Goal: Task Accomplishment & Management: Use online tool/utility

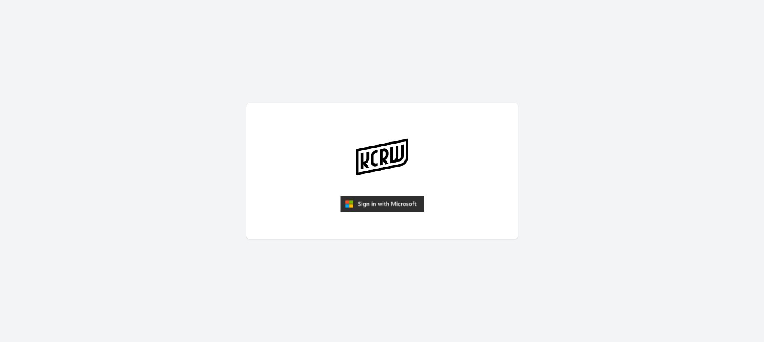
click at [375, 202] on img "submit" at bounding box center [382, 204] width 84 height 16
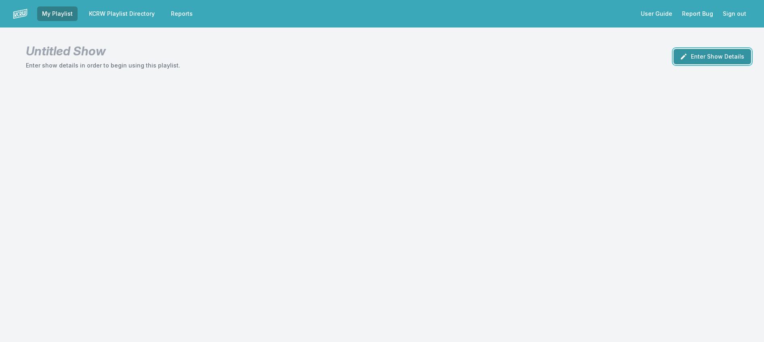
click at [702, 59] on button "Enter Show Details" at bounding box center [712, 56] width 78 height 15
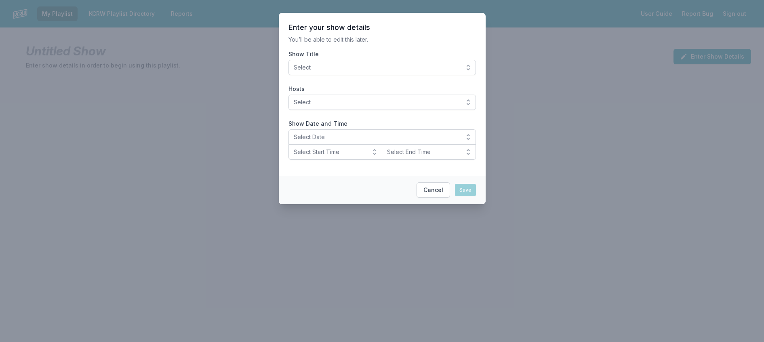
click at [409, 72] on span "Select" at bounding box center [377, 67] width 166 height 8
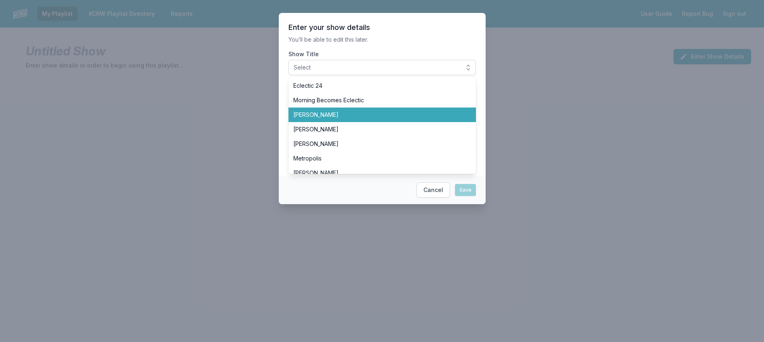
scroll to position [242, 0]
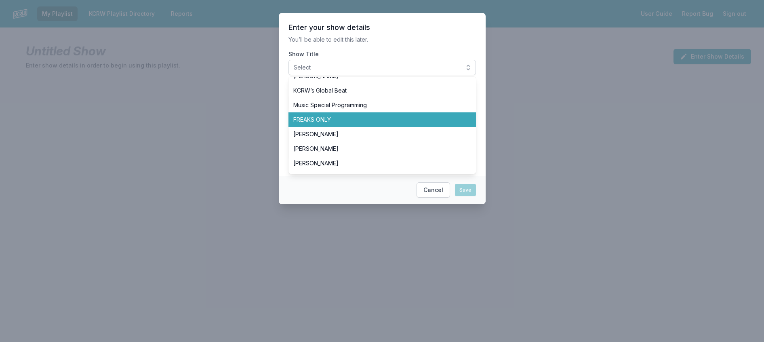
click at [348, 124] on span "FREAKS ONLY" at bounding box center [377, 120] width 168 height 8
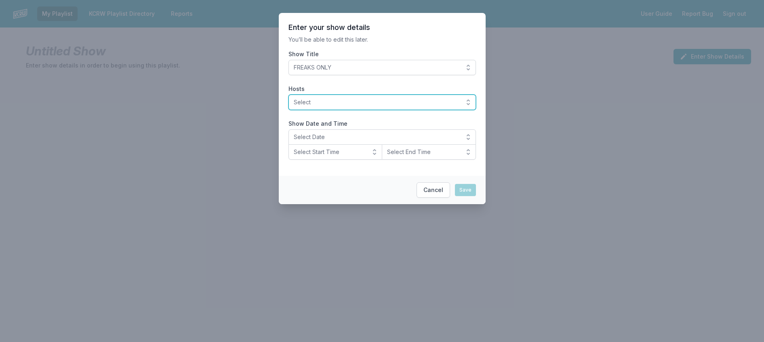
click at [372, 110] on button "Select" at bounding box center [381, 102] width 187 height 15
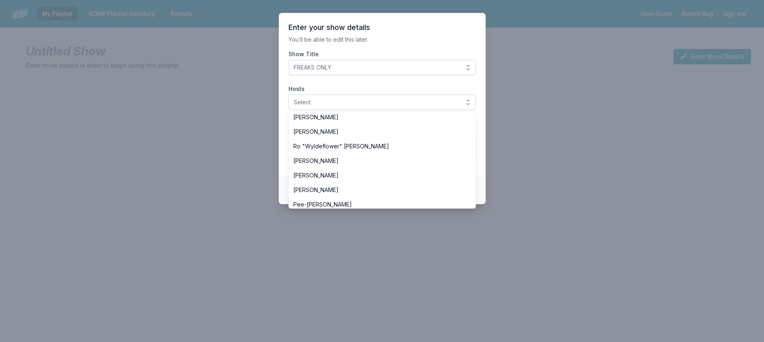
scroll to position [283, 0]
click at [339, 89] on span "[PERSON_NAME]" at bounding box center [377, 85] width 168 height 8
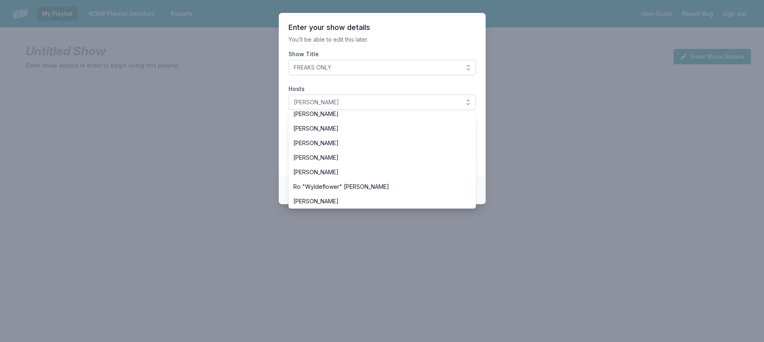
drag, startPoint x: 406, startPoint y: 46, endPoint x: 360, endPoint y: 99, distance: 71.3
click at [406, 44] on p "You’ll be able to edit this later." at bounding box center [381, 40] width 187 height 8
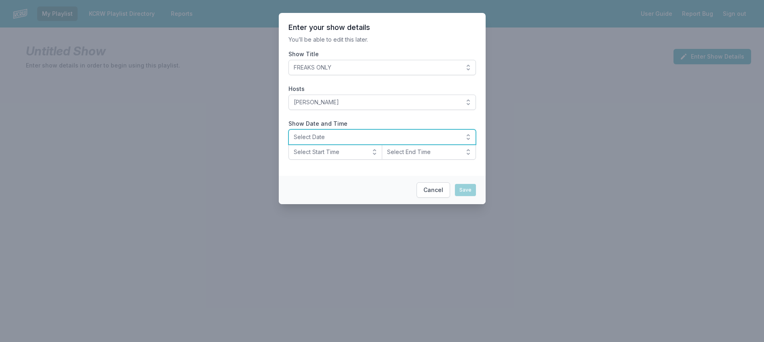
click at [327, 145] on button "Select Date" at bounding box center [381, 136] width 187 height 15
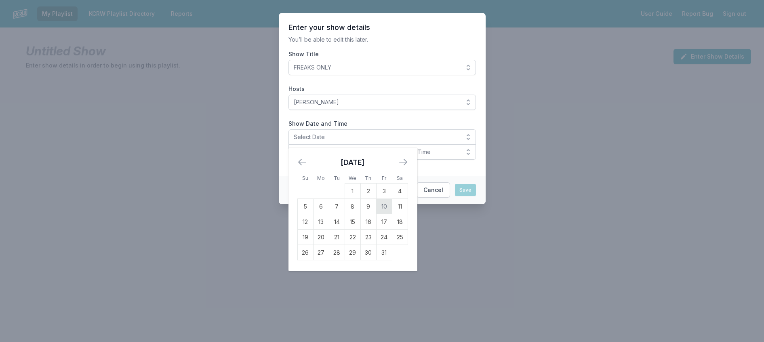
click at [376, 214] on td "10" at bounding box center [384, 206] width 16 height 15
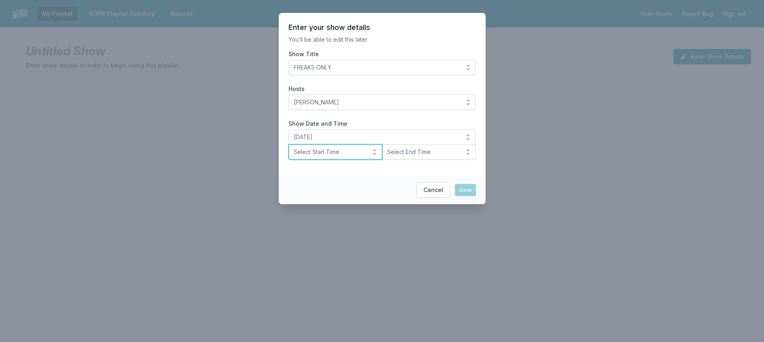
click at [347, 156] on span "Select Start Time" at bounding box center [330, 152] width 72 height 8
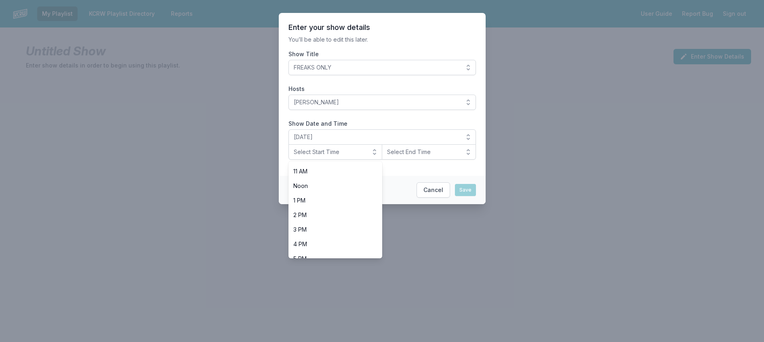
scroll to position [242, 0]
click at [319, 223] on span "8 PM" at bounding box center [330, 219] width 75 height 8
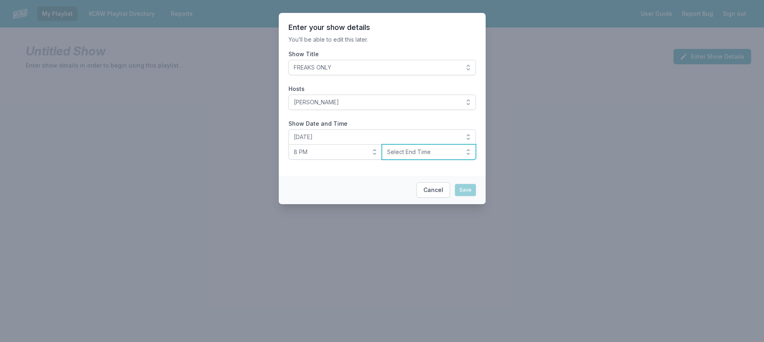
click at [407, 156] on span "Select End Time" at bounding box center [423, 152] width 72 height 8
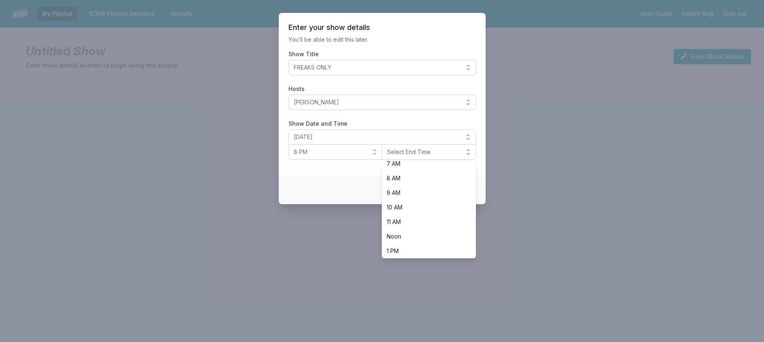
scroll to position [283, 0]
click at [421, 242] on li "10 PM" at bounding box center [429, 234] width 94 height 15
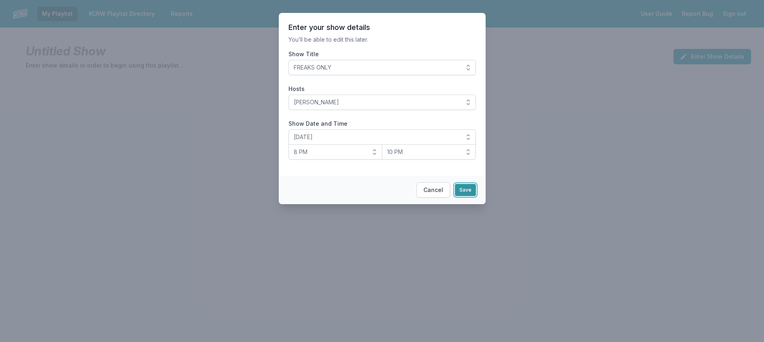
click at [476, 196] on button "Save" at bounding box center [465, 190] width 21 height 12
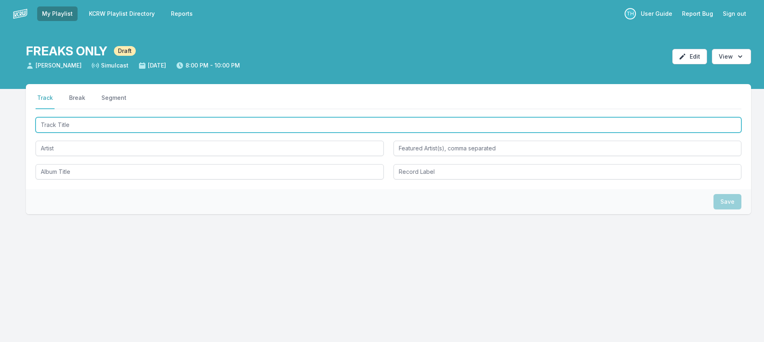
click at [69, 132] on input "Track Title" at bounding box center [389, 124] width 706 height 15
type input "Hit My Head All"
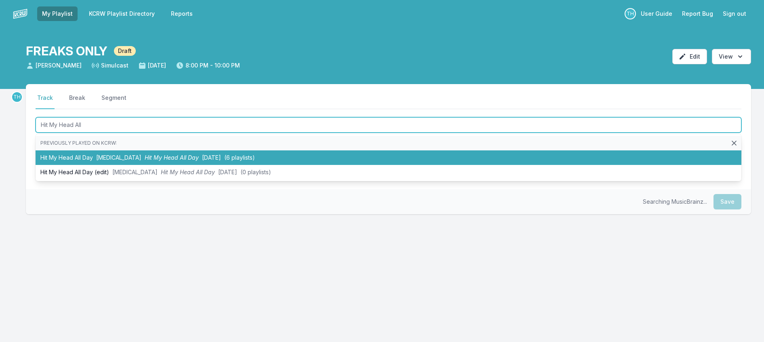
click at [169, 161] on span "Hit My Head All Day" at bounding box center [172, 157] width 54 height 7
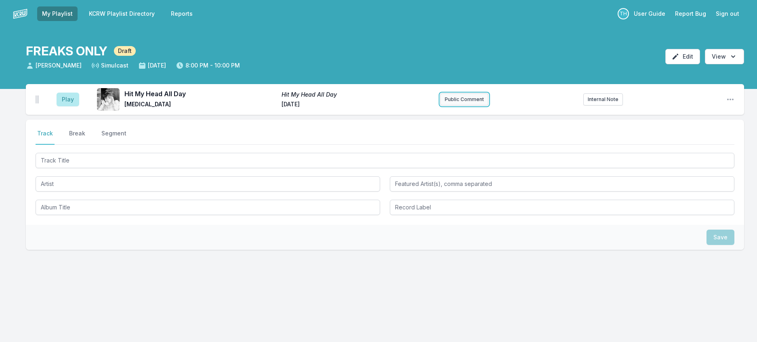
click at [460, 105] on button "Public Comment" at bounding box center [464, 99] width 48 height 12
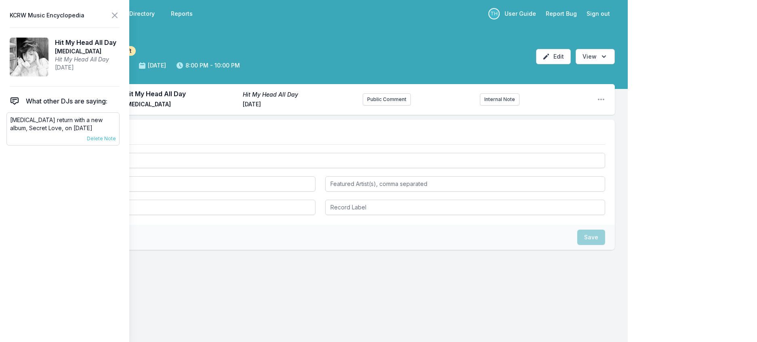
drag, startPoint x: 97, startPoint y: 147, endPoint x: 8, endPoint y: 132, distance: 90.1
click at [8, 132] on div "[MEDICAL_DATA] return with a new album, Secret Love, on [DATE] [DATE] [PERSON_N…" at bounding box center [62, 128] width 113 height 33
copy p "[MEDICAL_DATA] return with a new album, Secret Love, on [DATE]"
click at [379, 105] on button "Public Comment" at bounding box center [387, 99] width 48 height 12
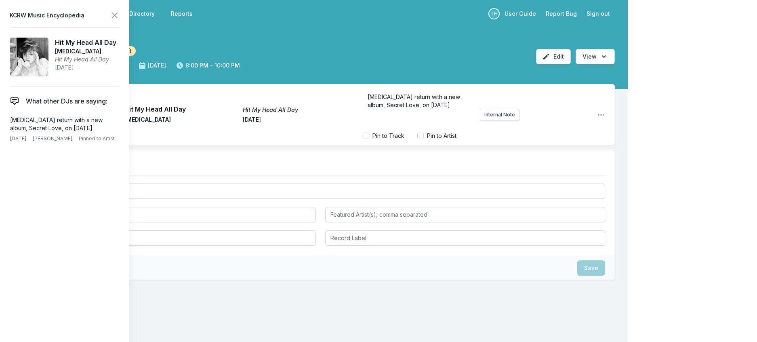
click at [372, 108] on span "[MEDICAL_DATA] return with a new album, Secret Love, on [DATE]" at bounding box center [415, 100] width 94 height 15
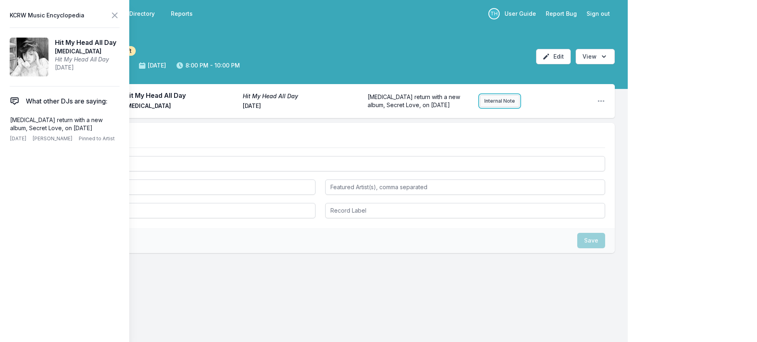
click at [482, 107] on button "Internal Note" at bounding box center [500, 101] width 40 height 12
click at [120, 16] on icon at bounding box center [115, 16] width 10 height 10
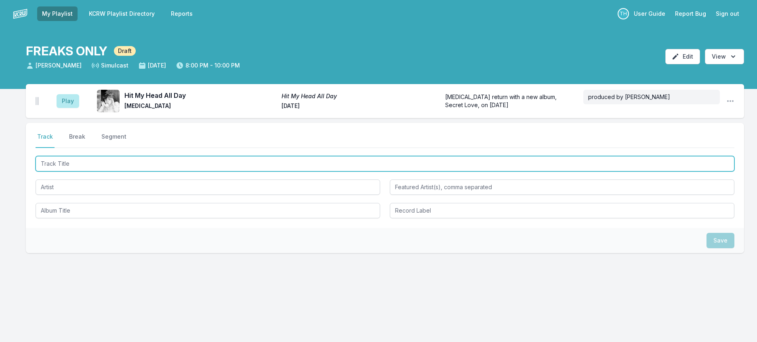
click at [92, 171] on input "Track Title" at bounding box center [385, 163] width 699 height 15
type input "Fan The Flames"
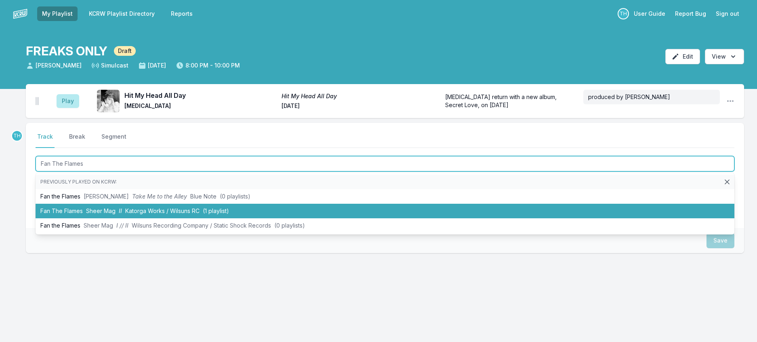
click at [189, 214] on span "Katorga Works / Wilsuns RC" at bounding box center [162, 210] width 74 height 7
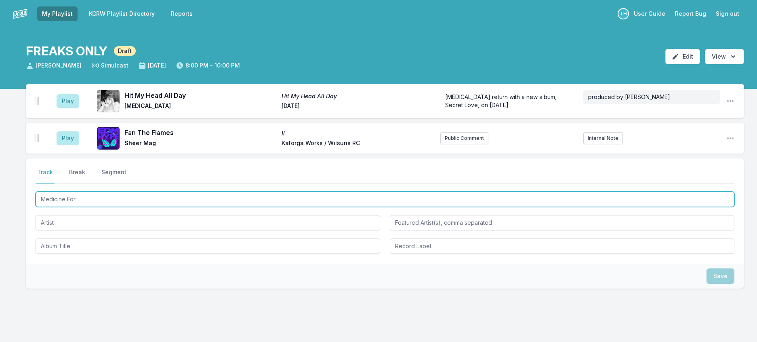
type input "Medicine For"
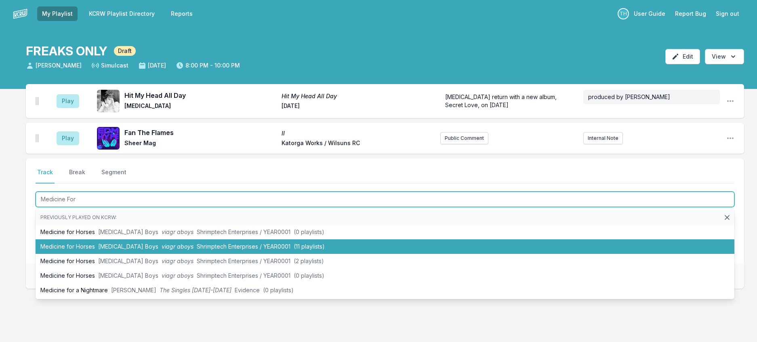
click at [224, 250] on span "Shrimptech Enterprises / YEAR0001" at bounding box center [244, 246] width 94 height 7
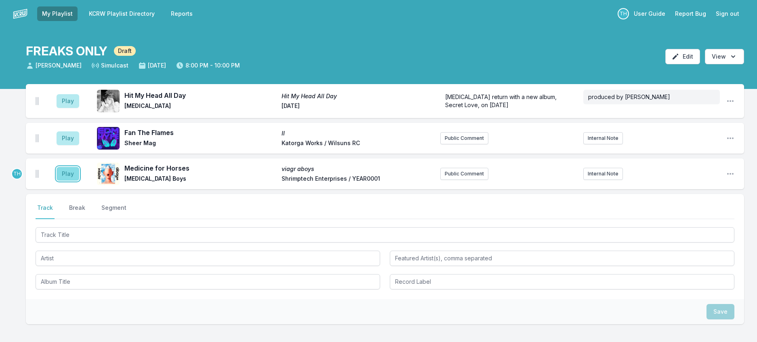
click at [74, 181] on button "Play" at bounding box center [68, 174] width 23 height 14
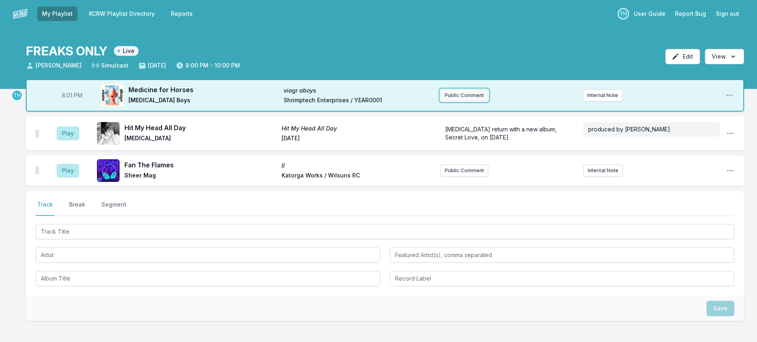
click at [454, 101] on button "Public Comment" at bounding box center [464, 95] width 48 height 12
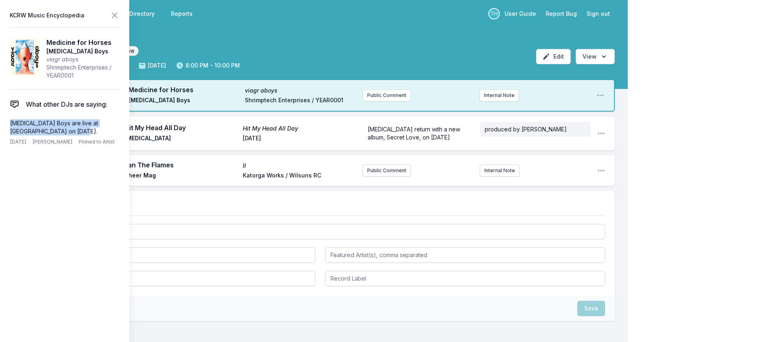
drag, startPoint x: 66, startPoint y: 148, endPoint x: 2, endPoint y: 138, distance: 65.0
click at [2, 138] on aside "KCRW Music Encyclopedia Medicine for Horses [MEDICAL_DATA] Boys viagr aboys Shr…" at bounding box center [64, 171] width 129 height 342
copy p "[MEDICAL_DATA] Boys are live at [GEOGRAPHIC_DATA] on [DATE]."
click at [363, 101] on button "Public Comment" at bounding box center [387, 95] width 48 height 12
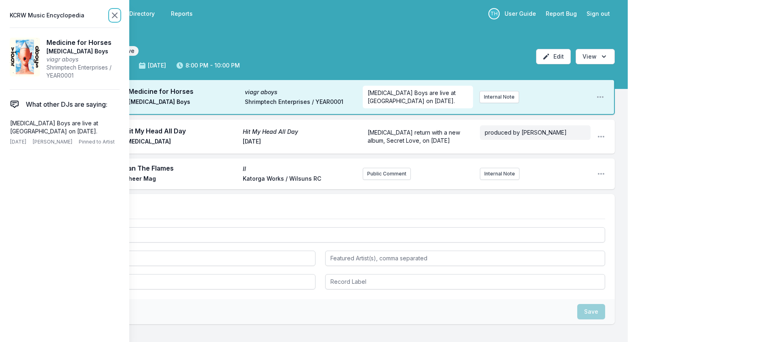
click at [120, 14] on icon at bounding box center [115, 16] width 10 height 10
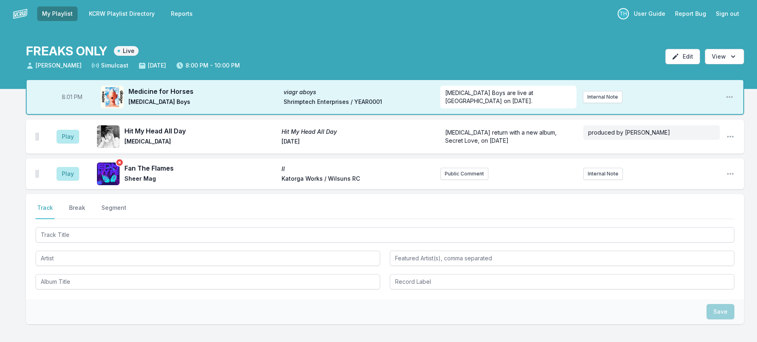
click at [123, 166] on icon "Remove track cover" at bounding box center [119, 162] width 6 height 6
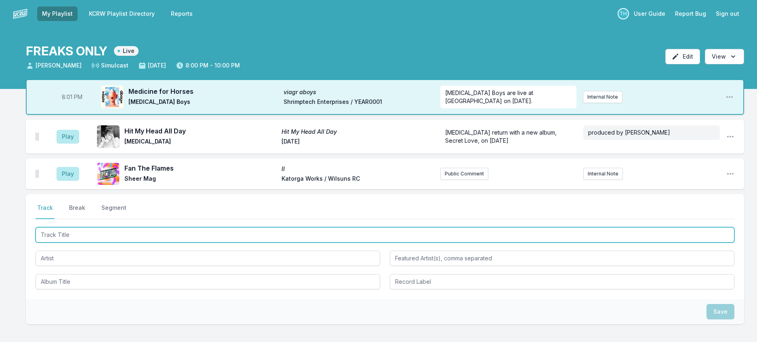
click at [135, 242] on input "Track Title" at bounding box center [385, 234] width 699 height 15
type input "Waves"
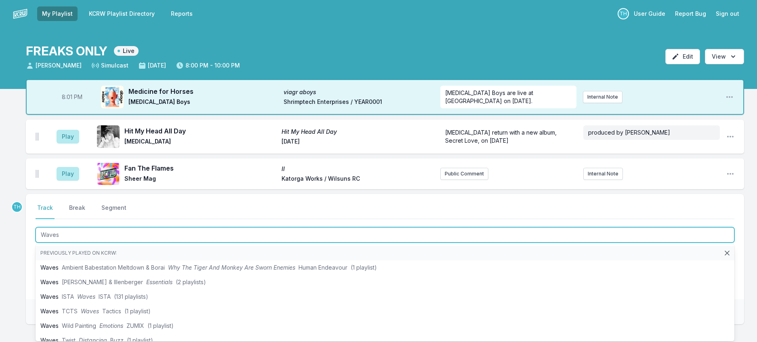
scroll to position [40, 0]
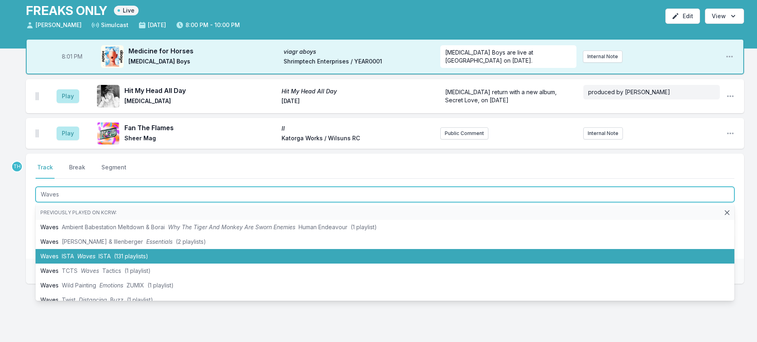
click at [146, 259] on span "(131 playlists)" at bounding box center [131, 255] width 34 height 7
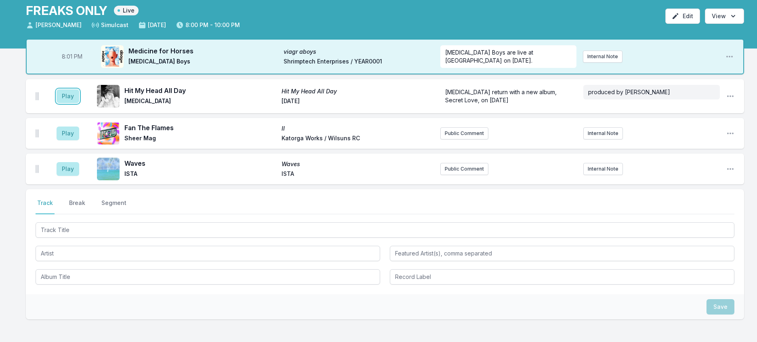
drag, startPoint x: 70, startPoint y: 109, endPoint x: 77, endPoint y: 104, distance: 8.4
click at [70, 103] on button "Play" at bounding box center [68, 96] width 23 height 14
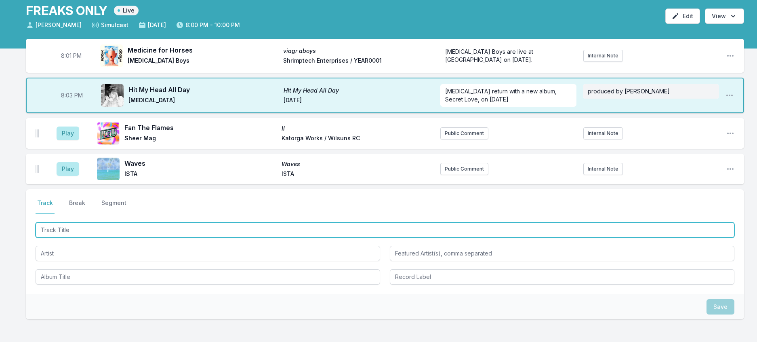
click at [136, 238] on input "Track Title" at bounding box center [385, 229] width 699 height 15
type input "Saturnus"
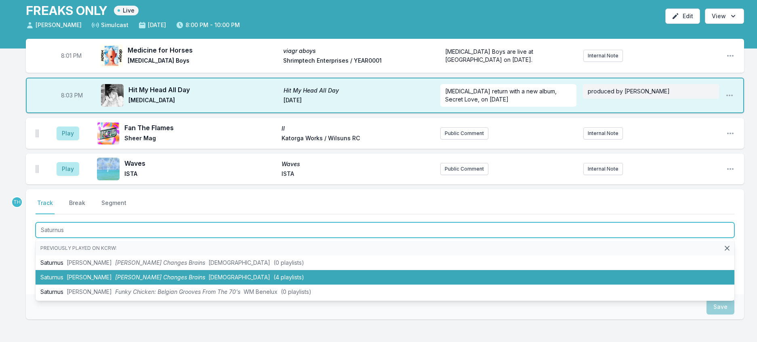
click at [187, 284] on li "Saturnus [PERSON_NAME] [PERSON_NAME] Changes Brains Eskimo (4 playlists)" at bounding box center [385, 277] width 699 height 15
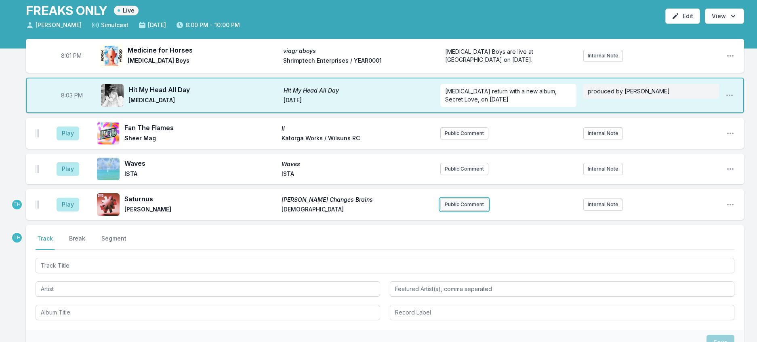
click at [445, 210] on button "Public Comment" at bounding box center [464, 204] width 48 height 12
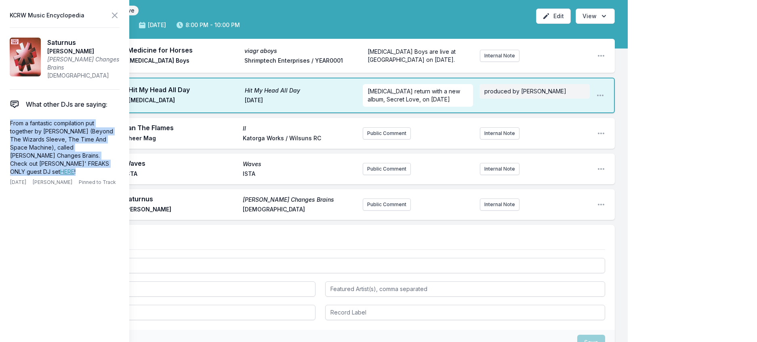
drag, startPoint x: 60, startPoint y: 185, endPoint x: 4, endPoint y: 141, distance: 71.4
click at [4, 141] on aside "KCRW Music Encyclopedia Saturnus [PERSON_NAME] [PERSON_NAME] Changes Brains Esk…" at bounding box center [64, 171] width 129 height 342
copy p "From a fantastic compilation put together by [PERSON_NAME] (Beyond The Wizards …"
click at [363, 210] on button "Public Comment" at bounding box center [387, 204] width 48 height 12
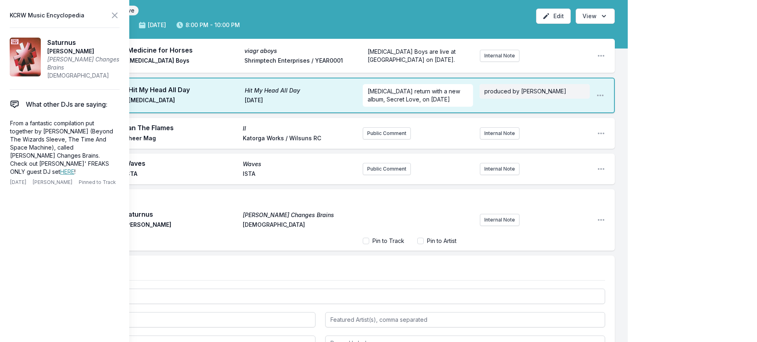
scroll to position [36, 0]
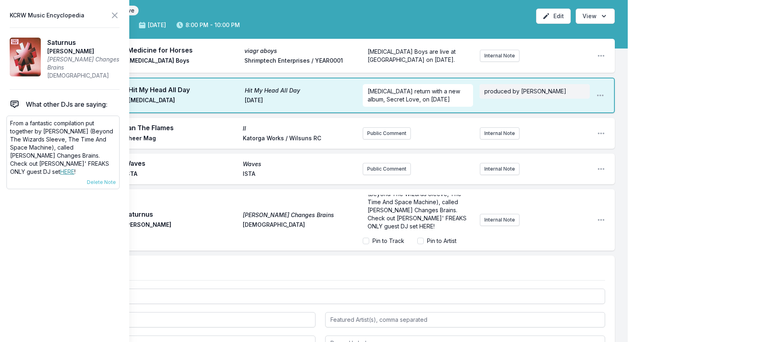
click at [60, 175] on link "HERE" at bounding box center [67, 171] width 14 height 7
click at [375, 304] on div "8:01 PM Medicine for Horses viagr aboys [MEDICAL_DATA] Boys Shrimptech Enterpri…" at bounding box center [314, 251] width 628 height 424
drag, startPoint x: 411, startPoint y: 267, endPoint x: 395, endPoint y: 267, distance: 15.8
click at [395, 229] on span "From a fantastic compilation put together by [PERSON_NAME] (Beyond The Wizards …" at bounding box center [418, 201] width 101 height 55
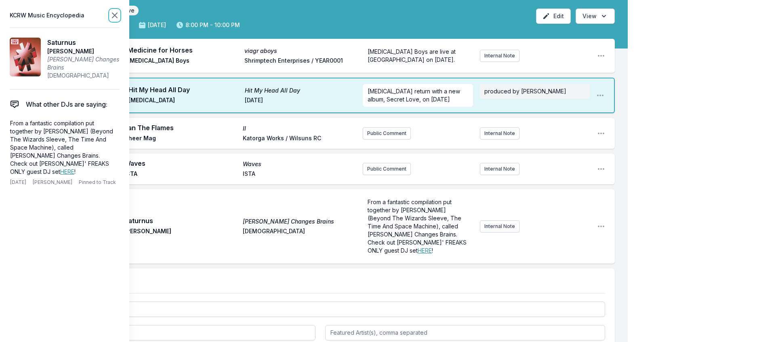
scroll to position [0, 0]
click at [120, 14] on icon at bounding box center [115, 16] width 10 height 10
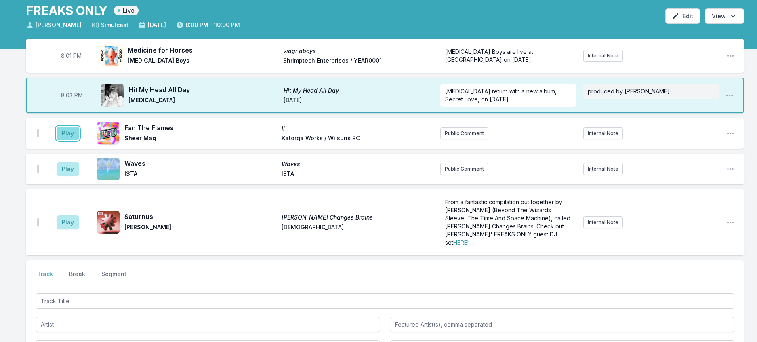
click at [74, 140] on button "Play" at bounding box center [68, 133] width 23 height 14
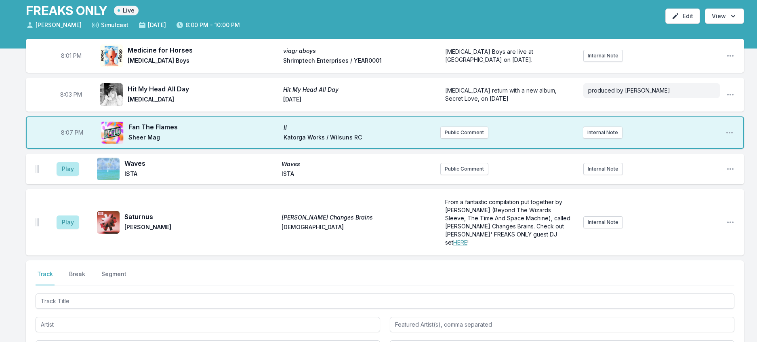
scroll to position [202, 0]
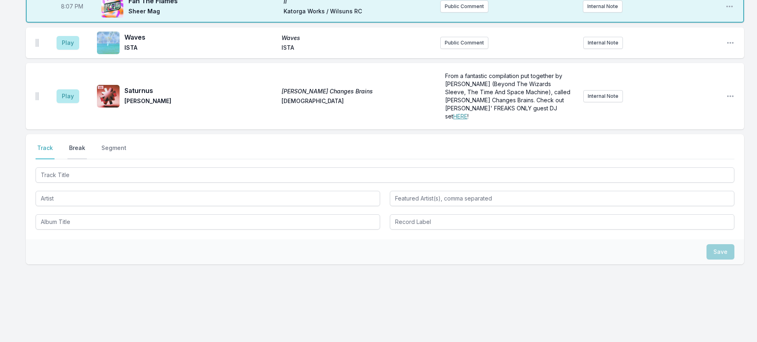
click at [83, 150] on button "Break" at bounding box center [76, 151] width 19 height 15
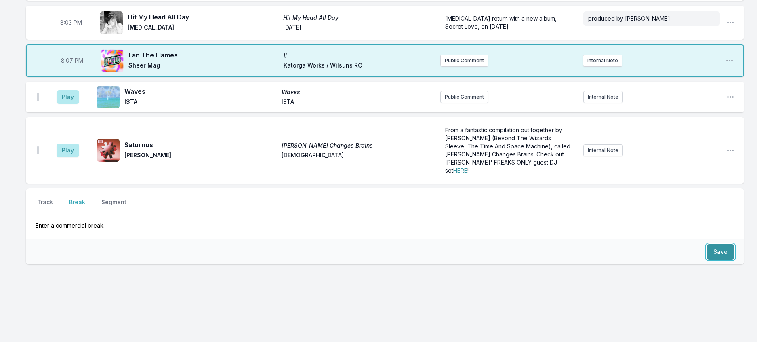
click at [718, 244] on button "Save" at bounding box center [721, 251] width 28 height 15
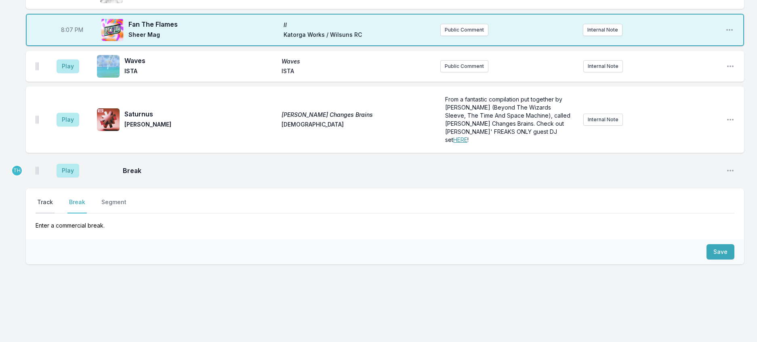
click at [55, 213] on button "Track" at bounding box center [45, 205] width 19 height 15
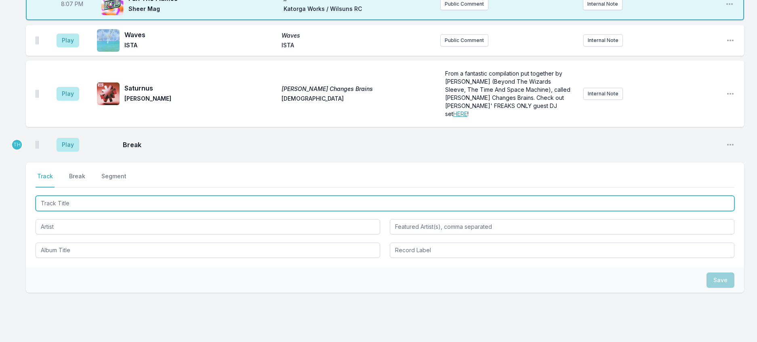
drag, startPoint x: 74, startPoint y: 247, endPoint x: 78, endPoint y: 245, distance: 4.9
click at [76, 211] on input "Track Title" at bounding box center [385, 203] width 699 height 15
type input "Onoma"
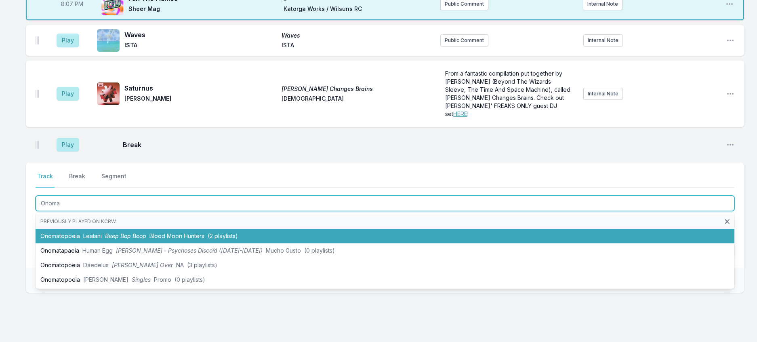
click at [166, 239] on span "Blood Moon Hunters" at bounding box center [176, 235] width 55 height 7
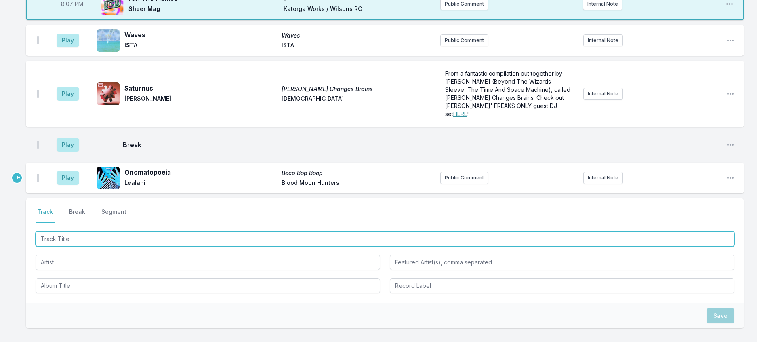
click at [172, 246] on input "Track Title" at bounding box center [385, 238] width 699 height 15
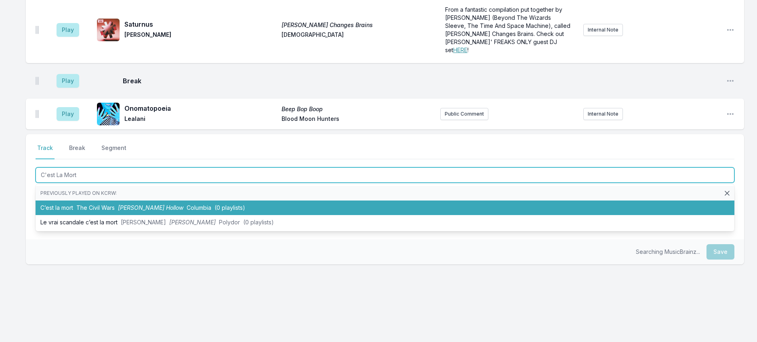
scroll to position [304, 0]
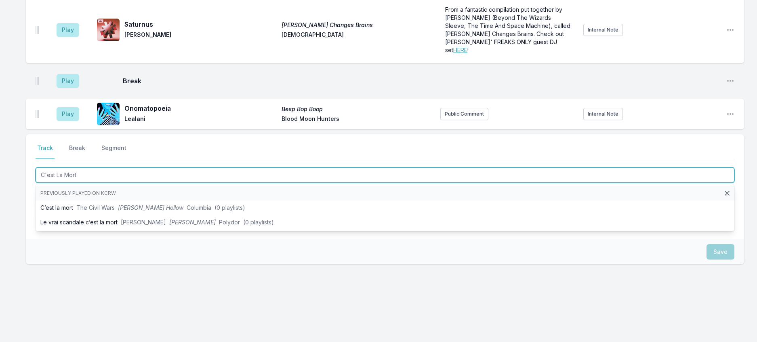
click at [209, 167] on input "C'est La Mort" at bounding box center [385, 174] width 699 height 15
type input "C'est La Mort"
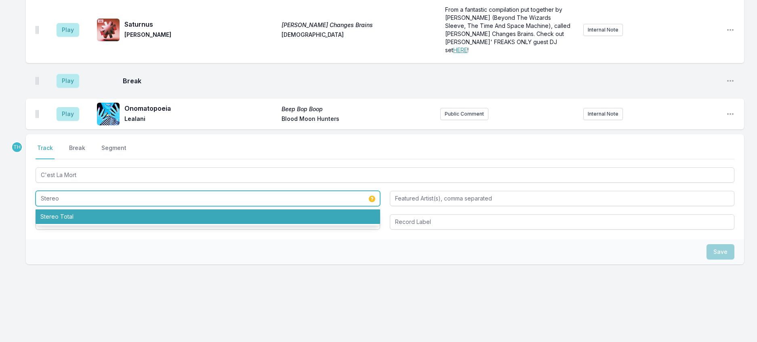
click at [70, 209] on li "Stereo Total" at bounding box center [208, 216] width 345 height 15
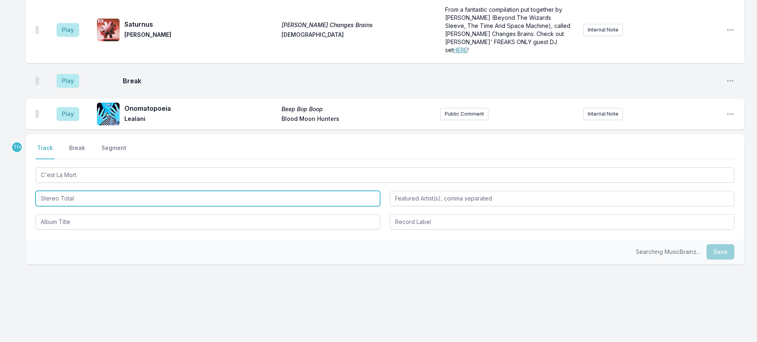
type input "Stereo Total"
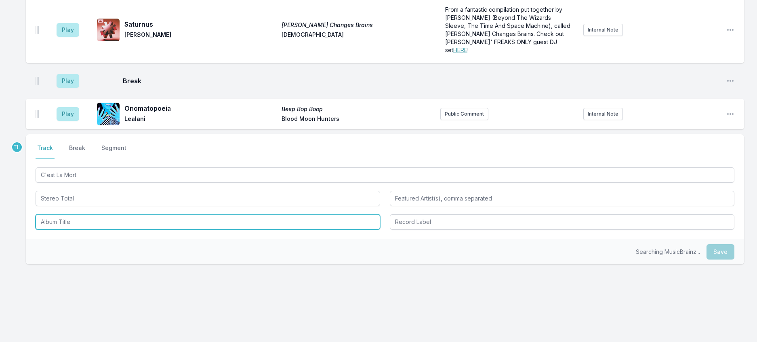
click at [70, 214] on input "Album Title" at bounding box center [208, 221] width 345 height 15
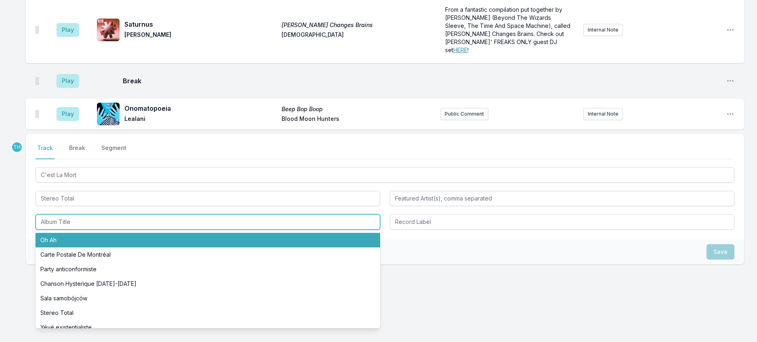
click at [65, 233] on li "Oh Ah" at bounding box center [208, 240] width 345 height 15
type input "Oh Ah"
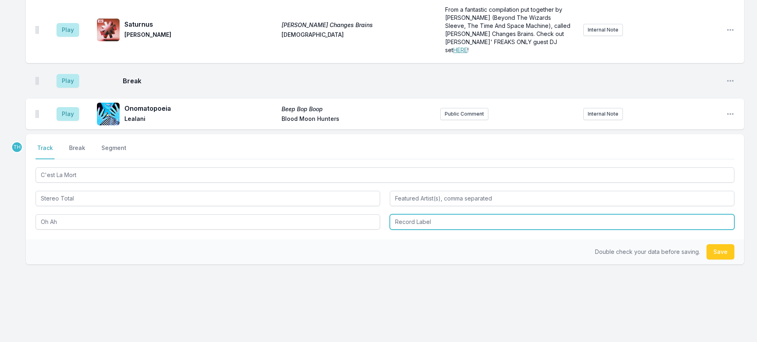
click at [408, 214] on input "Record Label" at bounding box center [562, 221] width 345 height 15
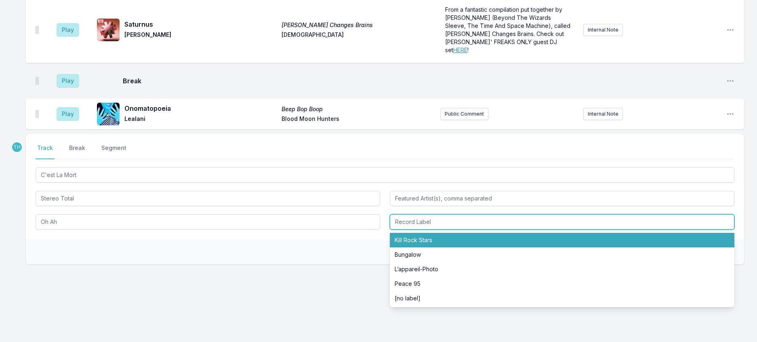
click at [407, 233] on li "Kill Rock Stars" at bounding box center [562, 240] width 345 height 15
type input "Kill Rock Stars"
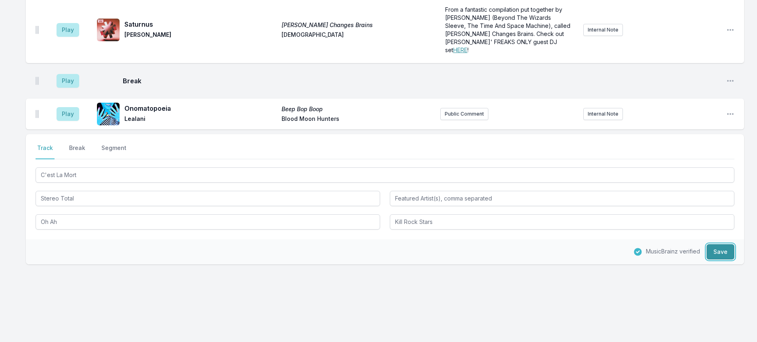
click at [713, 244] on button "Save" at bounding box center [721, 251] width 28 height 15
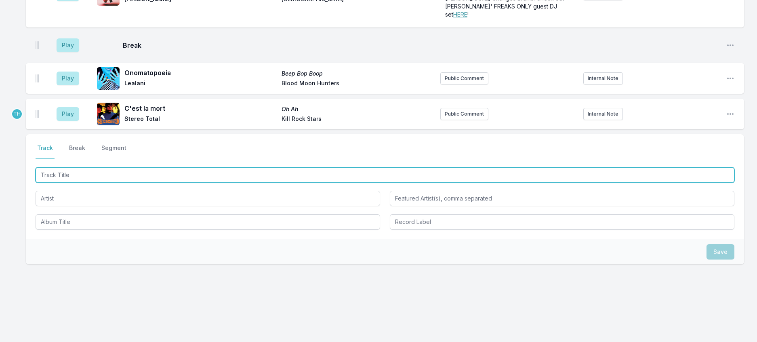
click at [139, 167] on input "Track Title" at bounding box center [385, 174] width 699 height 15
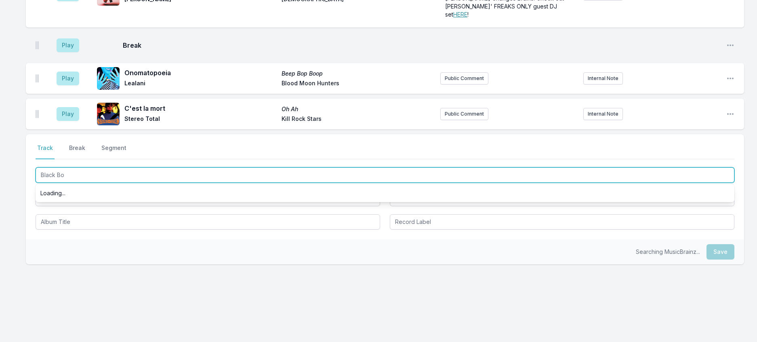
type input "Black Box"
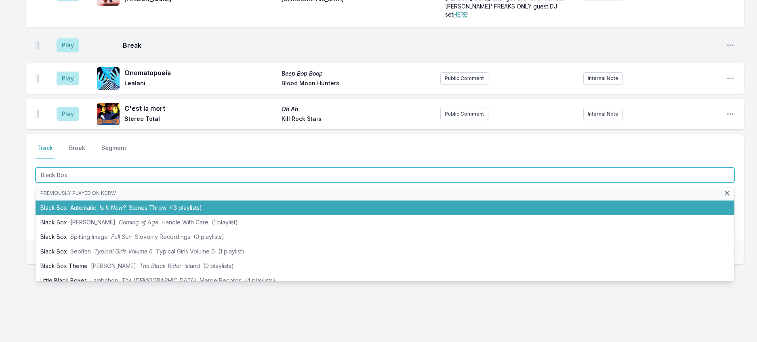
click at [185, 200] on li "Black Box Automatic Is It Now? Stones Throw (13 playlists)" at bounding box center [385, 207] width 699 height 15
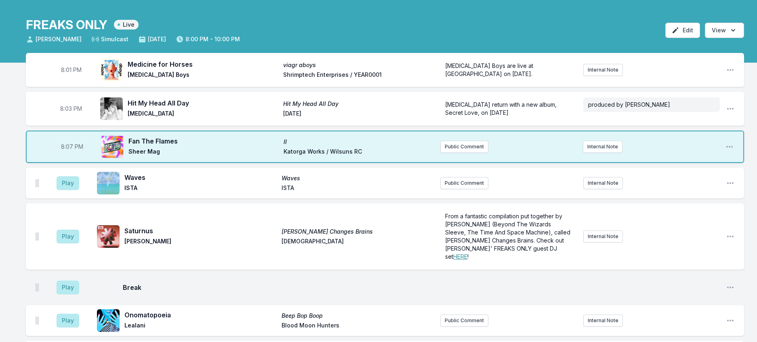
scroll to position [20, 0]
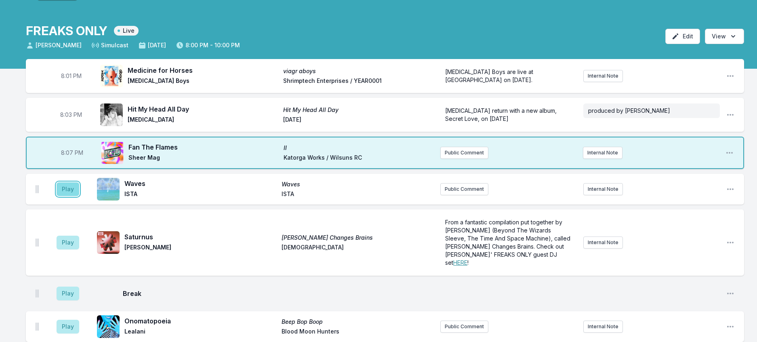
click at [78, 196] on button "Play" at bounding box center [68, 189] width 23 height 14
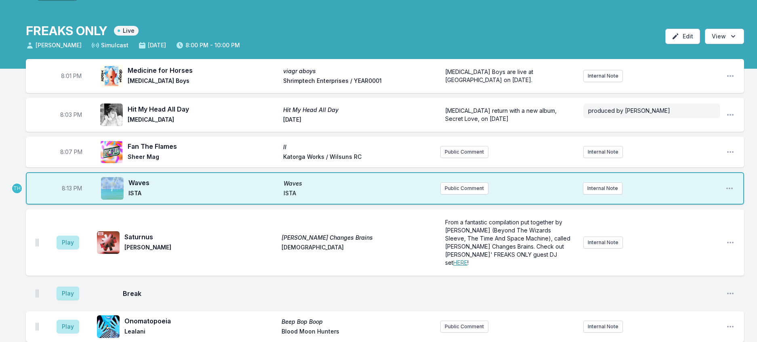
click at [77, 192] on span "8:13 PM" at bounding box center [72, 188] width 20 height 8
click at [75, 196] on input "20:13" at bounding box center [71, 188] width 45 height 15
type input "20:11"
click at [754, 202] on div "8:01 PM Medicine for Horses viagr aboys [MEDICAL_DATA] Boys Shrimptech Enterpri…" at bounding box center [378, 342] width 757 height 566
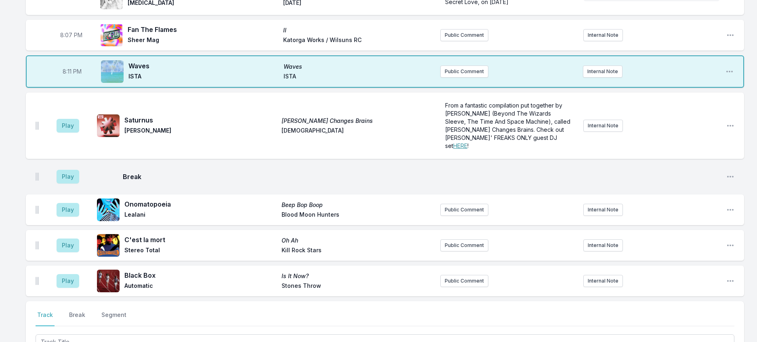
scroll to position [138, 0]
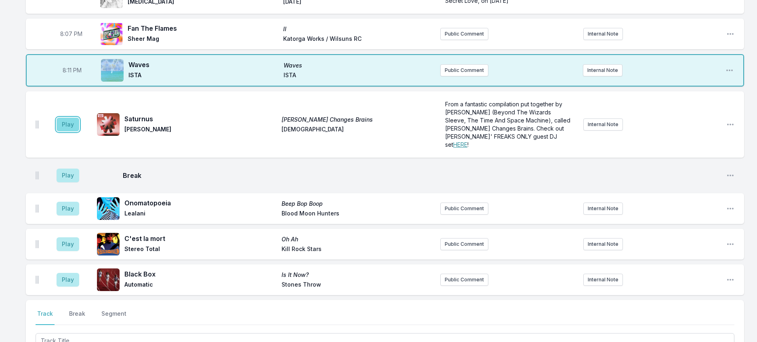
click at [79, 131] on button "Play" at bounding box center [68, 125] width 23 height 14
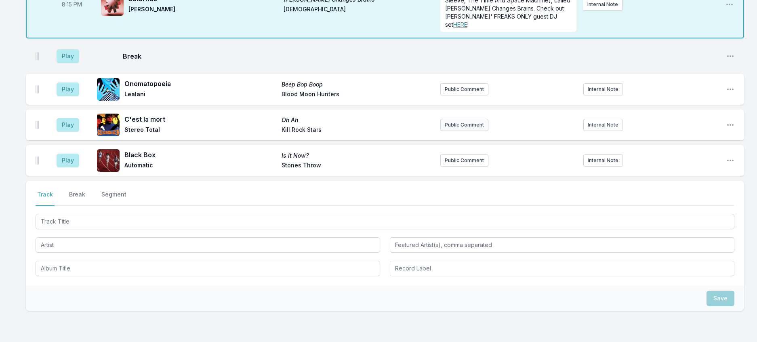
scroll to position [259, 0]
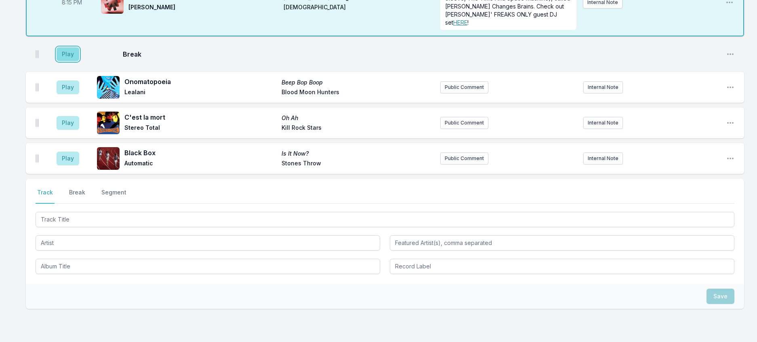
click at [77, 61] on button "Play" at bounding box center [68, 54] width 23 height 14
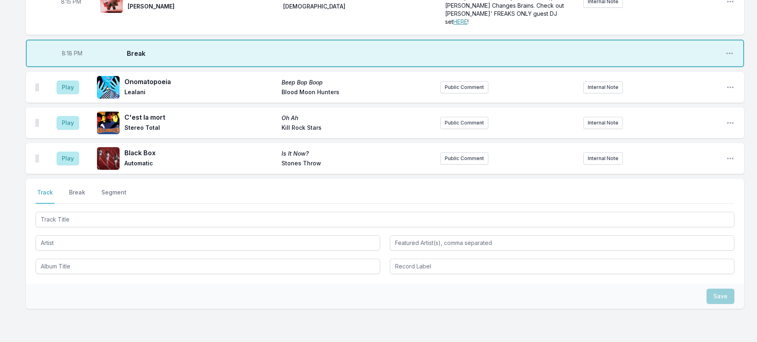
scroll to position [259, 0]
click at [70, 95] on button "Play" at bounding box center [68, 88] width 23 height 14
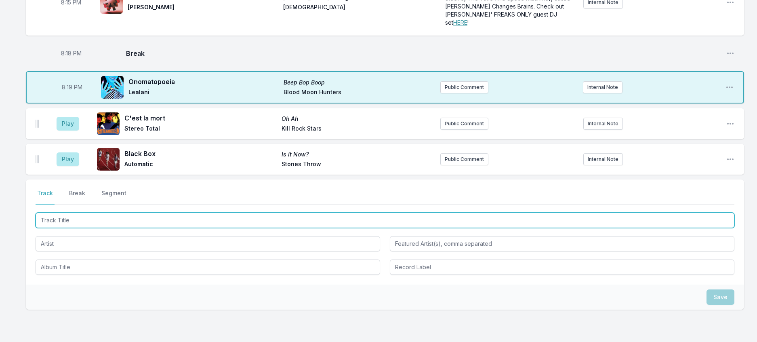
click at [74, 228] on input "Track Title" at bounding box center [385, 219] width 699 height 15
type input "In Another Life"
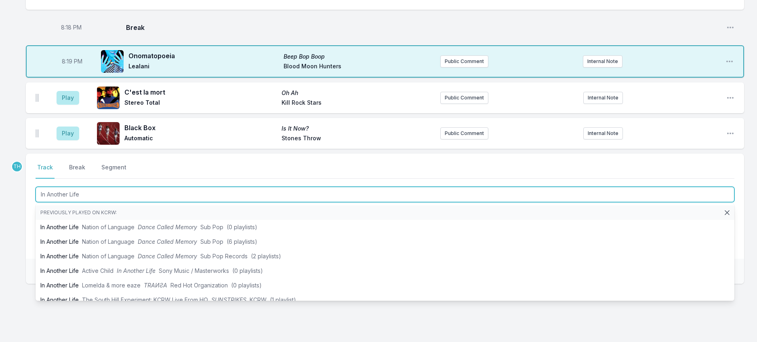
scroll to position [299, 0]
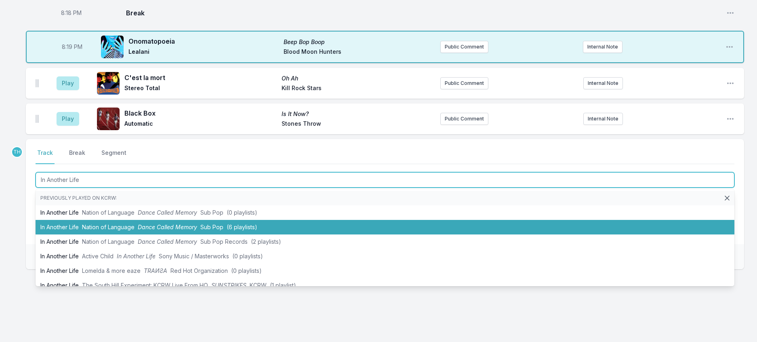
click at [165, 234] on li "In Another Life Nation of Language Dance Called Memory Sub Pop (6 playlists)" at bounding box center [385, 227] width 699 height 15
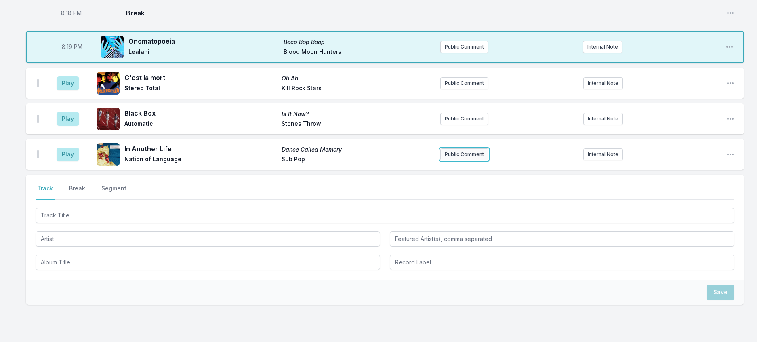
click at [449, 160] on button "Public Comment" at bounding box center [464, 154] width 48 height 12
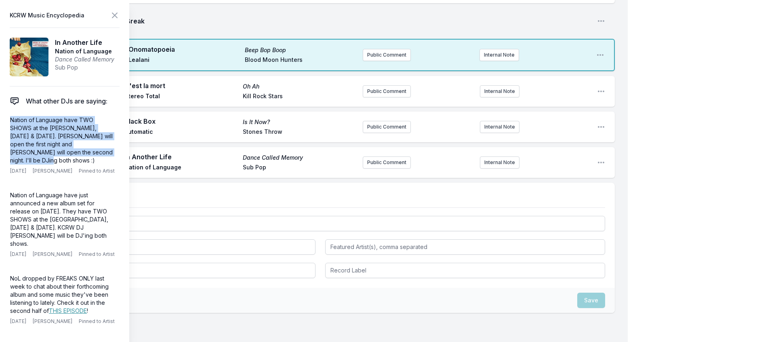
drag, startPoint x: 71, startPoint y: 172, endPoint x: 5, endPoint y: 132, distance: 76.5
click at [5, 132] on aside "KCRW Music Encyclopedia In Another Life Nation of Language Dance Called Memory …" at bounding box center [64, 171] width 129 height 342
copy p "Nation of Language have TWO SHOWS at the [PERSON_NAME], [DATE] & [DATE]. [PERSO…"
click at [369, 168] on button "Public Comment" at bounding box center [387, 162] width 48 height 12
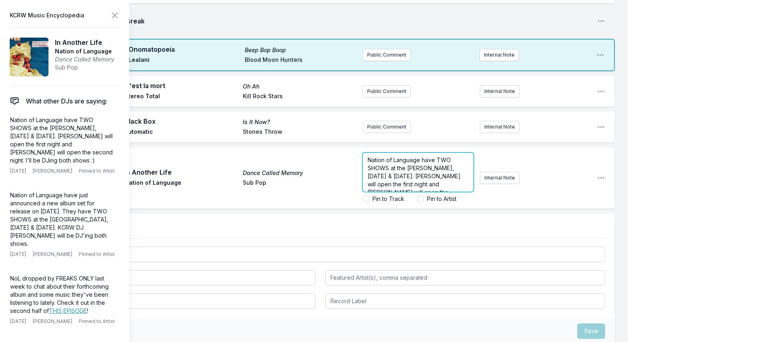
scroll to position [27, 0]
click at [434, 188] on p "Nation of Language have TWO SHOWS at the [PERSON_NAME], [DATE] & [DATE]. [PERSO…" at bounding box center [418, 160] width 101 height 57
drag, startPoint x: 414, startPoint y: 256, endPoint x: 401, endPoint y: 255, distance: 13.4
click at [401, 194] on span "Nation of Language have TWO SHOWS at the [PERSON_NAME], [DATE] & [DATE]. [PERSO…" at bounding box center [417, 159] width 99 height 72
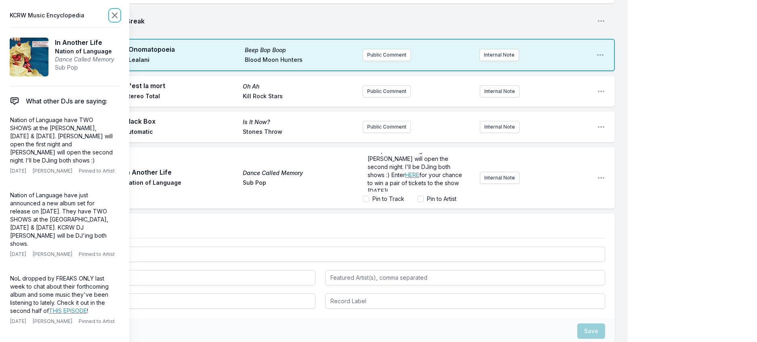
scroll to position [0, 0]
click at [117, 18] on icon at bounding box center [114, 15] width 5 height 5
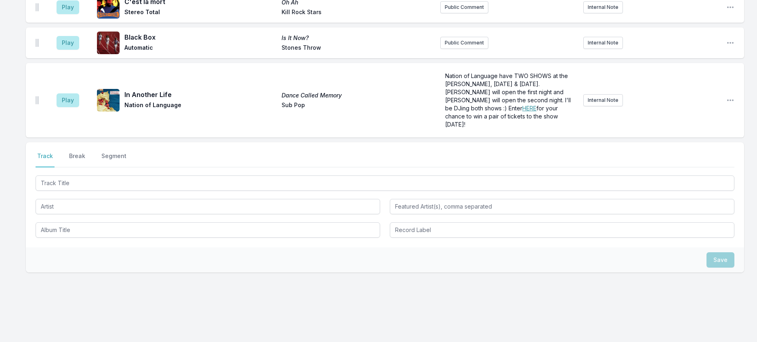
scroll to position [380, 0]
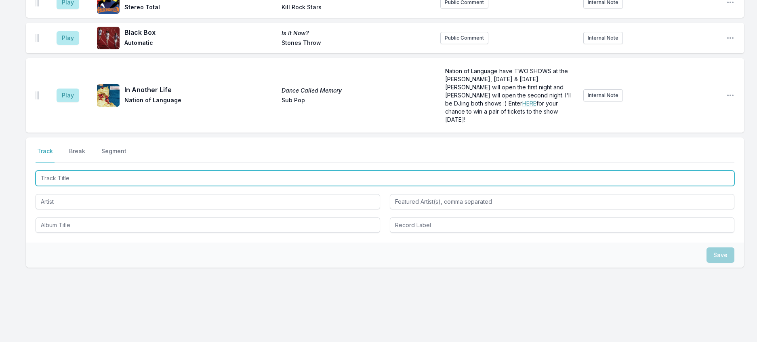
click at [116, 186] on input "Track Title" at bounding box center [385, 177] width 699 height 15
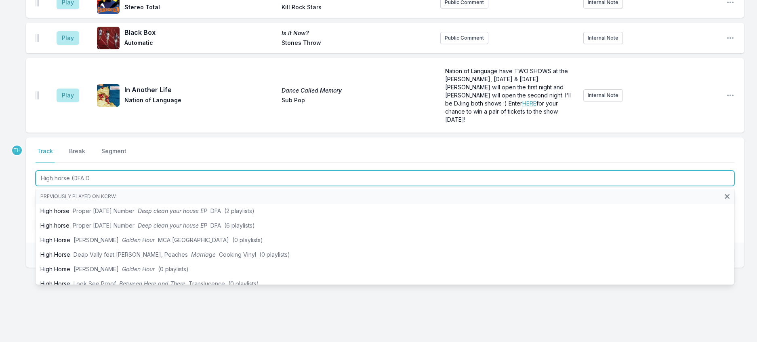
type input "High horse (DFA DJ"
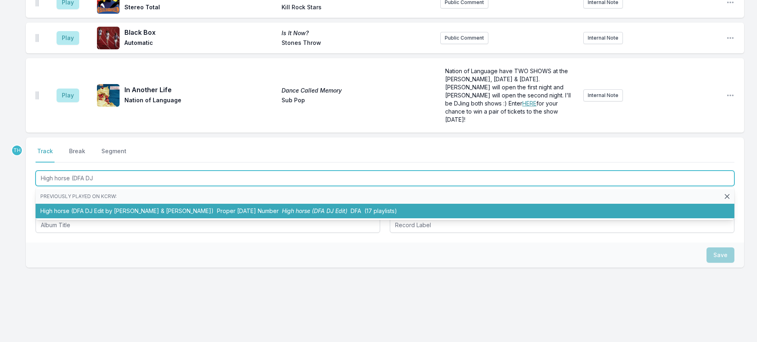
click at [162, 218] on li "High horse (DFA DJ Edit by [PERSON_NAME] & [PERSON_NAME]) Proper [DATE] Number …" at bounding box center [385, 211] width 699 height 15
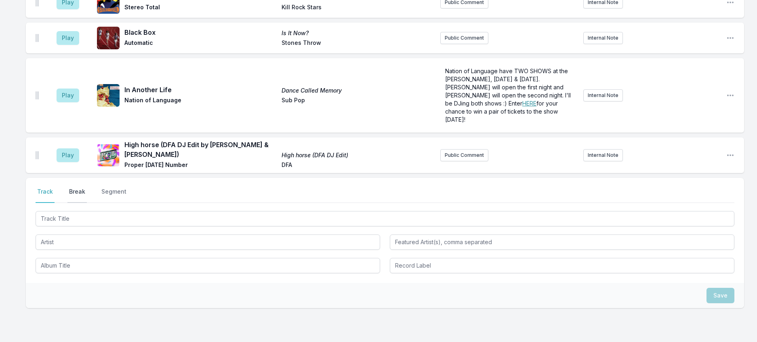
click at [86, 203] on button "Break" at bounding box center [76, 194] width 19 height 15
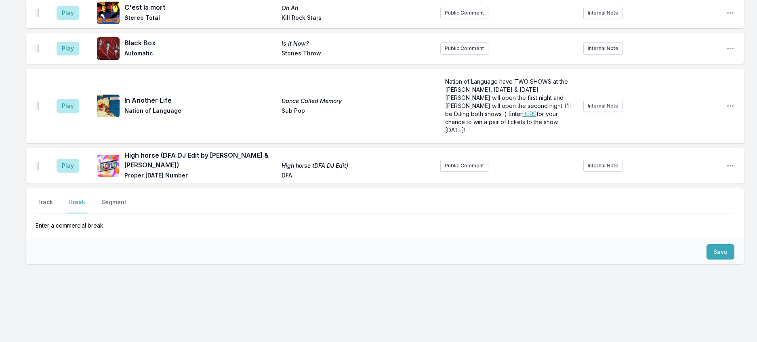
scroll to position [458, 0]
click at [723, 244] on button "Save" at bounding box center [721, 251] width 28 height 15
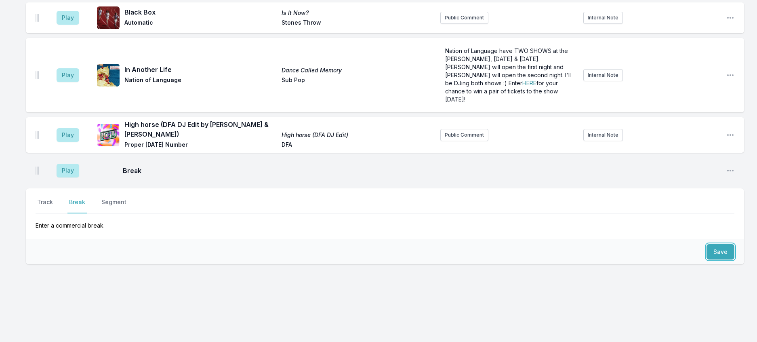
scroll to position [492, 0]
click at [54, 198] on button "Track" at bounding box center [45, 205] width 19 height 15
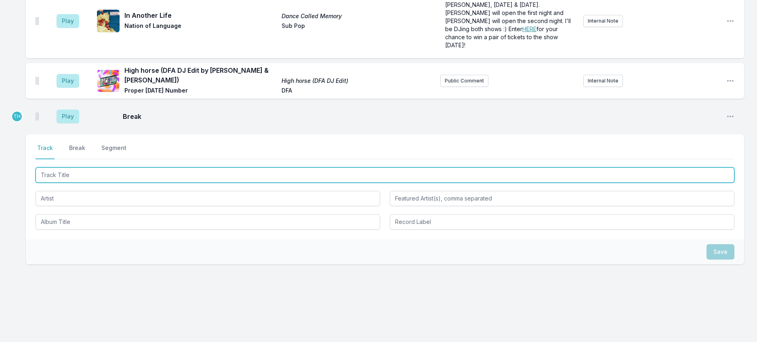
click at [72, 183] on input "Track Title" at bounding box center [385, 174] width 699 height 15
type input "Anzu"
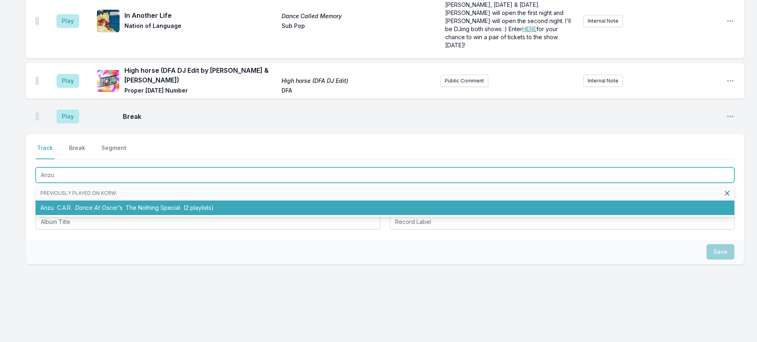
click at [109, 211] on span "Dance At Oscar's" at bounding box center [98, 207] width 47 height 7
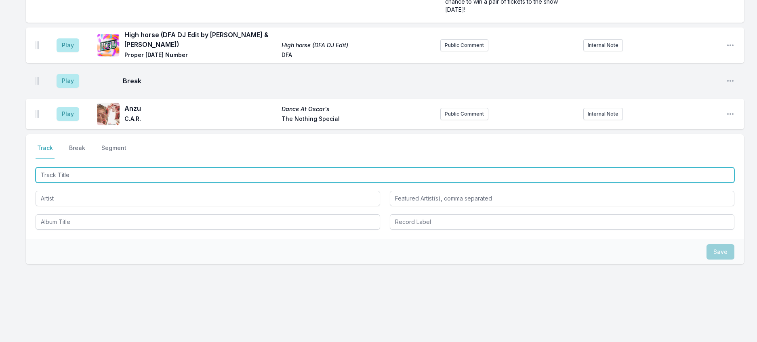
scroll to position [532, 0]
click at [132, 183] on input "Track Title" at bounding box center [385, 174] width 699 height 15
type input "Shadow Of Love"
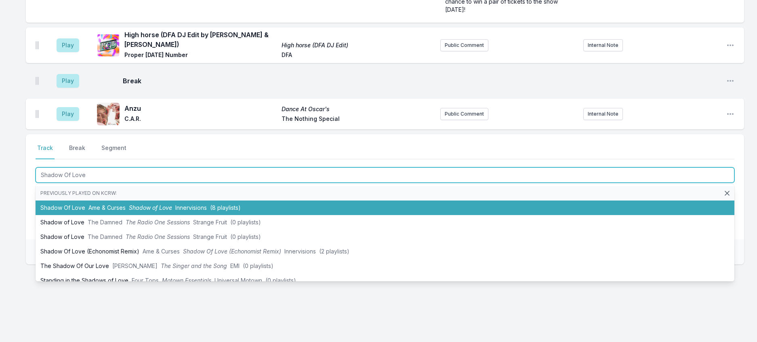
click at [155, 211] on span "Shadow of Love" at bounding box center [150, 207] width 43 height 7
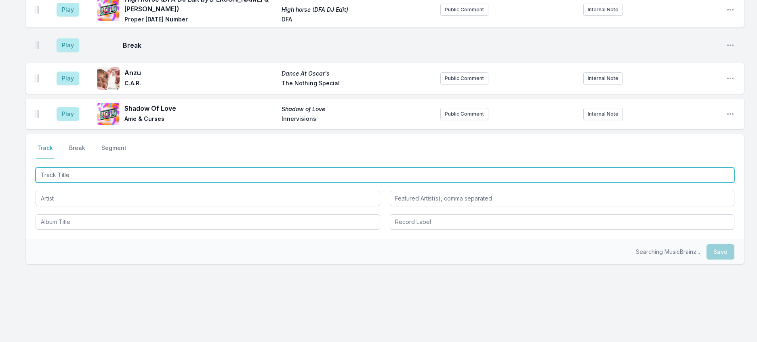
scroll to position [572, 0]
click at [198, 183] on input "Track Title" at bounding box center [385, 174] width 699 height 15
drag, startPoint x: 189, startPoint y: 214, endPoint x: -5, endPoint y: 213, distance: 193.5
type input "ECSTASY SURROUND ME"
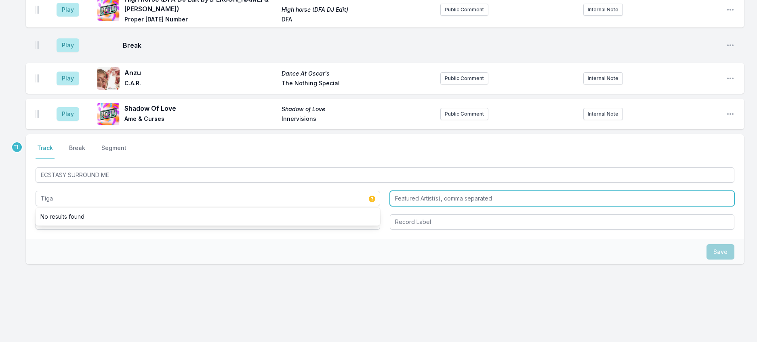
type input "Tiga"
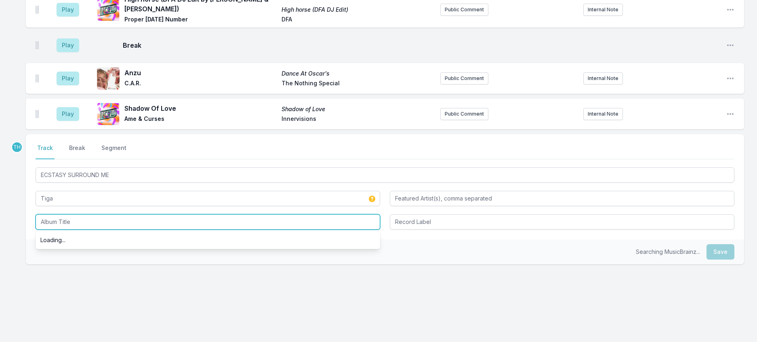
paste input "ECSTASY SURROUND ME"
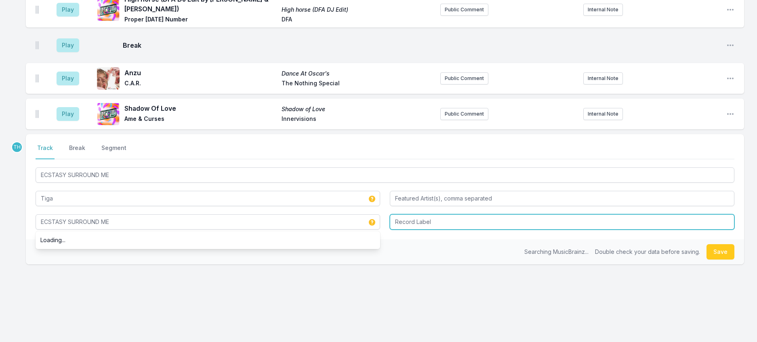
type input "ECSTASY SURROUND ME"
type input "Secret City / Turbo"
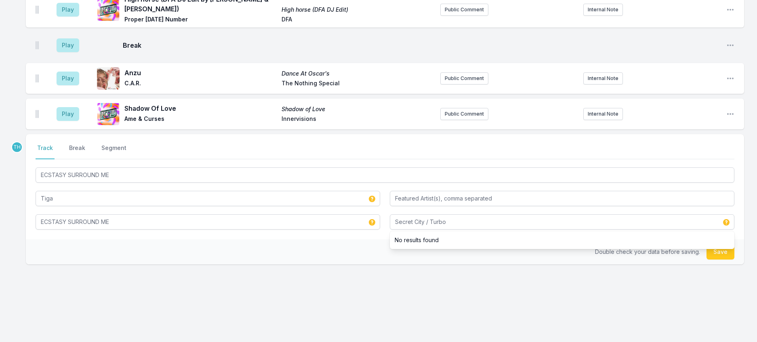
click at [345, 264] on div "Double check your data before saving. Save" at bounding box center [385, 251] width 718 height 25
click at [726, 259] on button "Save" at bounding box center [721, 251] width 28 height 15
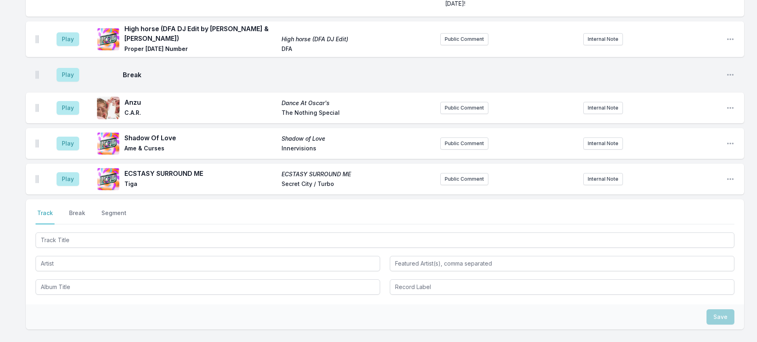
scroll to position [330, 0]
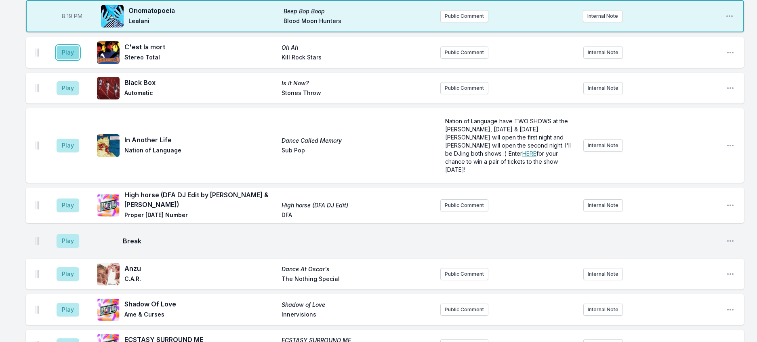
click at [75, 59] on button "Play" at bounding box center [68, 53] width 23 height 14
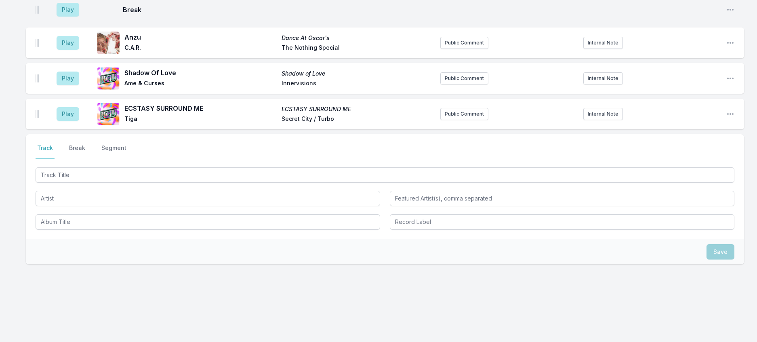
scroll to position [612, 0]
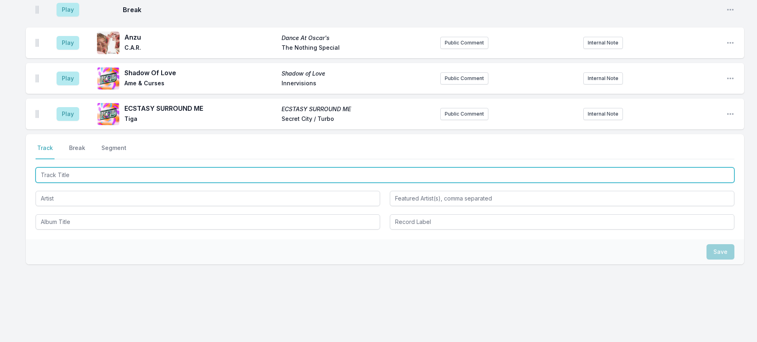
click at [73, 183] on input "Track Title" at bounding box center [385, 174] width 699 height 15
type input "Causing Trouble"
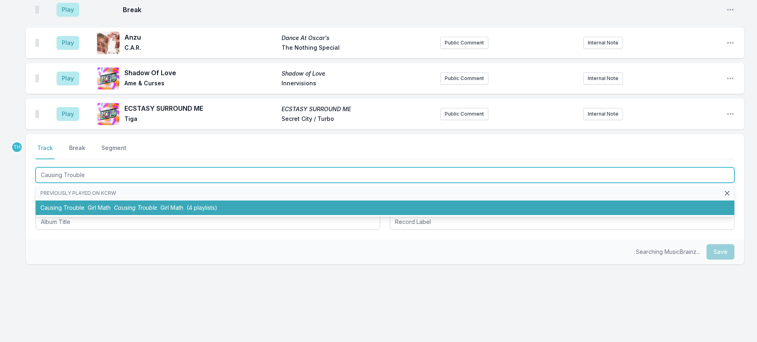
click at [111, 211] on span "Girl Math" at bounding box center [99, 207] width 23 height 7
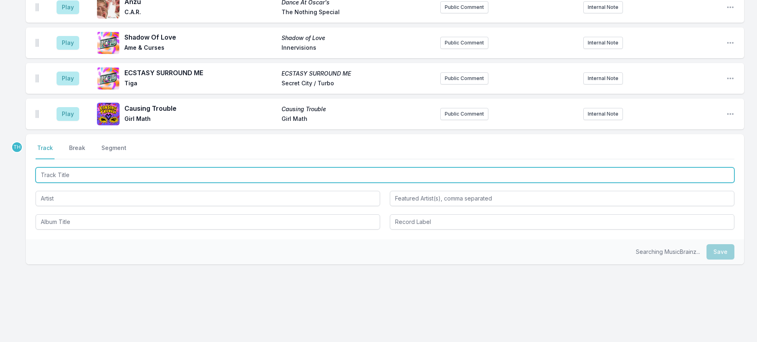
scroll to position [652, 0]
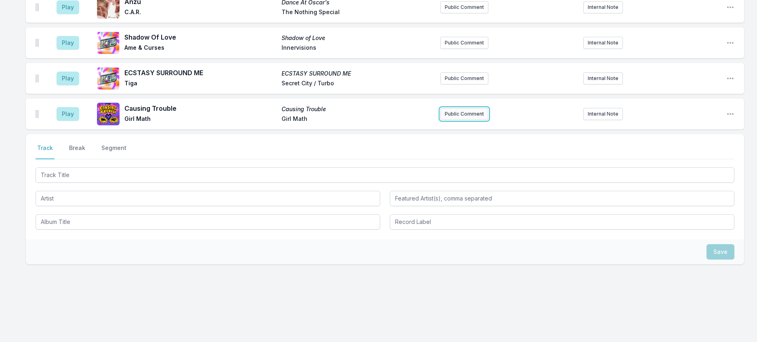
click at [446, 120] on button "Public Comment" at bounding box center [464, 114] width 48 height 12
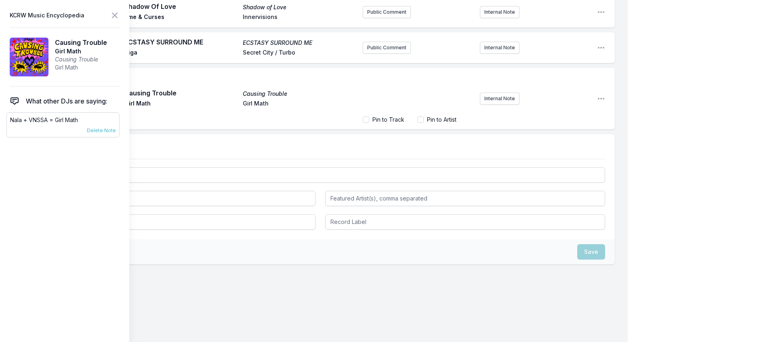
scroll to position [652, 0]
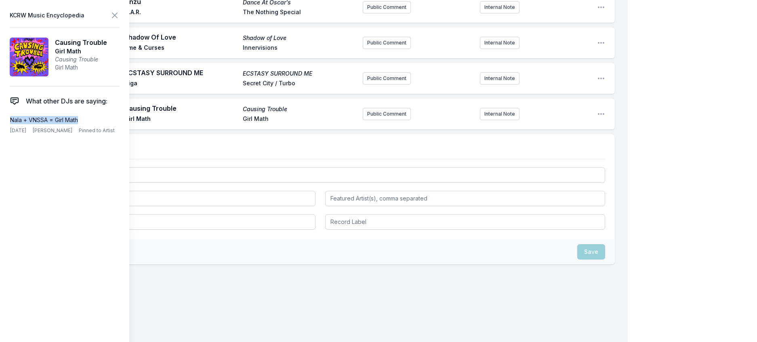
drag, startPoint x: 88, startPoint y: 134, endPoint x: 4, endPoint y: 134, distance: 84.8
click at [4, 134] on aside "KCRW Music Encyclopedia Causing Trouble Girl Math Causing Trouble Girl Math Wha…" at bounding box center [64, 171] width 129 height 342
click at [366, 120] on button "Public Comment" at bounding box center [387, 114] width 48 height 12
click at [120, 16] on icon at bounding box center [115, 16] width 10 height 10
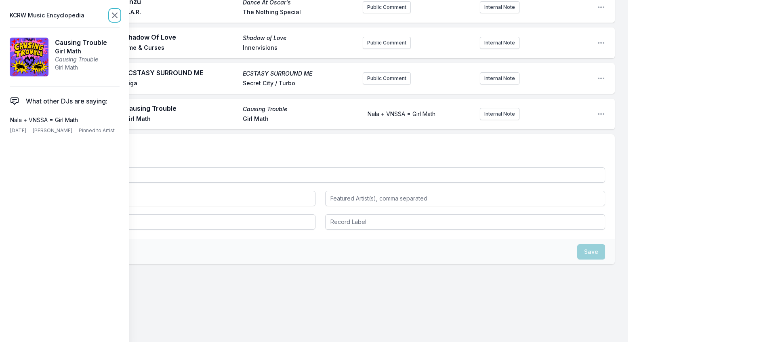
scroll to position [652, 0]
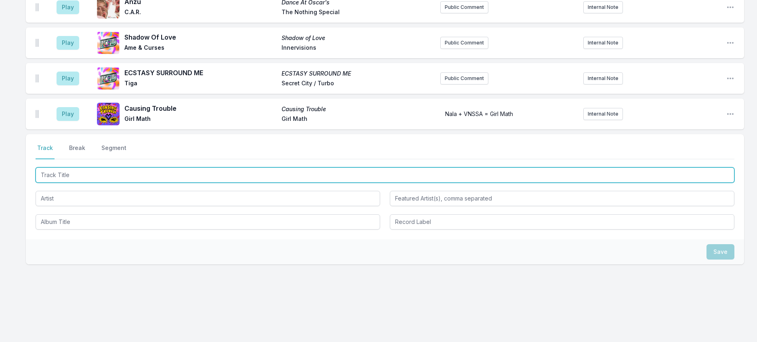
drag, startPoint x: 130, startPoint y: 218, endPoint x: 130, endPoint y: 208, distance: 10.1
click at [132, 183] on input "Track Title" at bounding box center [385, 174] width 699 height 15
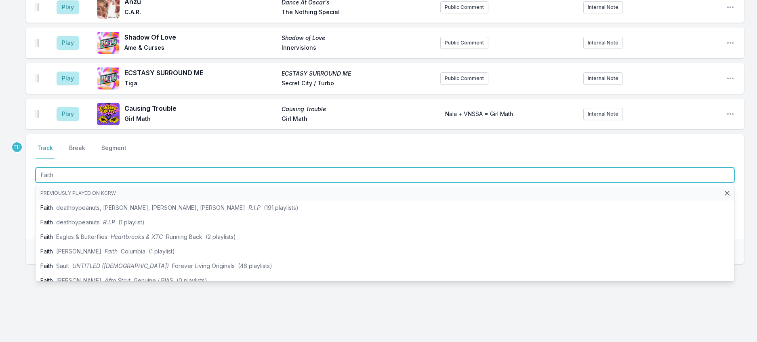
type input "Faith"
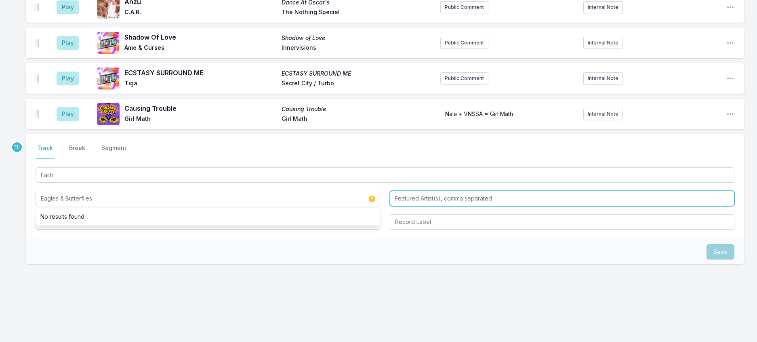
type input "Eagles & Butterflies"
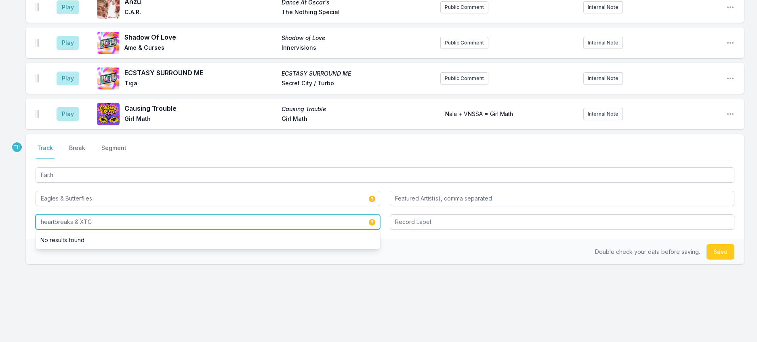
drag, startPoint x: 48, startPoint y: 267, endPoint x: 11, endPoint y: 258, distance: 38.3
type input "Heartbreaks & XTC"
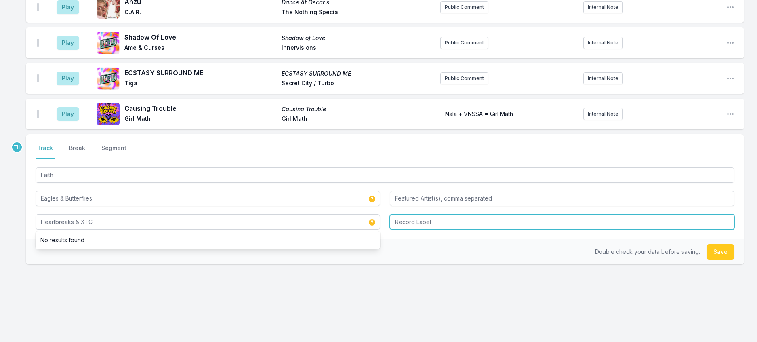
click at [461, 229] on input "Record Label" at bounding box center [562, 221] width 345 height 15
type input "r"
type input "Running Back"
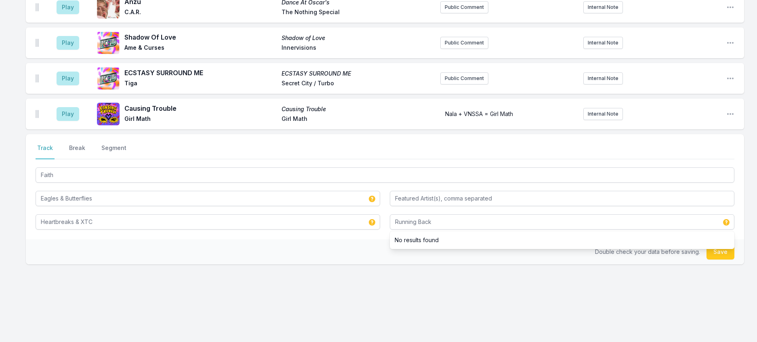
click at [363, 239] on div "Select a tab Track Break Segment Track Break Segment Faith Eagles & Butterflies…" at bounding box center [385, 186] width 718 height 105
click at [720, 259] on button "Save" at bounding box center [721, 251] width 28 height 15
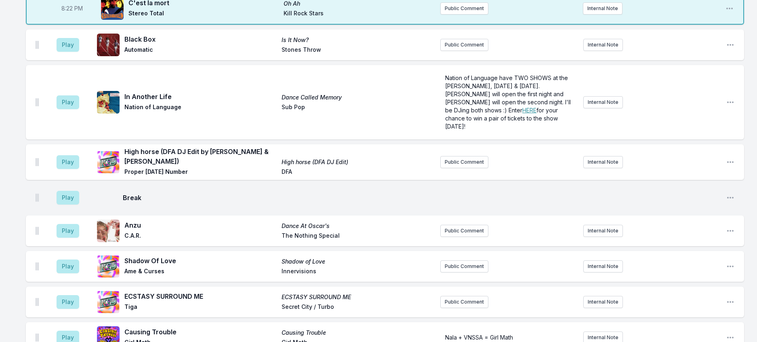
scroll to position [369, 0]
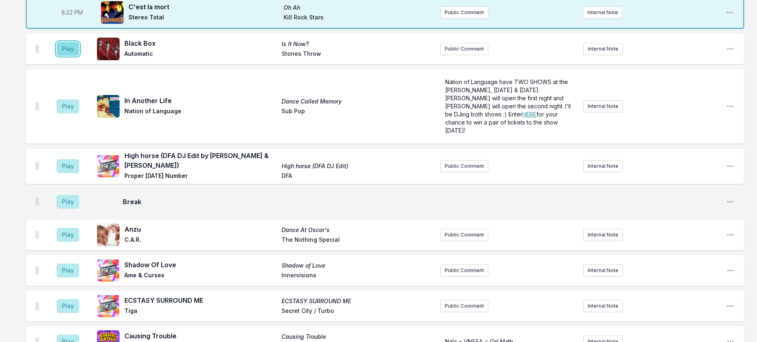
click at [79, 56] on button "Play" at bounding box center [68, 49] width 23 height 14
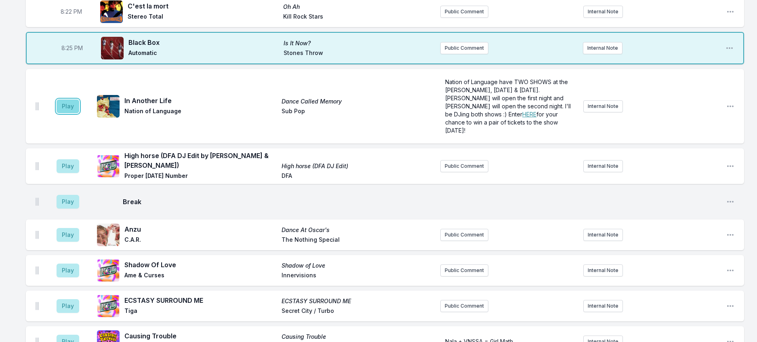
click at [78, 113] on button "Play" at bounding box center [68, 106] width 23 height 14
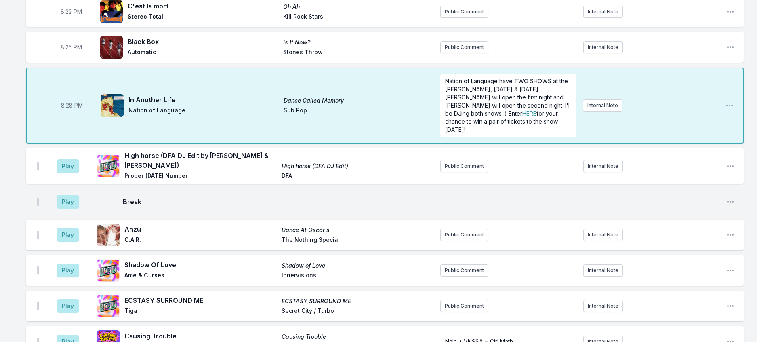
click at [88, 179] on aside "Play" at bounding box center [67, 166] width 45 height 26
drag, startPoint x: 79, startPoint y: 229, endPoint x: 129, endPoint y: 224, distance: 49.9
click at [79, 173] on button "Play" at bounding box center [68, 166] width 23 height 14
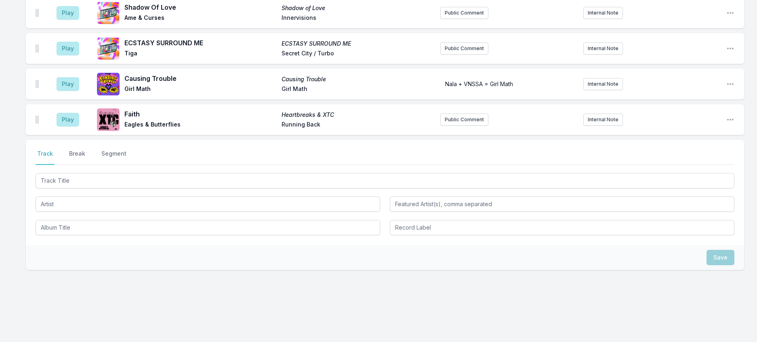
scroll to position [692, 0]
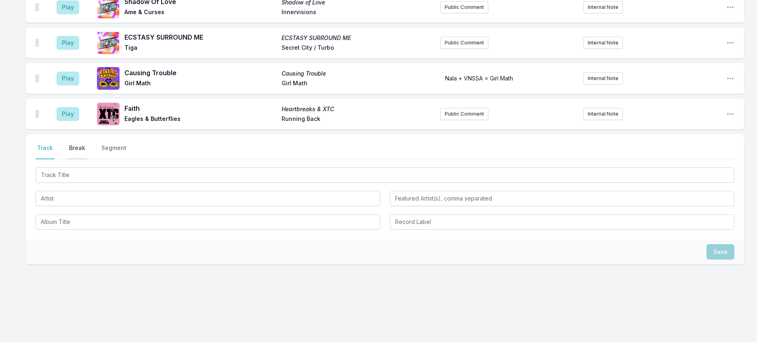
click at [87, 159] on button "Break" at bounding box center [76, 151] width 19 height 15
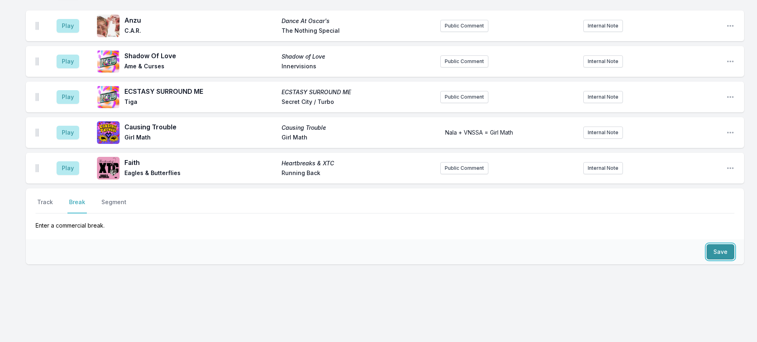
click at [709, 244] on button "Save" at bounding box center [721, 251] width 28 height 15
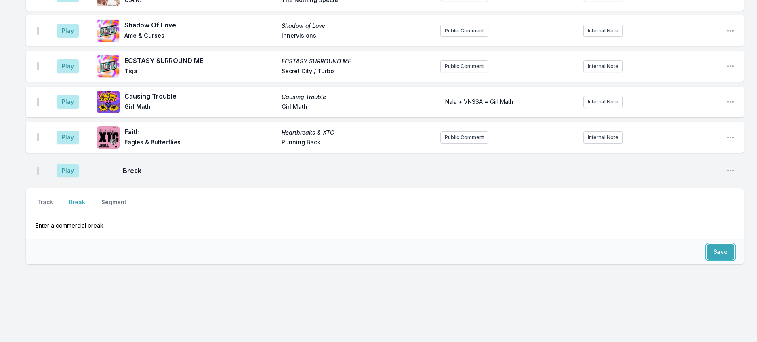
scroll to position [726, 0]
click at [49, 198] on button "Track" at bounding box center [45, 205] width 19 height 15
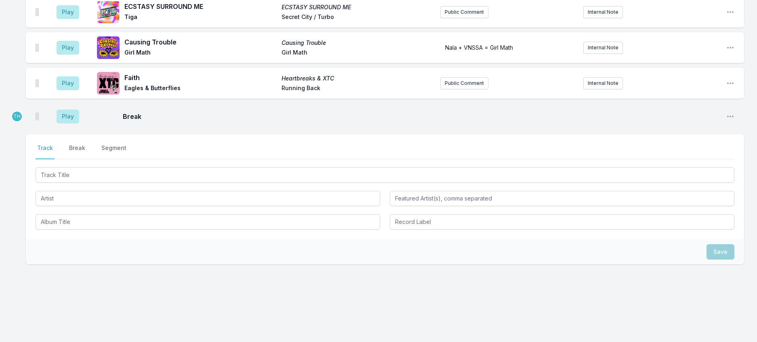
click at [63, 205] on div "Select a tab Track Break Segment Track Break Segment" at bounding box center [385, 186] width 718 height 105
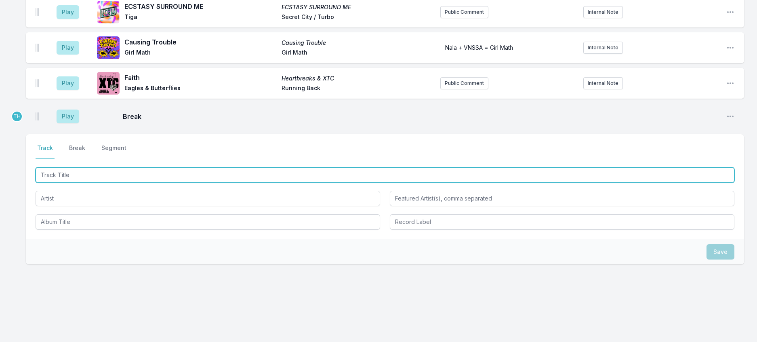
click at [65, 183] on input "Track Title" at bounding box center [385, 174] width 699 height 15
type input "MJ Complex"
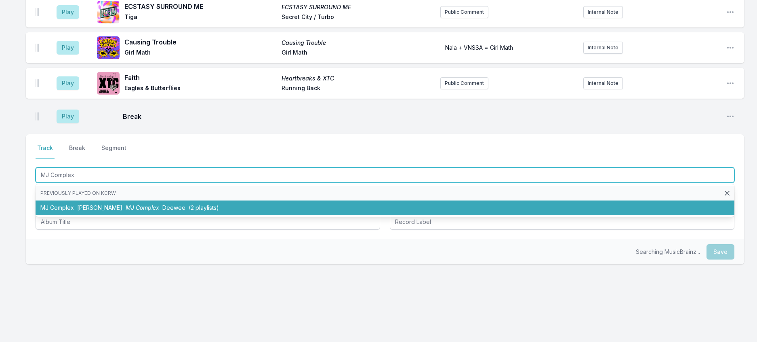
click at [126, 211] on span "MJ Complex" at bounding box center [143, 207] width 34 height 7
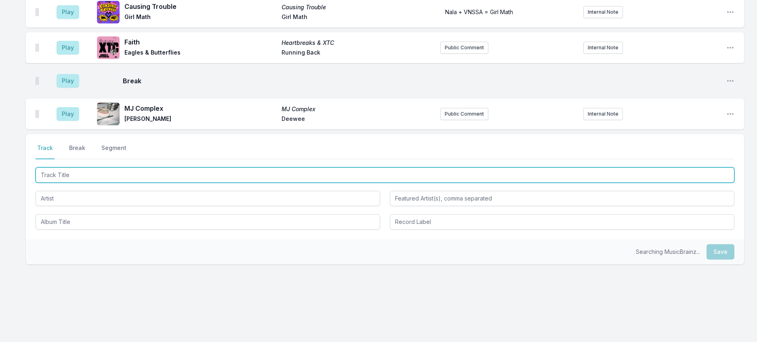
scroll to position [766, 0]
click at [132, 183] on input "Track Title" at bounding box center [385, 174] width 699 height 15
type input "Musique De Maison"
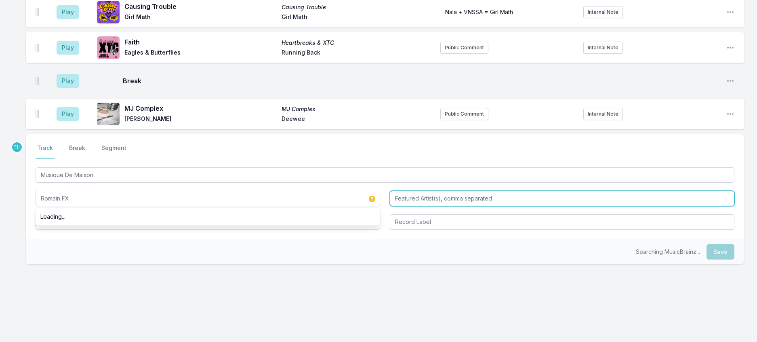
type input "Romain FX"
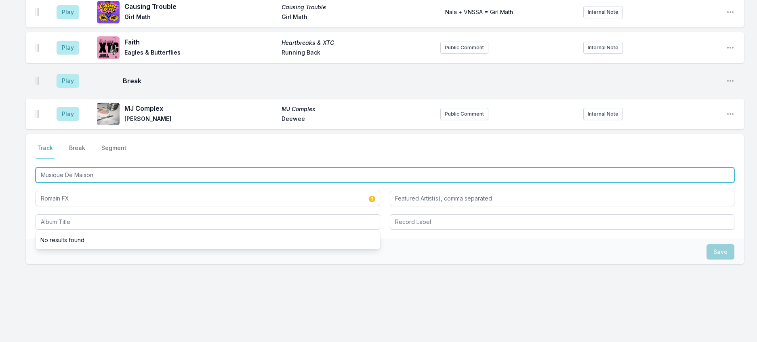
drag, startPoint x: 159, startPoint y: 210, endPoint x: -5, endPoint y: 198, distance: 164.4
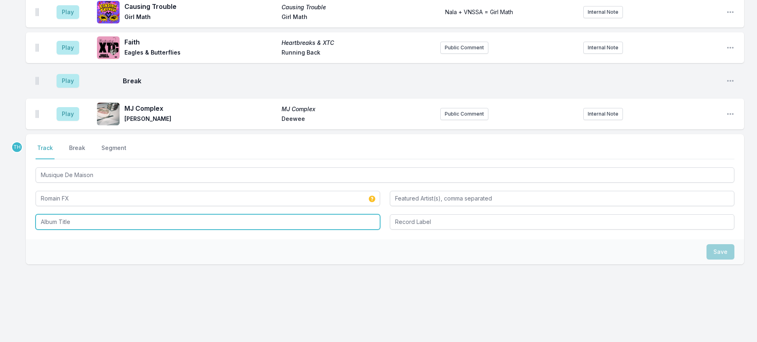
click at [92, 229] on input "Album Title" at bounding box center [208, 221] width 345 height 15
paste input "Musique De Maison"
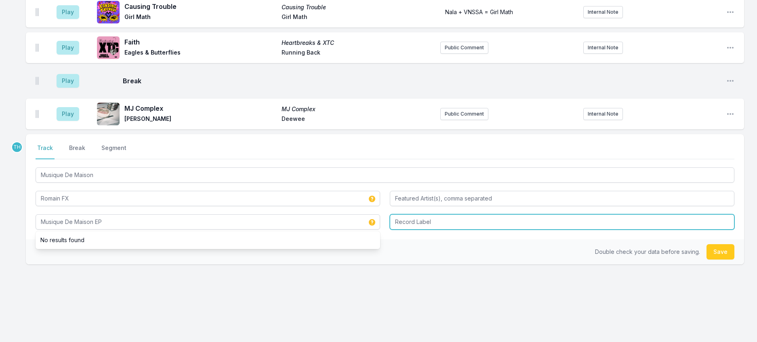
type input "Musique De Maison EP"
type input "Sound of Vast"
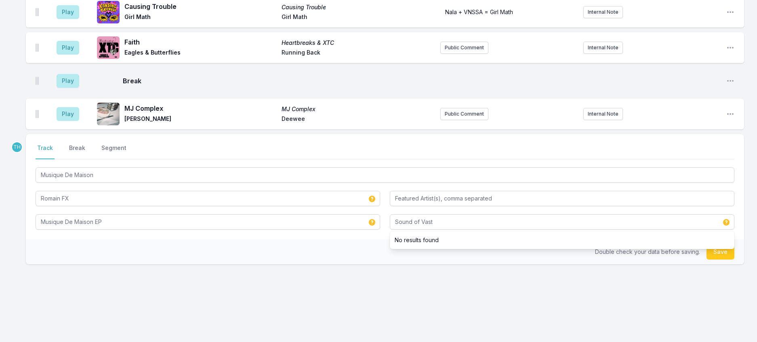
drag, startPoint x: 317, startPoint y: 303, endPoint x: 333, endPoint y: 305, distance: 15.9
click at [318, 264] on div "Double check your data before saving. Save" at bounding box center [385, 251] width 718 height 25
click at [713, 259] on button "Save" at bounding box center [721, 251] width 28 height 15
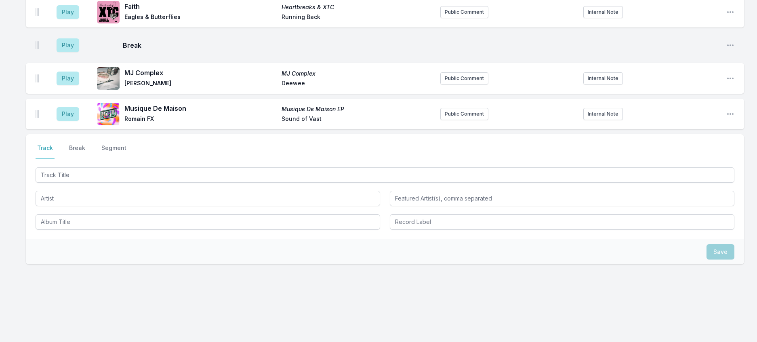
scroll to position [806, 0]
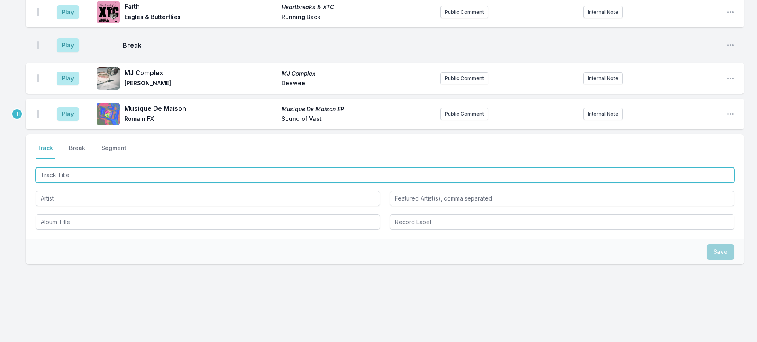
click at [181, 183] on input "Track Title" at bounding box center [385, 174] width 699 height 15
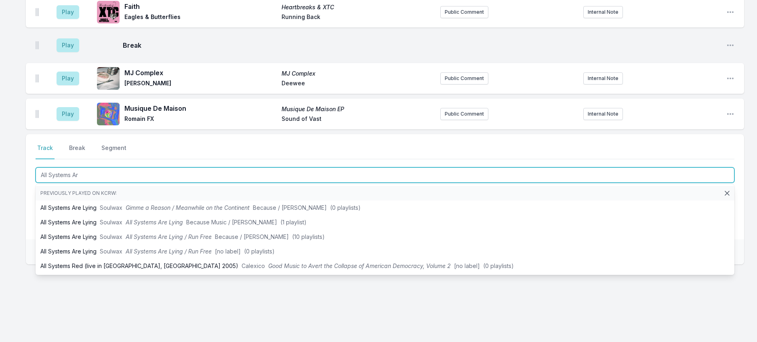
type input "All Systems Are"
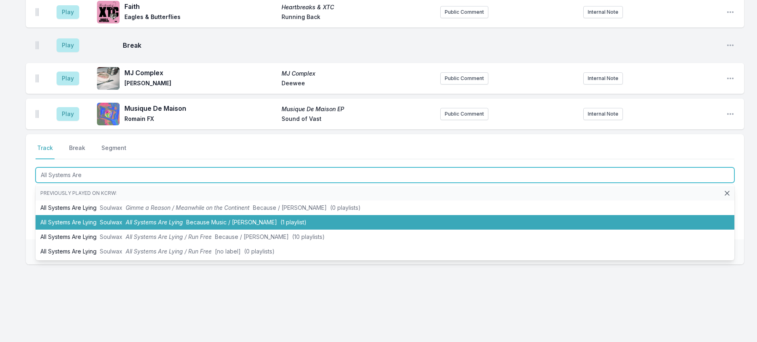
click at [254, 229] on li "All Systems Are Lying Soulwax All Systems Are Lying Because Music / [PERSON_NAM…" at bounding box center [385, 222] width 699 height 15
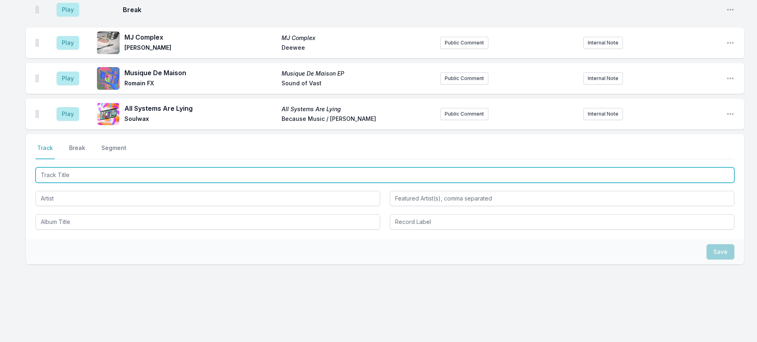
scroll to position [846, 0]
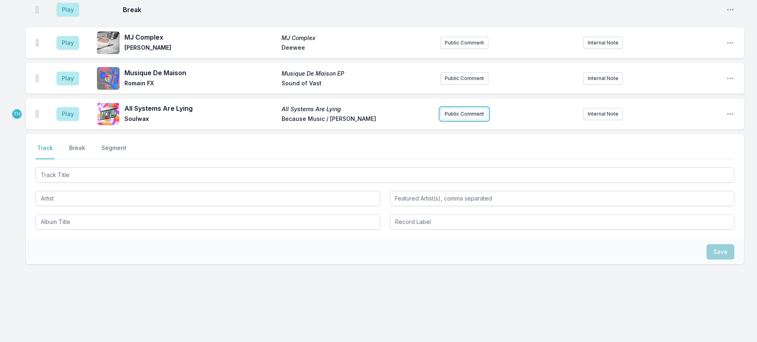
click at [456, 120] on button "Public Comment" at bounding box center [464, 114] width 48 height 12
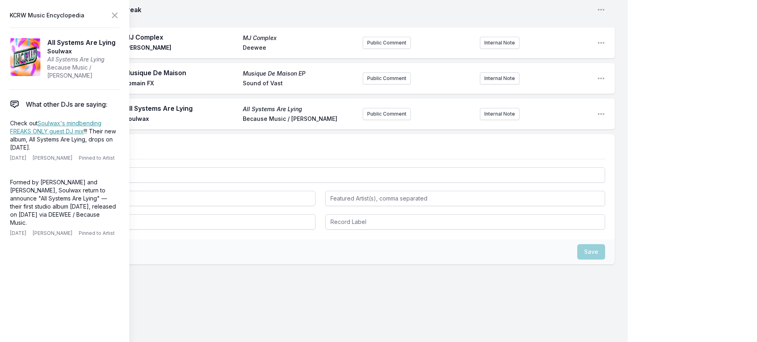
scroll to position [847, 0]
drag, startPoint x: 61, startPoint y: 178, endPoint x: 6, endPoint y: 150, distance: 62.0
click at [6, 150] on aside "KCRW Music Encyclopedia All Systems Are Lying Soulwax All Systems Are Lying Bec…" at bounding box center [64, 171] width 129 height 342
copy p "Check out [PERSON_NAME]'s mindbending FREAKS ONLY guest DJ mix !!! Their new al…"
click at [368, 120] on button "Public Comment" at bounding box center [387, 114] width 48 height 12
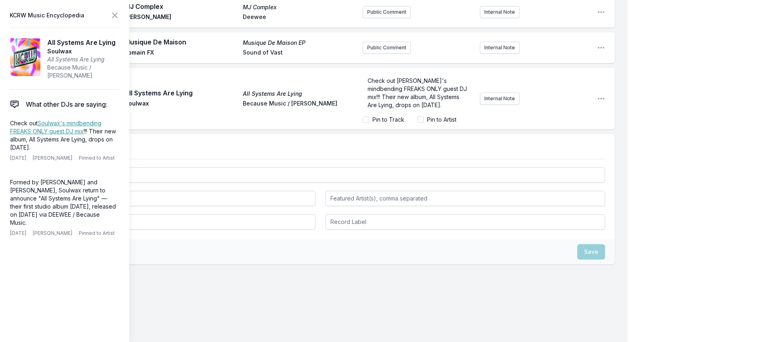
scroll to position [9, 0]
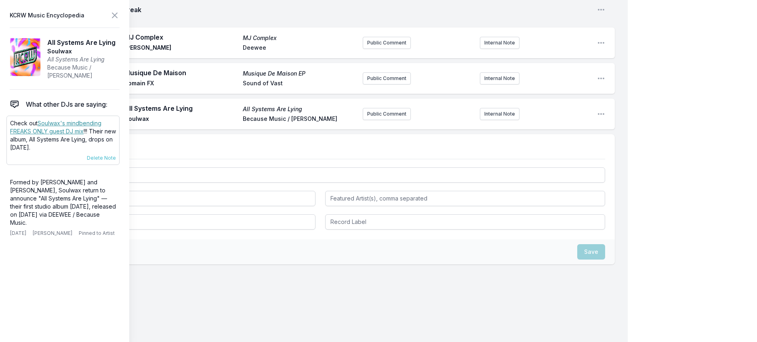
click at [66, 151] on p "Check out [PERSON_NAME]'s mindbending FREAKS ONLY guest DJ mix !!! Their new al…" at bounding box center [63, 135] width 106 height 32
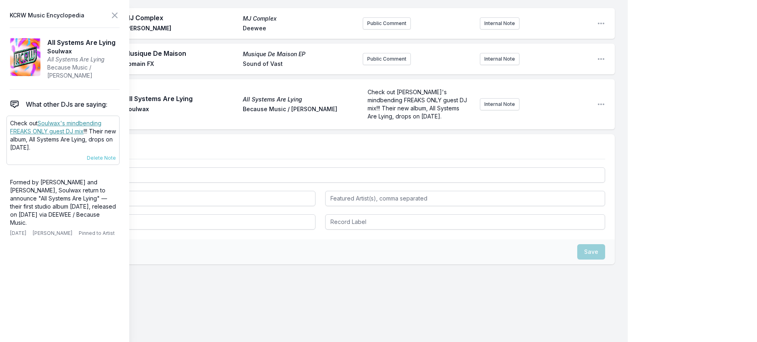
click at [65, 135] on link "Soulwax's mindbending FREAKS ONLY guest DJ mix" at bounding box center [55, 127] width 91 height 15
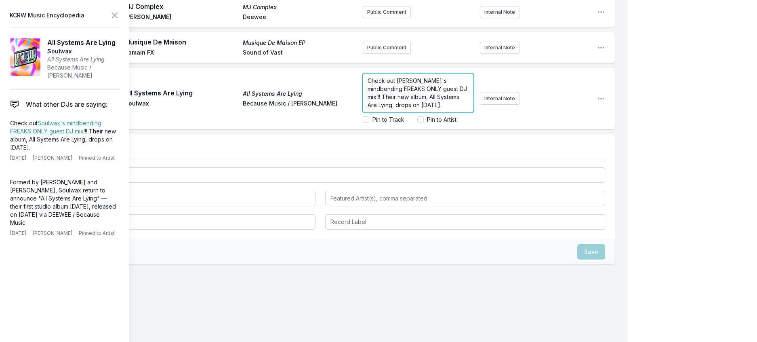
click at [392, 108] on span "Check out [PERSON_NAME]'s mindbending FREAKS ONLY guest DJ mix!!! Their new alb…" at bounding box center [418, 92] width 101 height 31
drag, startPoint x: 393, startPoint y: 174, endPoint x: 388, endPoint y: 156, distance: 18.4
click at [388, 108] on span "Check out [PERSON_NAME]'s mindbending FREAKS ONLY guest DJ mix!!! Their new alb…" at bounding box center [418, 92] width 101 height 31
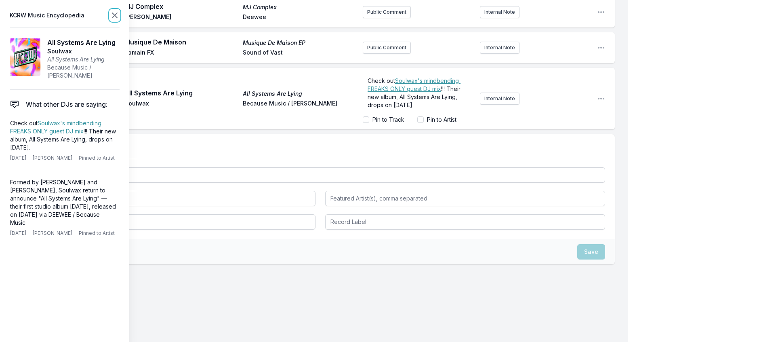
click at [120, 14] on icon at bounding box center [115, 16] width 10 height 10
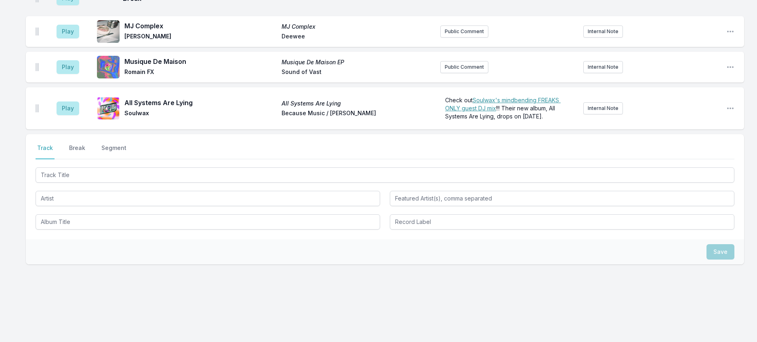
scroll to position [877, 0]
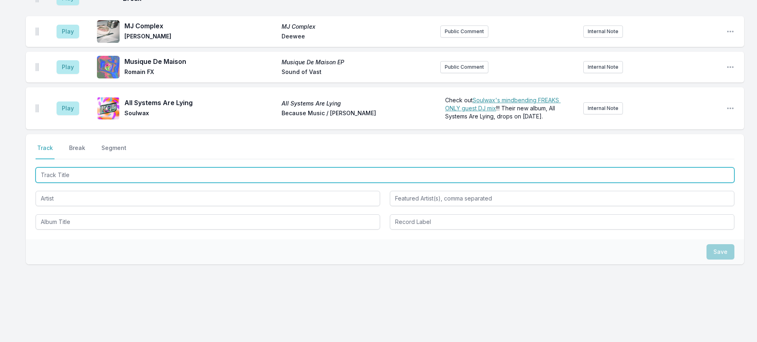
drag, startPoint x: 70, startPoint y: 209, endPoint x: 76, endPoint y: 209, distance: 6.1
click at [73, 183] on input "Track Title" at bounding box center [385, 174] width 699 height 15
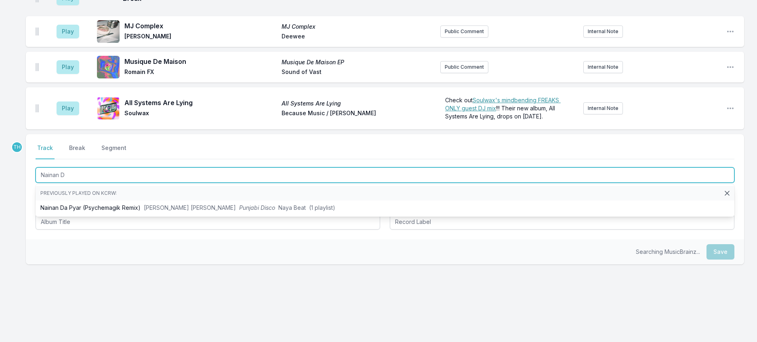
type input "Nainan Da"
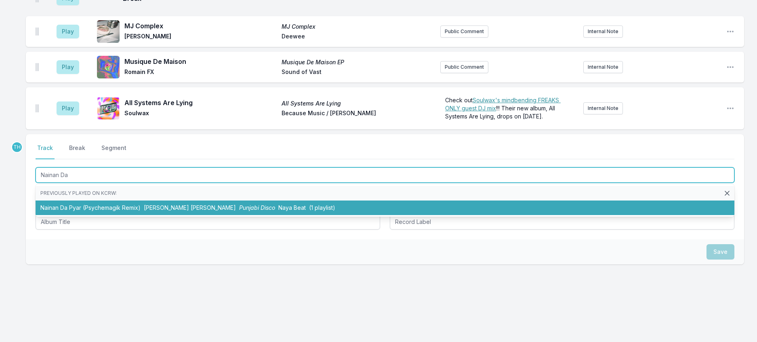
click at [182, 215] on li "Nainan Da Pyar (Psychemagik Remix) [PERSON_NAME] [PERSON_NAME] Punjabi Disco Na…" at bounding box center [385, 207] width 699 height 15
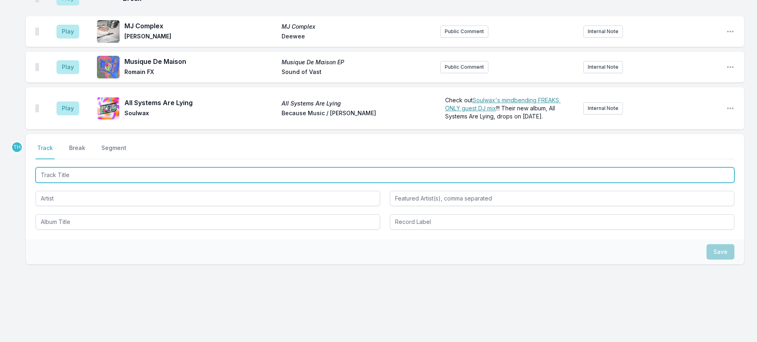
scroll to position [917, 0]
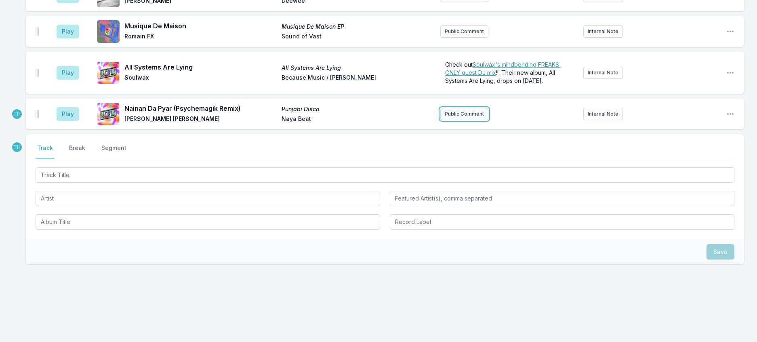
click at [465, 120] on button "Public Comment" at bounding box center [464, 114] width 48 height 12
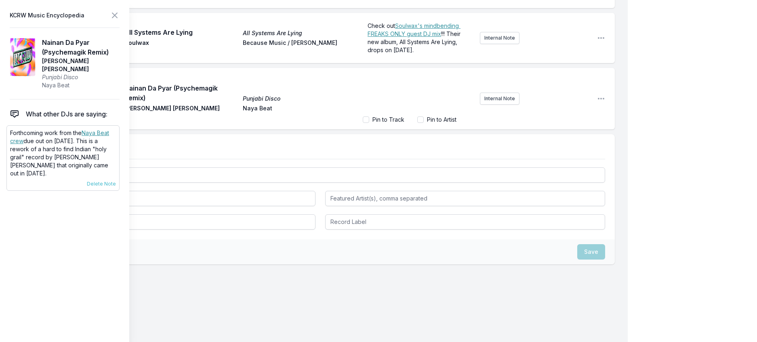
scroll to position [923, 0]
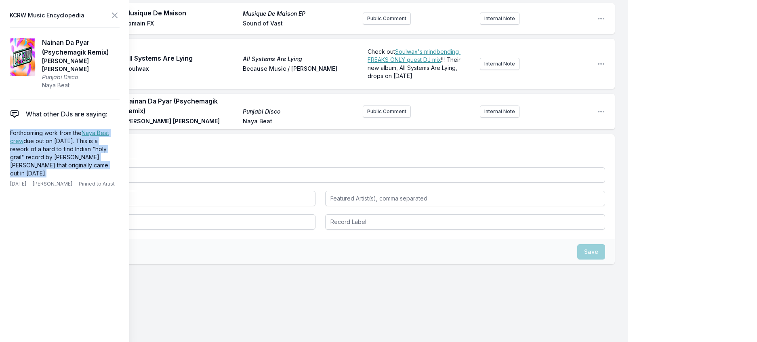
drag, startPoint x: 97, startPoint y: 174, endPoint x: 3, endPoint y: 141, distance: 99.5
click at [3, 141] on aside "KCRW Music Encyclopedia Nainan Da Pyar (Psychemagik Remix) [PERSON_NAME] [PERSO…" at bounding box center [64, 171] width 129 height 342
copy p "Forthcoming work from the Naya Beat crew due out on [DATE]. This is a rework of…"
click at [373, 118] on button "Public Comment" at bounding box center [387, 111] width 48 height 12
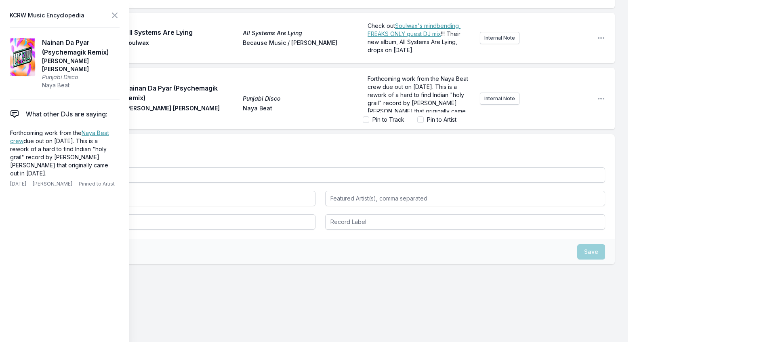
scroll to position [0, 0]
drag, startPoint x: 401, startPoint y: 172, endPoint x: 358, endPoint y: 172, distance: 43.2
click at [368, 124] on span "Forthcoming work from the Naya Beat crew due out on [DATE]. This is a rework of…" at bounding box center [419, 100] width 102 height 47
click at [363, 123] on input "Pin to Track" at bounding box center [366, 119] width 6 height 6
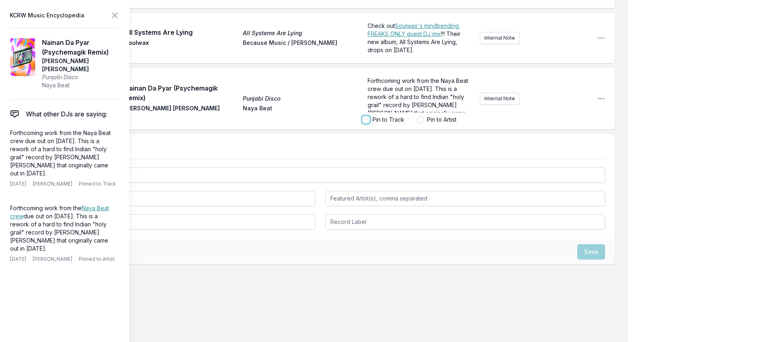
checkbox input "true"
click at [117, 17] on icon at bounding box center [114, 15] width 5 height 5
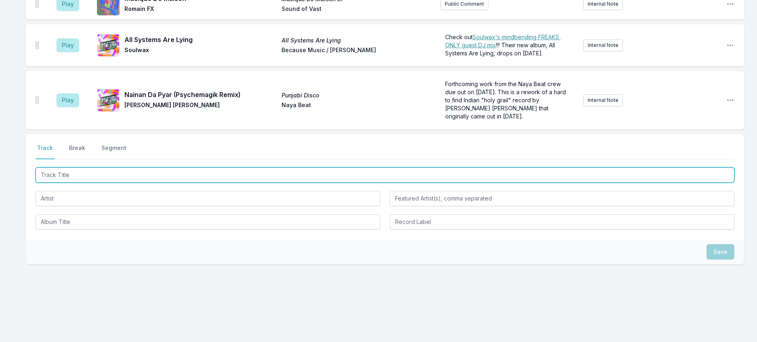
click at [117, 183] on input "Track Title" at bounding box center [385, 174] width 699 height 15
type input "back on your bs"
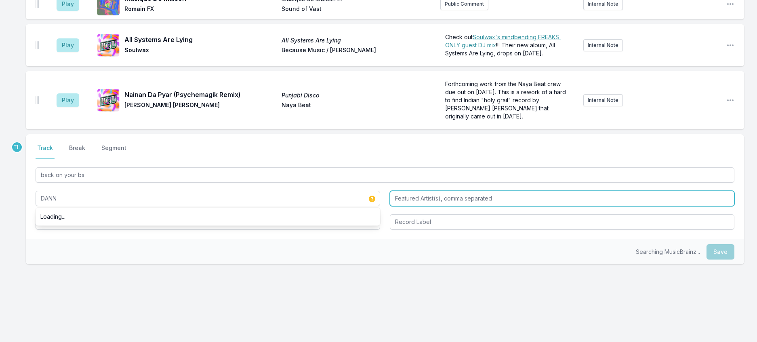
type input "DANN"
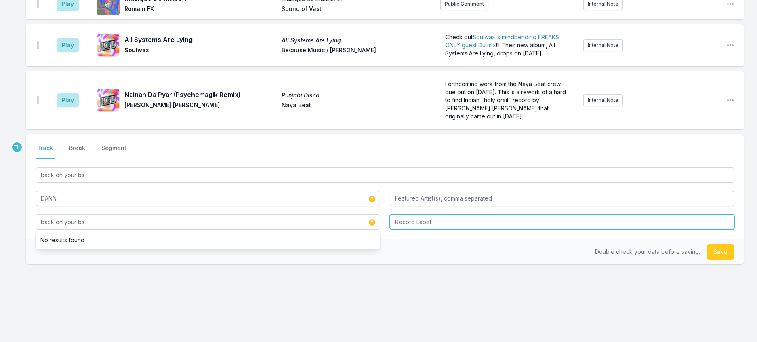
type input "back on your bs"
type input "Just On Time"
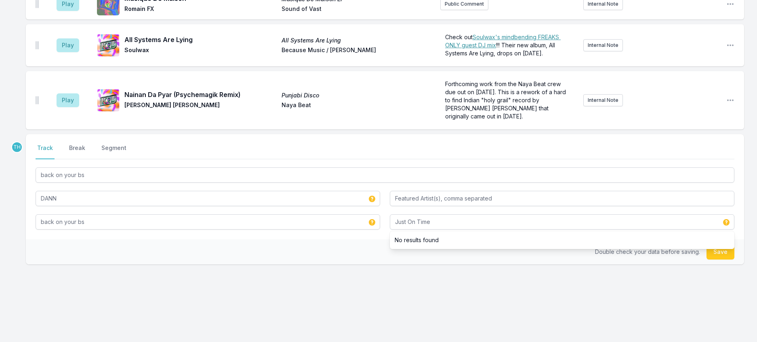
click at [333, 264] on div "Double check your data before saving. Save" at bounding box center [385, 251] width 718 height 25
click at [718, 259] on button "Save" at bounding box center [721, 251] width 28 height 15
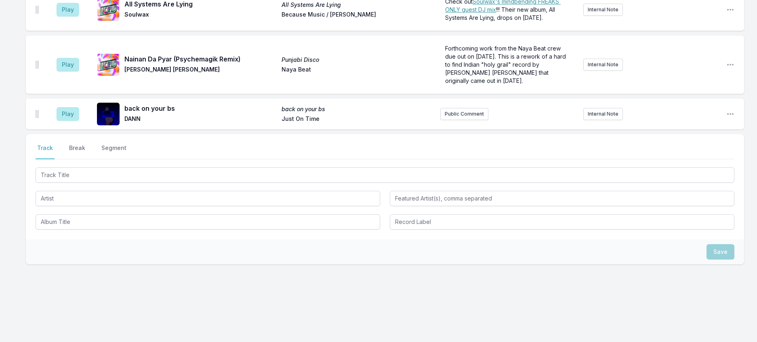
click at [87, 159] on button "Break" at bounding box center [76, 151] width 19 height 15
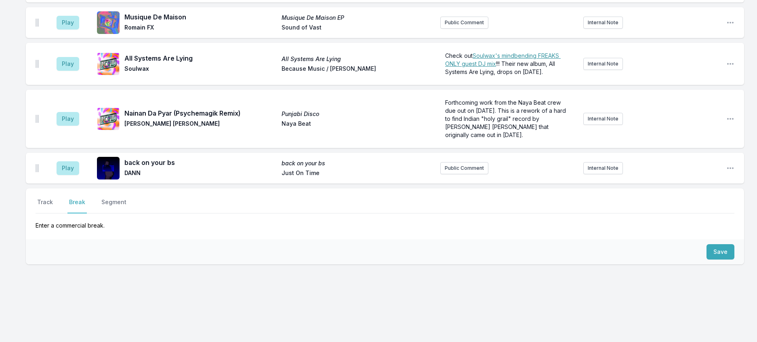
scroll to position [980, 0]
click at [717, 244] on button "Save" at bounding box center [721, 251] width 28 height 15
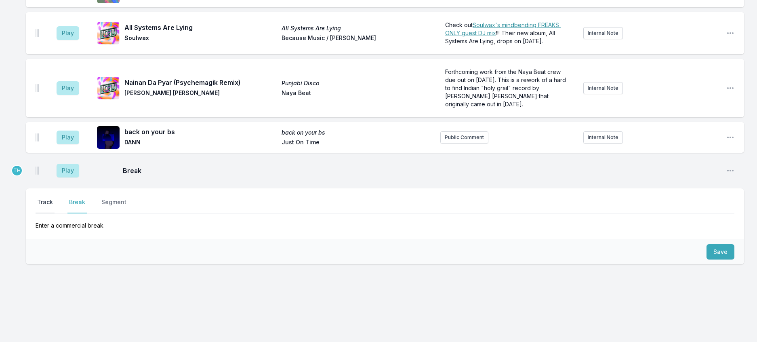
click at [51, 198] on button "Track" at bounding box center [45, 205] width 19 height 15
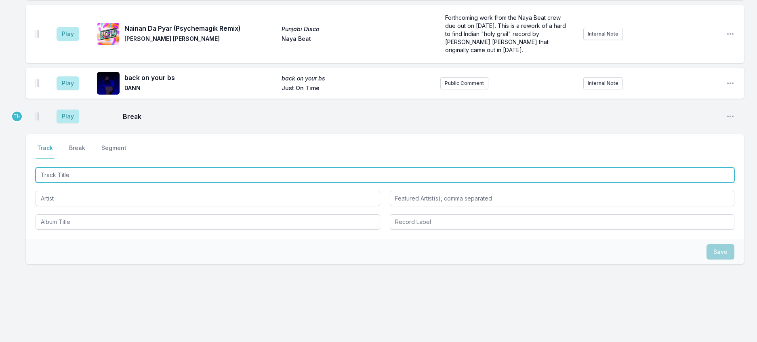
click at [67, 183] on input "Track Title" at bounding box center [385, 174] width 699 height 15
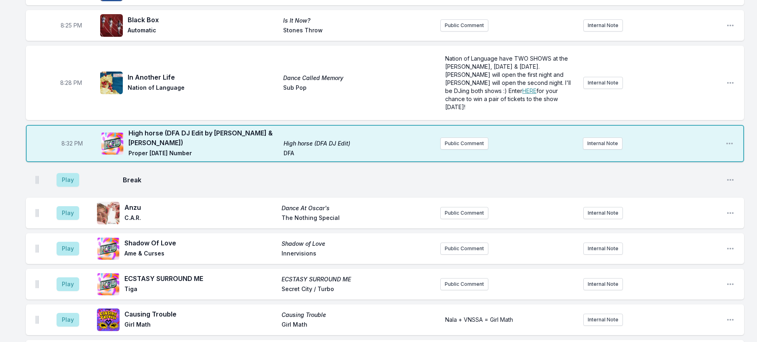
scroll to position [368, 0]
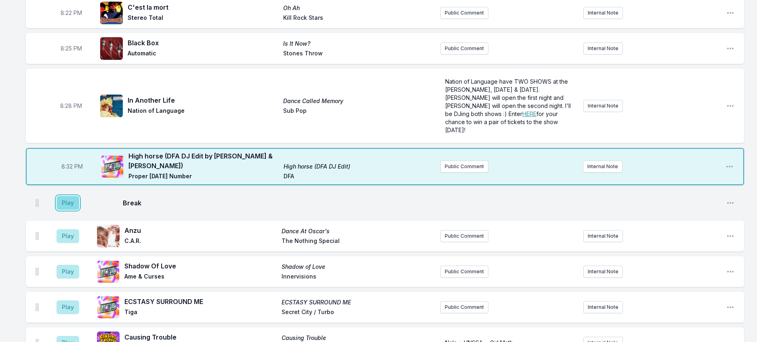
click at [69, 210] on button "Play" at bounding box center [68, 203] width 23 height 14
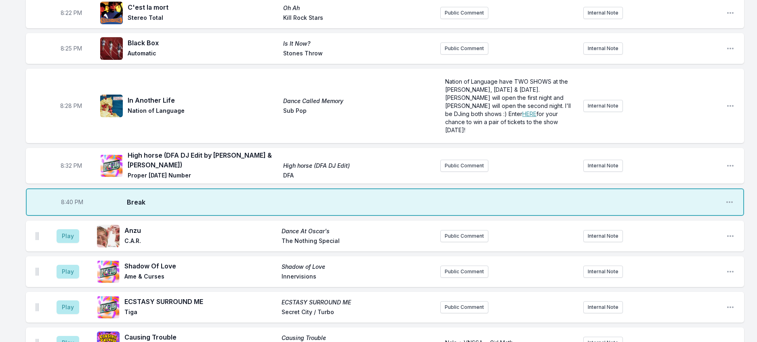
scroll to position [570, 0]
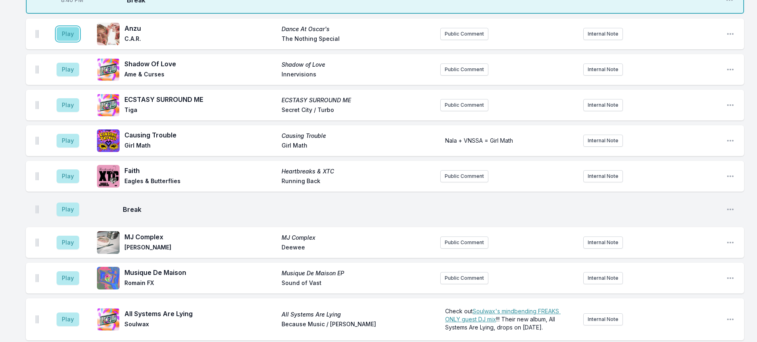
click at [77, 41] on button "Play" at bounding box center [68, 34] width 23 height 14
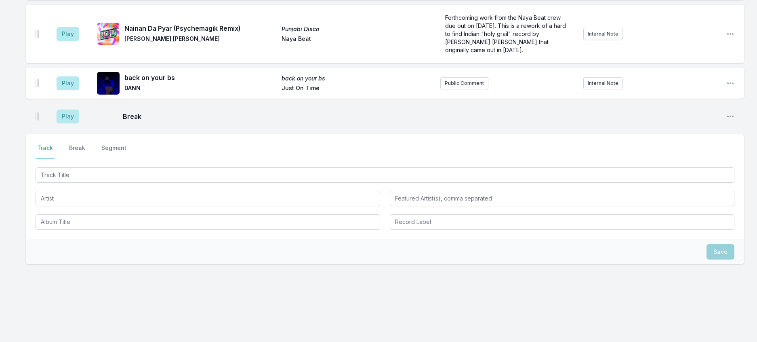
scroll to position [1014, 0]
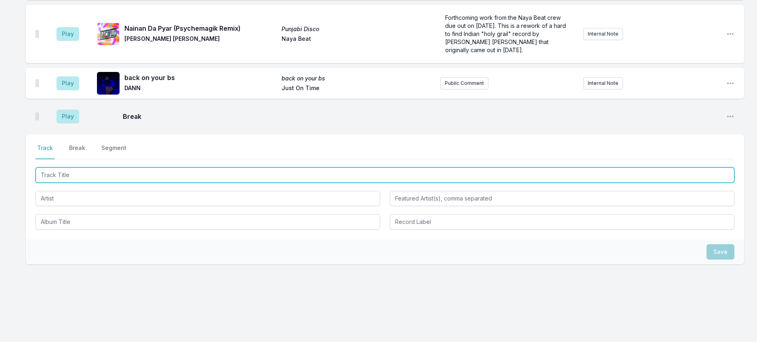
click at [102, 183] on input "Track Title" at bounding box center [385, 174] width 699 height 15
type input "Cake Code"
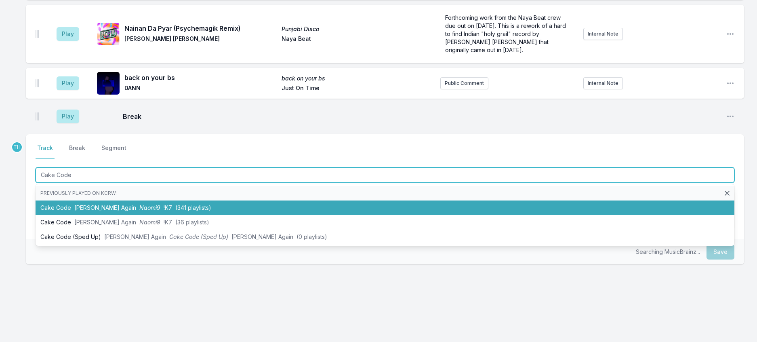
click at [122, 215] on li "Cake Code [PERSON_NAME] Again Naomi9 !K7 (341 playlists)" at bounding box center [385, 207] width 699 height 15
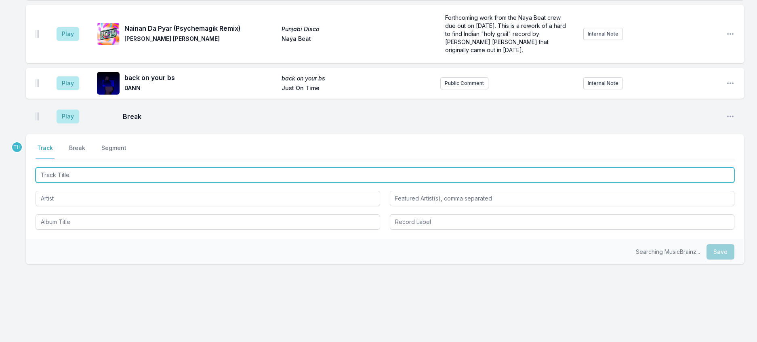
scroll to position [1054, 0]
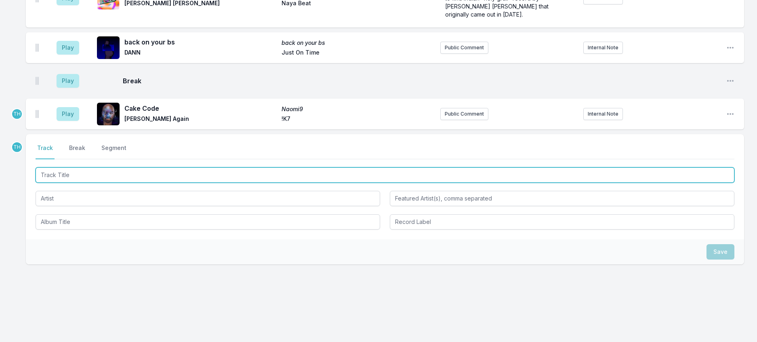
click at [183, 183] on input "Track Title" at bounding box center [385, 174] width 699 height 15
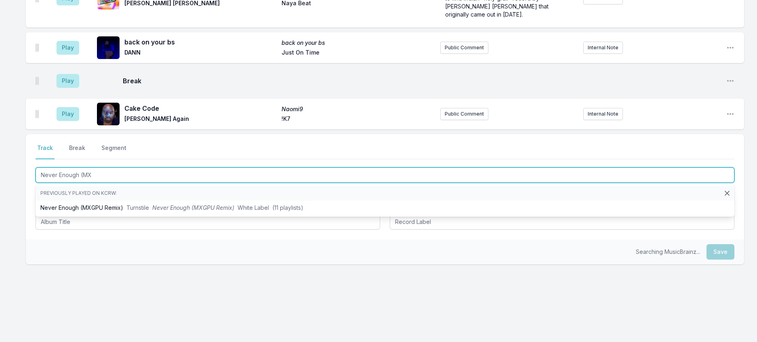
type input "Never Enough (MXG"
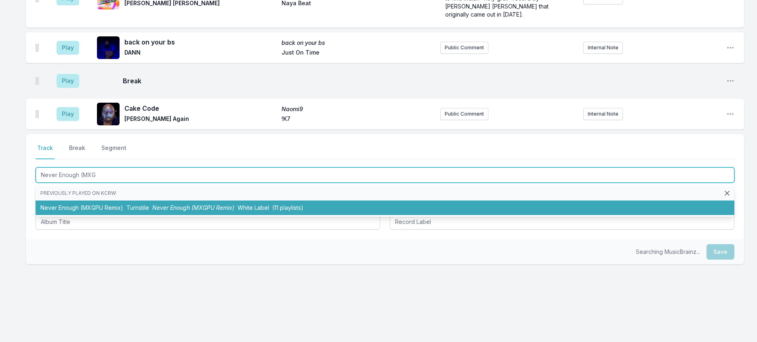
drag, startPoint x: 200, startPoint y: 250, endPoint x: 193, endPoint y: 240, distance: 11.7
click at [200, 211] on span "Never Enough (MXGPU Remix)" at bounding box center [193, 207] width 82 height 7
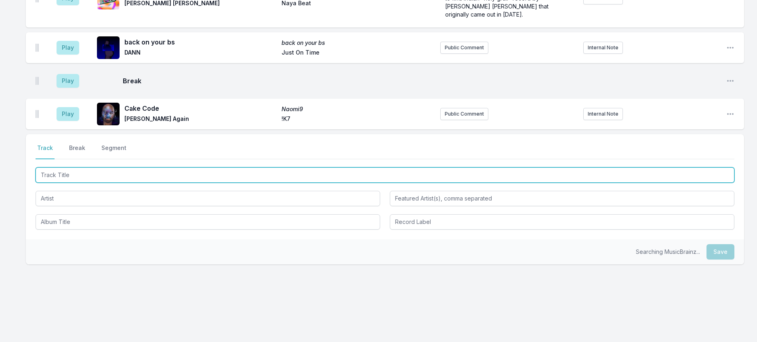
scroll to position [1094, 0]
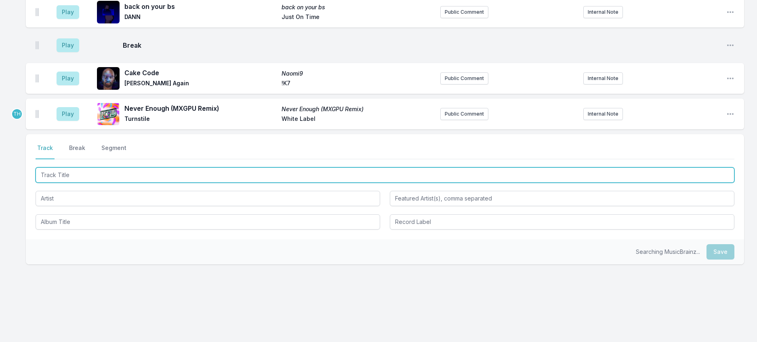
click at [187, 183] on input "Track Title" at bounding box center [385, 174] width 699 height 15
type input "If We Ever"
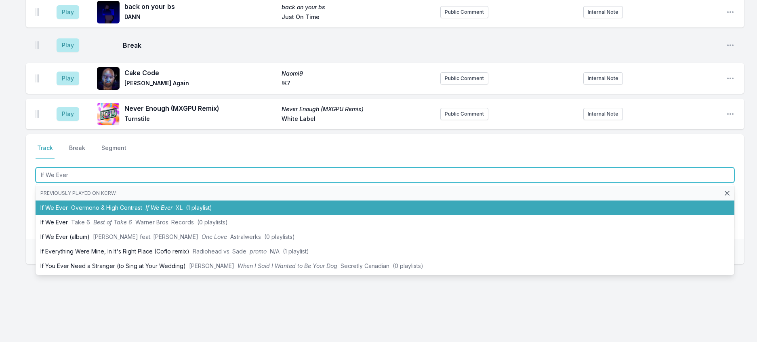
click at [157, 215] on li "If We Ever Overmono & High Contrast If We Ever XL (1 playlist)" at bounding box center [385, 207] width 699 height 15
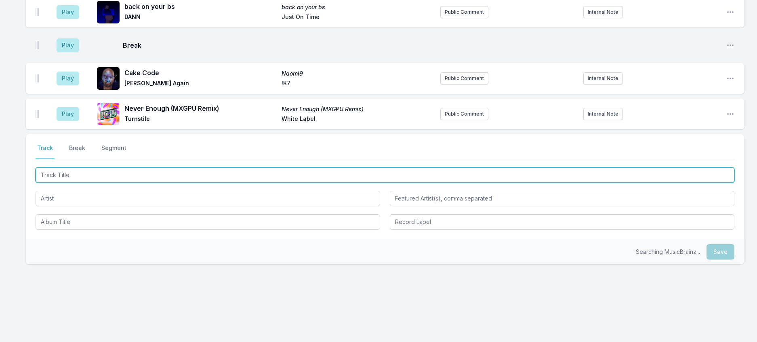
scroll to position [1134, 0]
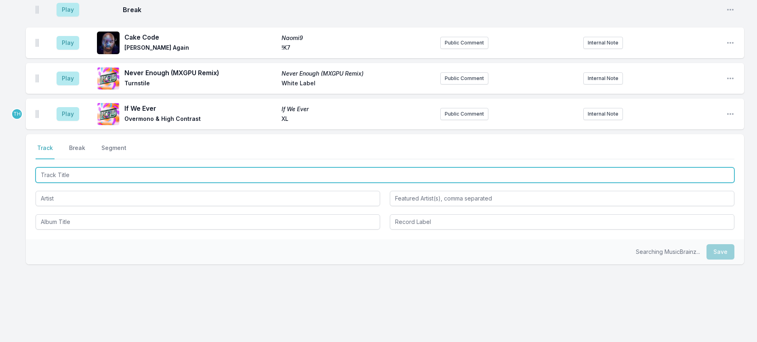
click at [230, 183] on input "Track Title" at bounding box center [385, 174] width 699 height 15
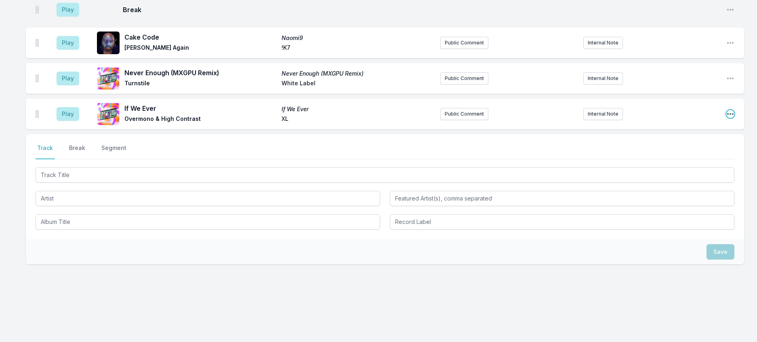
click at [727, 115] on icon "Open playlist item options" at bounding box center [730, 114] width 6 height 2
click at [678, 152] on button "Edit Track Details" at bounding box center [689, 144] width 90 height 15
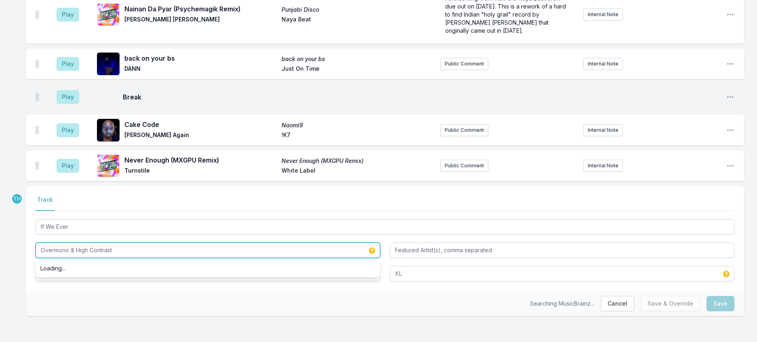
drag, startPoint x: 82, startPoint y: 238, endPoint x: -5, endPoint y: 228, distance: 87.4
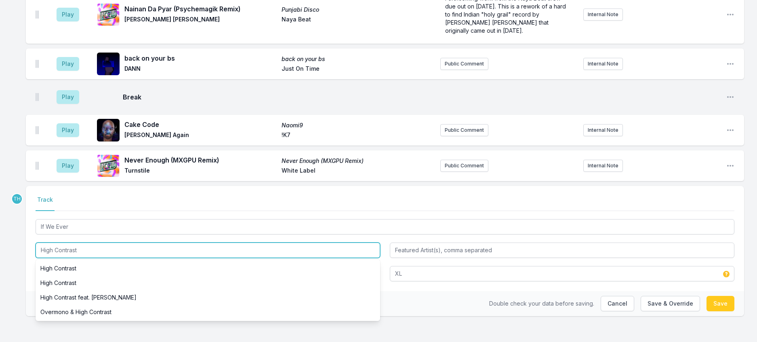
drag, startPoint x: 83, startPoint y: 239, endPoint x: 12, endPoint y: 238, distance: 71.5
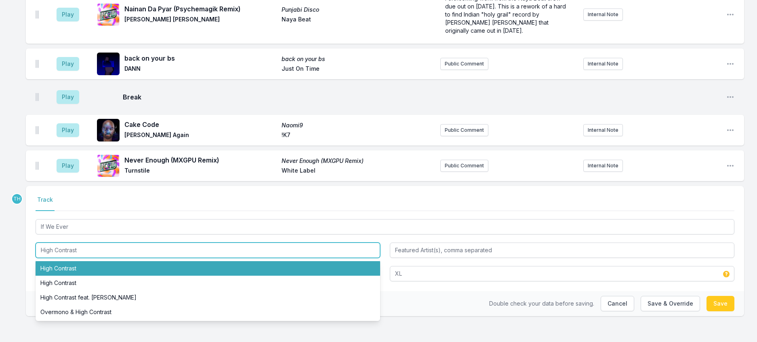
click at [115, 242] on input "High Contrast" at bounding box center [208, 249] width 345 height 15
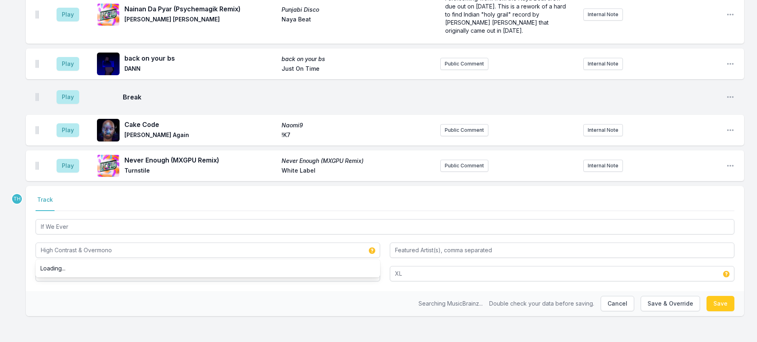
click at [34, 264] on div "Select a tab Track Track If We Ever High Contrast & Overmono Loading... If We E…" at bounding box center [385, 238] width 718 height 105
click at [668, 299] on button "Save & Override" at bounding box center [670, 303] width 59 height 15
type input "Overmono & High Contrast"
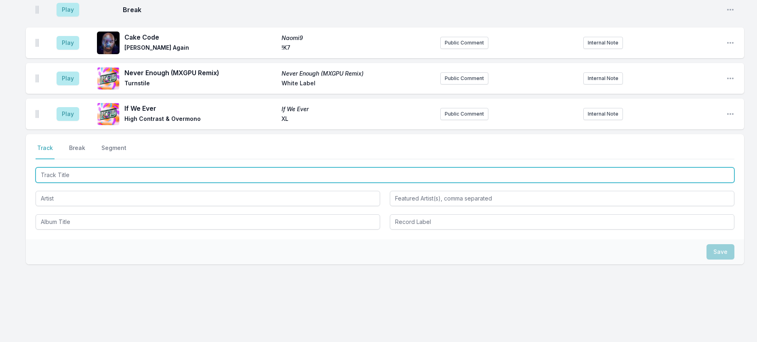
click at [143, 183] on input "Track Title" at bounding box center [385, 174] width 699 height 15
type input "Heavy Handed"
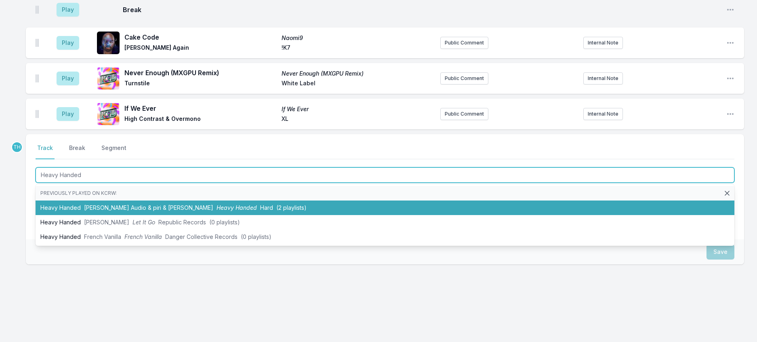
click at [141, 215] on li "Heavy Handed [PERSON_NAME] Audio & piri & [PERSON_NAME] Heavy Handed Hard (2 pl…" at bounding box center [385, 207] width 699 height 15
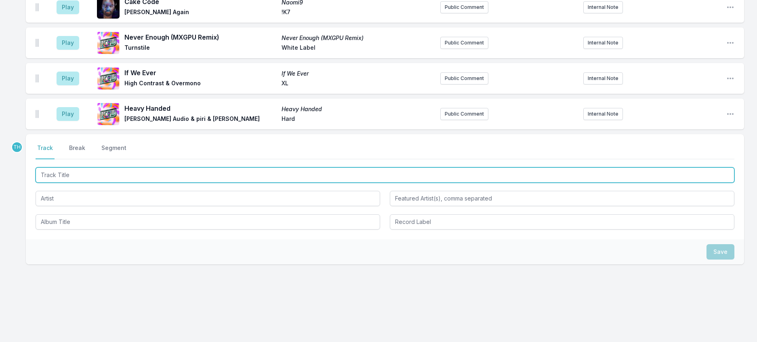
scroll to position [1136, 0]
click at [147, 183] on input "Track Title" at bounding box center [385, 174] width 699 height 15
type input "M1 4 ME"
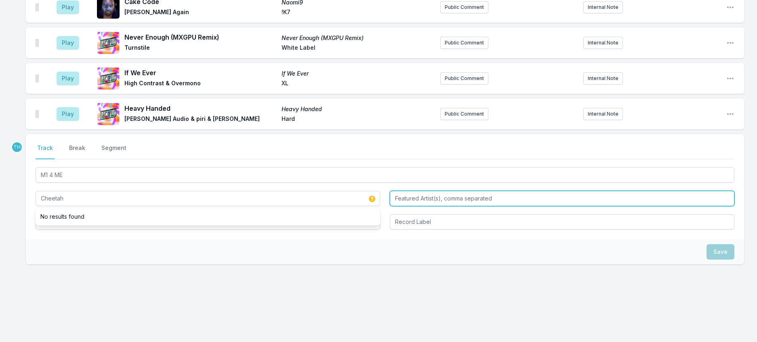
type input "Cheetah"
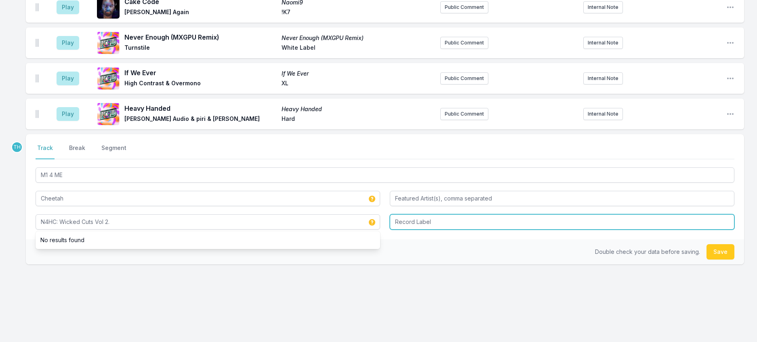
type input "N4HC: Wicked Cuts Vol 2."
type input "NOT 4 HUMAN CONSUMPTION"
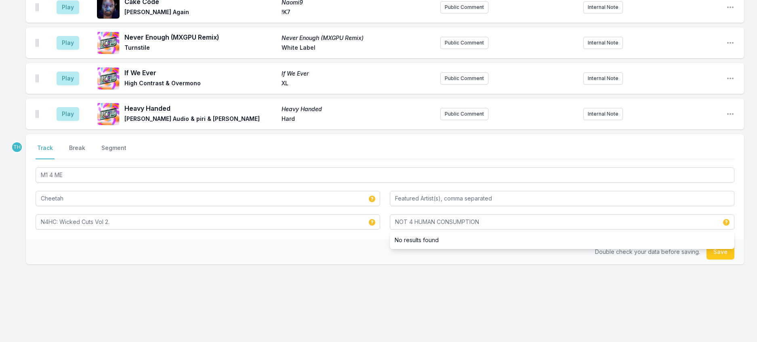
click at [320, 264] on div "Double check your data before saving. Save" at bounding box center [385, 251] width 718 height 25
click at [718, 257] on button "Save" at bounding box center [721, 251] width 28 height 15
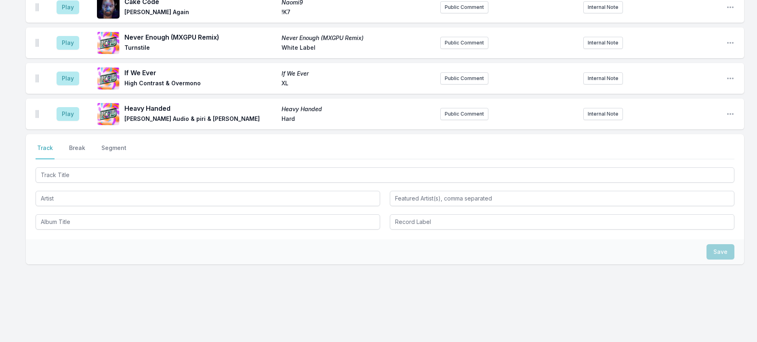
scroll to position [1257, 0]
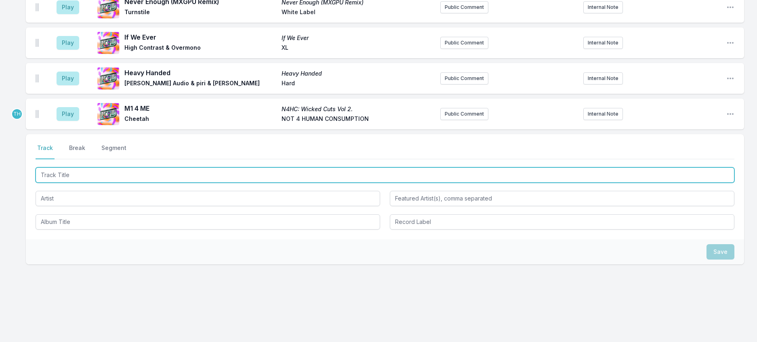
click at [124, 172] on input "Track Title" at bounding box center [385, 174] width 699 height 15
type input "i"
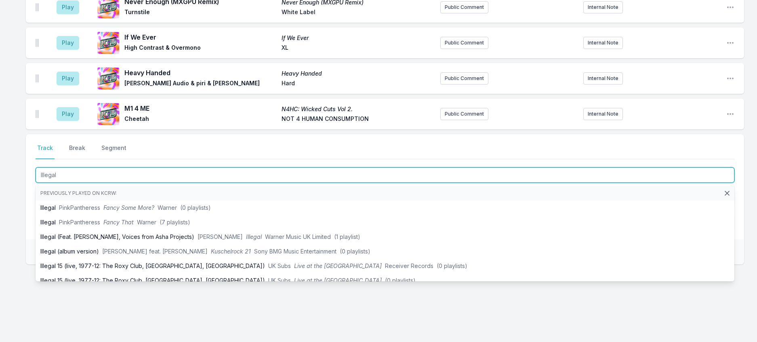
type input "Illegal"
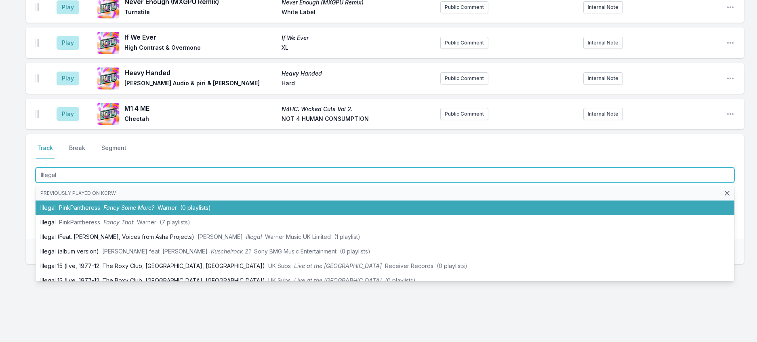
click at [154, 210] on span "Fancy Some More?" at bounding box center [128, 207] width 51 height 7
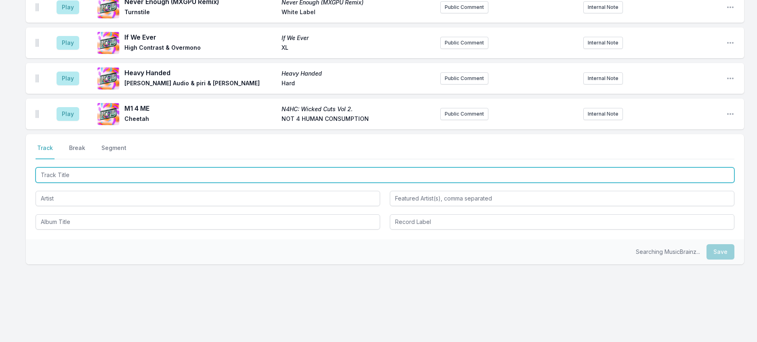
scroll to position [1297, 0]
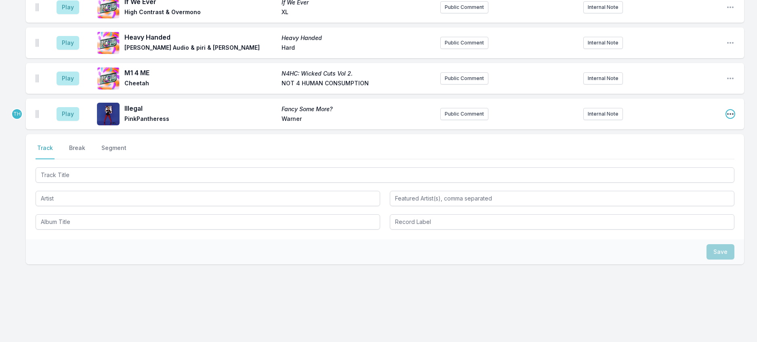
click at [729, 113] on icon "Open playlist item options" at bounding box center [730, 114] width 6 height 2
click at [679, 137] on button "Edit Track Details" at bounding box center [689, 144] width 90 height 15
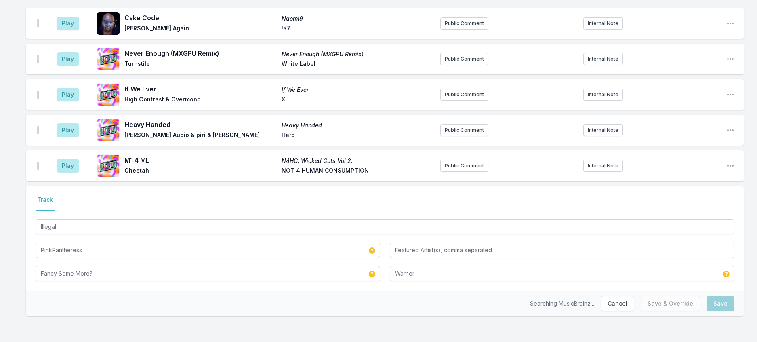
scroll to position [1216, 0]
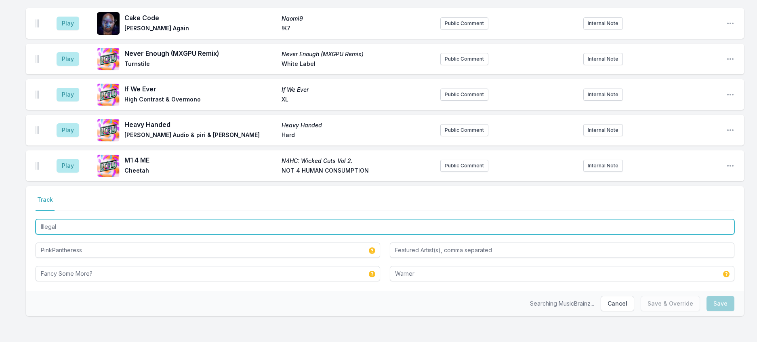
click at [105, 219] on input "Illegal" at bounding box center [385, 226] width 699 height 15
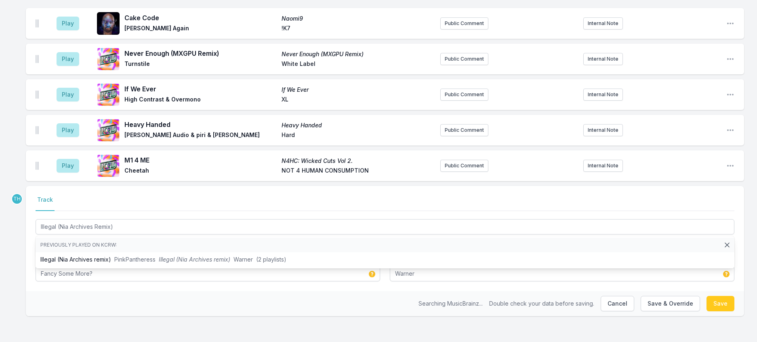
drag, startPoint x: 254, startPoint y: 291, endPoint x: 282, endPoint y: 291, distance: 27.5
click at [255, 291] on div "Searching MusicBrainz... Double check your data before saving. Cancel Save & Ov…" at bounding box center [385, 303] width 718 height 25
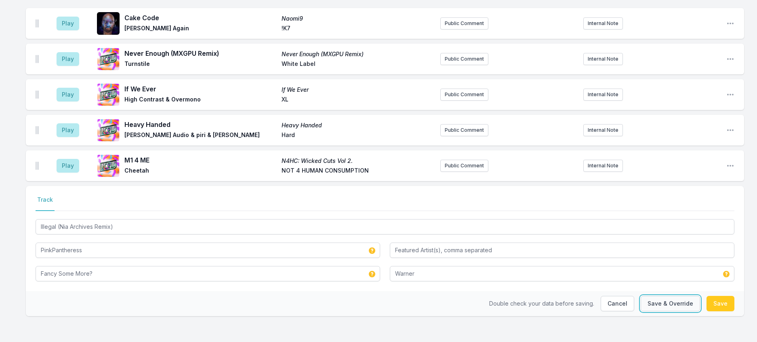
click at [661, 297] on button "Save & Override" at bounding box center [670, 303] width 59 height 15
type input "Illegal"
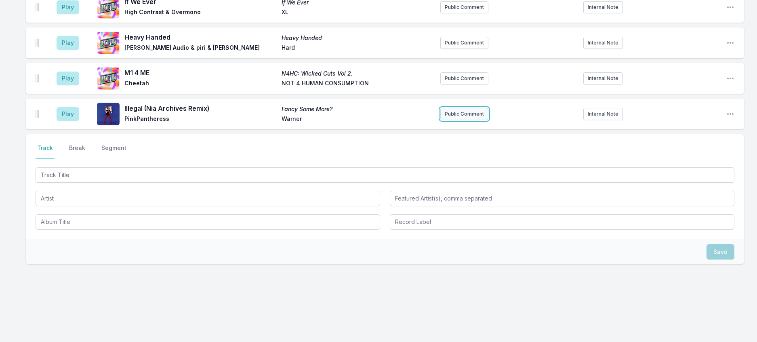
click at [473, 120] on button "Public Comment" at bounding box center [464, 114] width 48 height 12
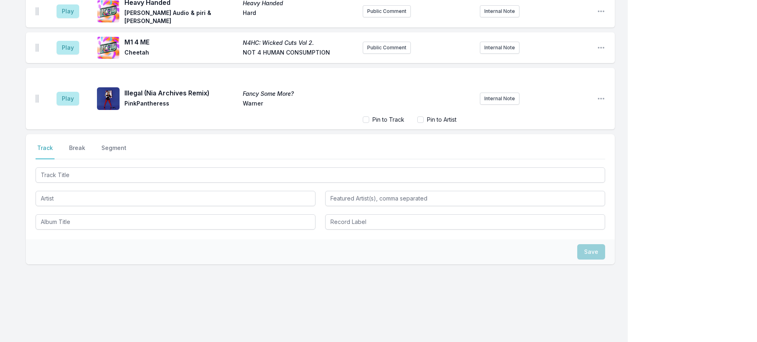
scroll to position [1251, 0]
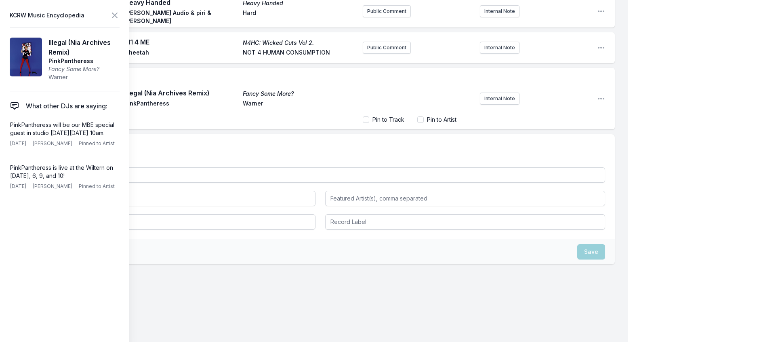
click at [379, 112] on div "﻿" at bounding box center [418, 93] width 111 height 39
click at [88, 180] on p "PinkPantheress is live at the Wiltern on [DATE], 6, 9, and 10!" at bounding box center [63, 172] width 106 height 16
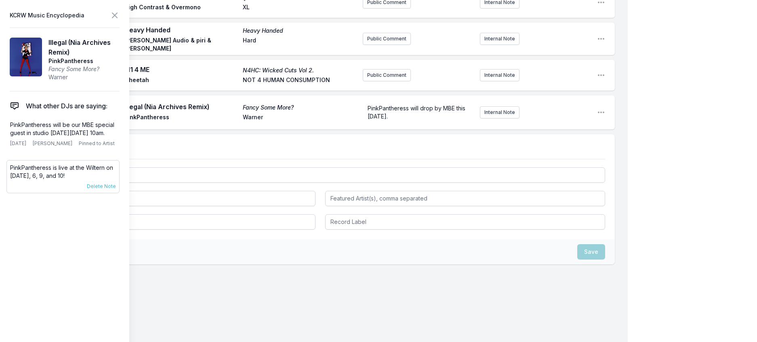
scroll to position [1220, 0]
drag, startPoint x: 89, startPoint y: 208, endPoint x: 62, endPoint y: 208, distance: 27.1
click at [62, 180] on p "PinkPantheress is live at the Wiltern on [DATE], 6, 9, and 10!" at bounding box center [63, 172] width 106 height 16
drag, startPoint x: 90, startPoint y: 217, endPoint x: 62, endPoint y: 206, distance: 30.1
click at [62, 180] on p "PinkPantheress is live at the Wiltern on [DATE], 6, 9, and 10!" at bounding box center [63, 172] width 106 height 16
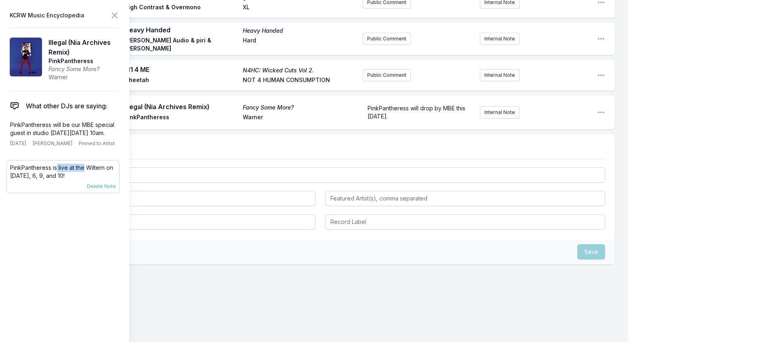
copy p "live at the [GEOGRAPHIC_DATA] on [DATE], 6, 9, and 10!"
click at [422, 124] on form "PinkPantheress will drop by MBE this [DATE]." at bounding box center [418, 112] width 111 height 23
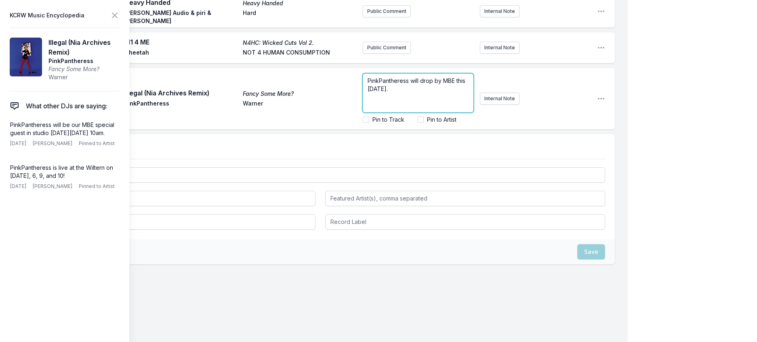
click at [427, 93] on p "PinkPantheress will drop by MBE this [DATE]." at bounding box center [418, 85] width 101 height 16
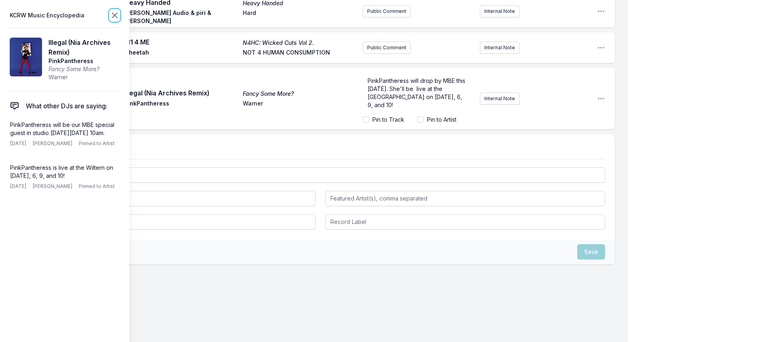
click at [120, 13] on icon at bounding box center [115, 16] width 10 height 10
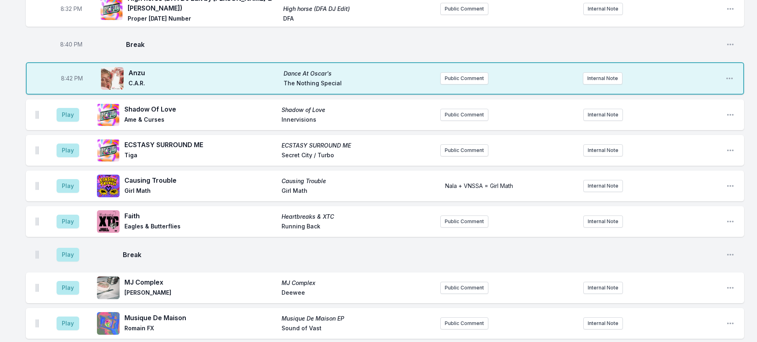
scroll to position [511, 0]
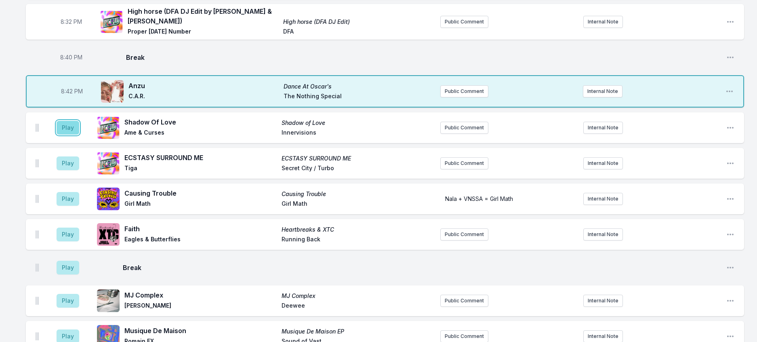
click at [79, 135] on button "Play" at bounding box center [68, 128] width 23 height 14
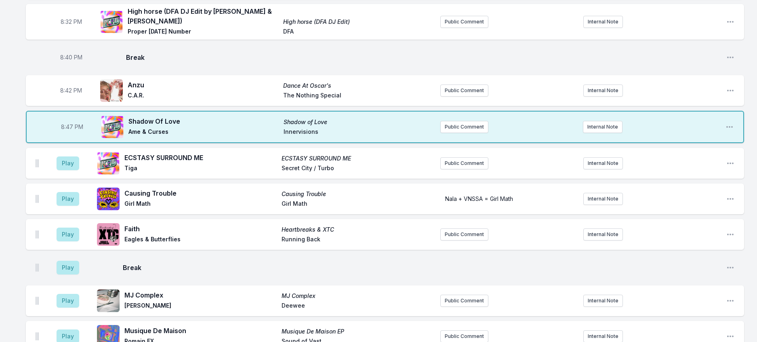
scroll to position [633, 0]
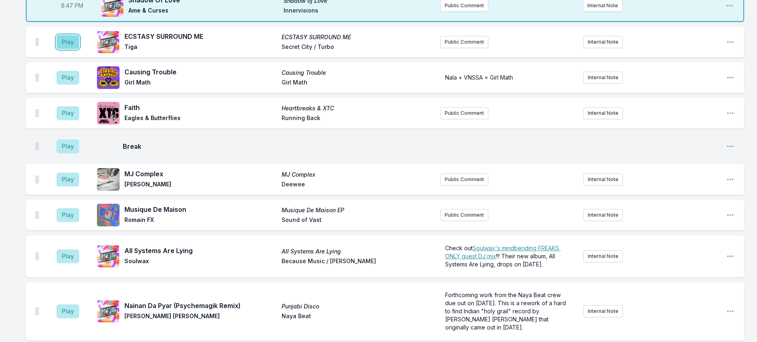
click at [74, 49] on button "Play" at bounding box center [68, 42] width 23 height 14
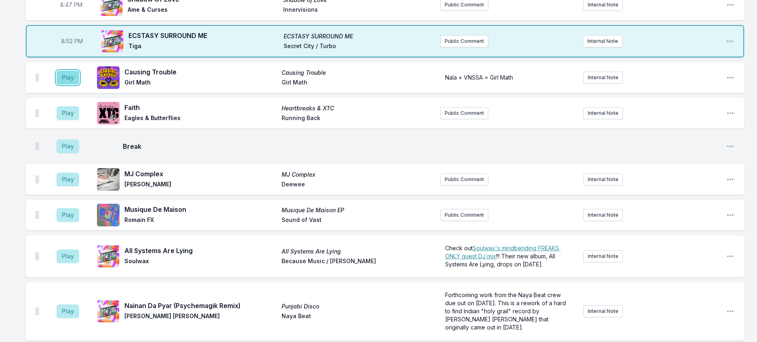
drag, startPoint x: 70, startPoint y: 168, endPoint x: 74, endPoint y: 163, distance: 6.3
click at [70, 84] on button "Play" at bounding box center [68, 78] width 23 height 14
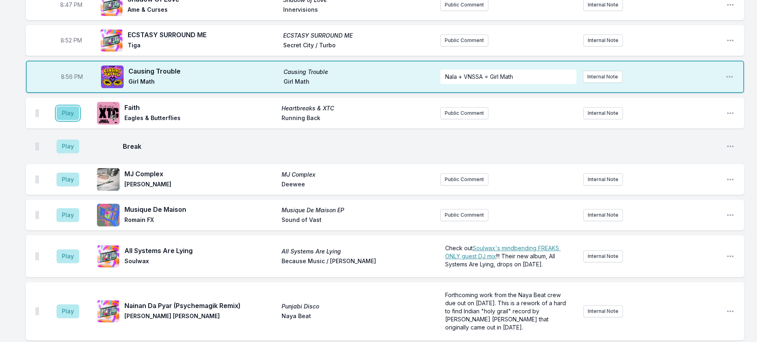
click at [74, 120] on button "Play" at bounding box center [68, 113] width 23 height 14
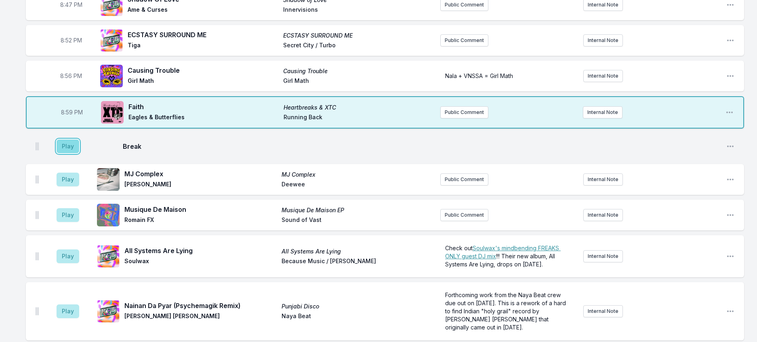
drag, startPoint x: 81, startPoint y: 245, endPoint x: 88, endPoint y: 242, distance: 7.6
click at [79, 153] on button "Play" at bounding box center [68, 146] width 23 height 14
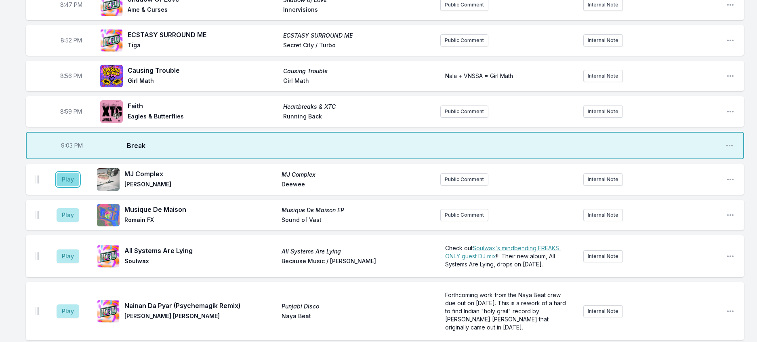
click at [74, 186] on button "Play" at bounding box center [68, 179] width 23 height 14
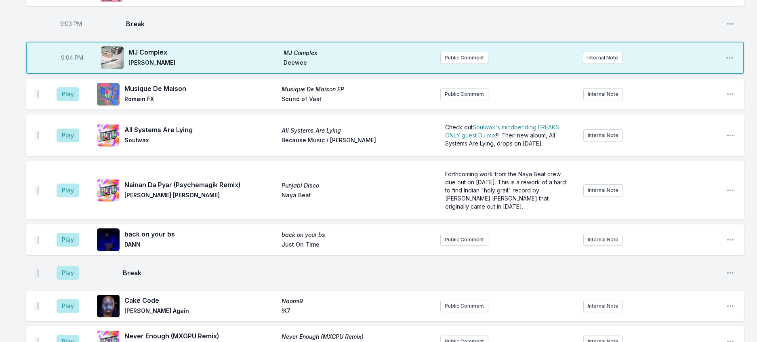
scroll to position [754, 0]
drag, startPoint x: 87, startPoint y: 200, endPoint x: 93, endPoint y: 199, distance: 5.7
click at [79, 101] on button "Play" at bounding box center [68, 94] width 23 height 14
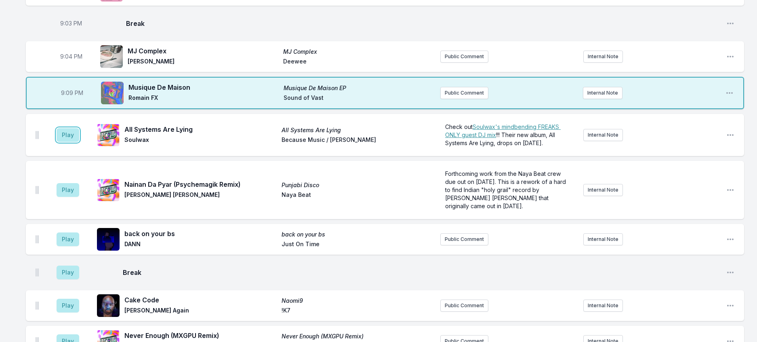
drag, startPoint x: 77, startPoint y: 252, endPoint x: 100, endPoint y: 233, distance: 29.6
click at [76, 142] on button "Play" at bounding box center [68, 135] width 23 height 14
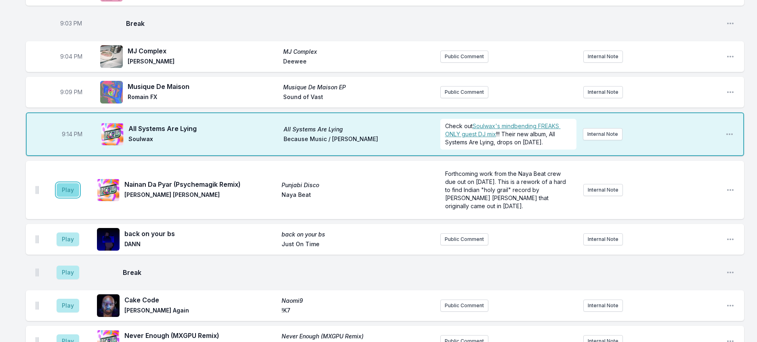
click at [79, 197] on button "Play" at bounding box center [68, 190] width 23 height 14
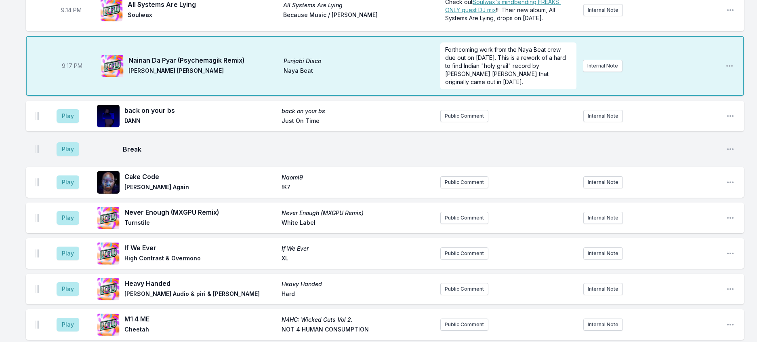
scroll to position [956, 0]
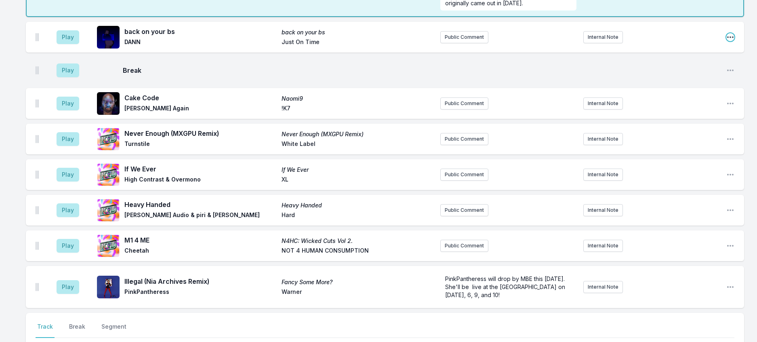
click at [728, 41] on icon "Open playlist item options" at bounding box center [730, 37] width 8 height 8
click at [671, 90] on button "Delete Entry" at bounding box center [689, 82] width 90 height 15
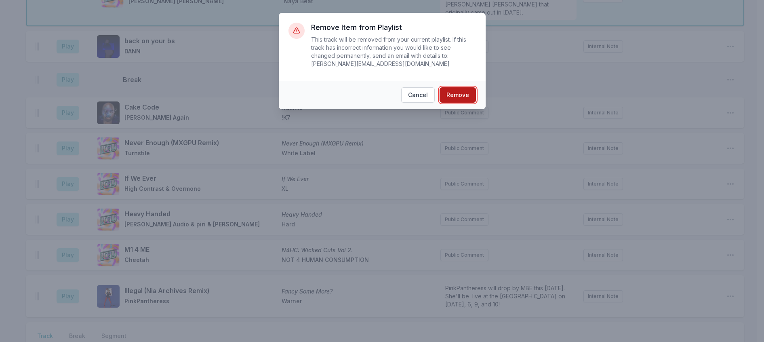
click at [463, 94] on button "Remove" at bounding box center [458, 94] width 36 height 15
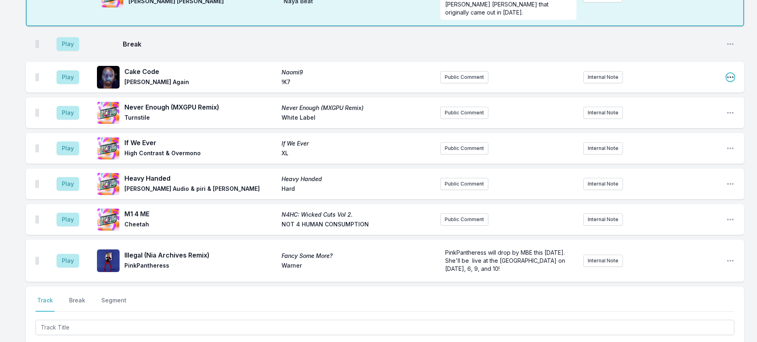
click at [727, 78] on icon "Open playlist item options" at bounding box center [730, 77] width 6 height 2
click at [669, 130] on button "Delete Entry" at bounding box center [689, 122] width 90 height 15
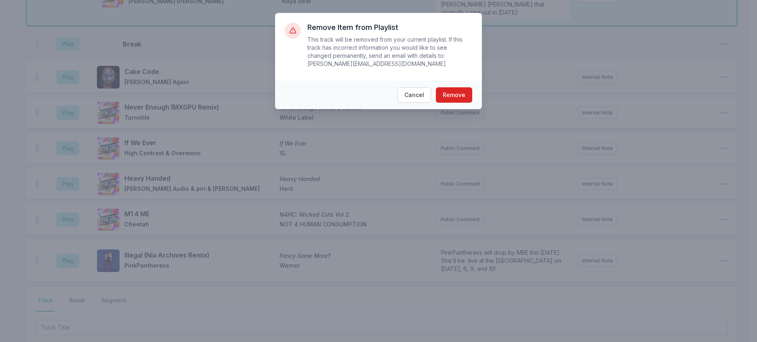
scroll to position [937, 0]
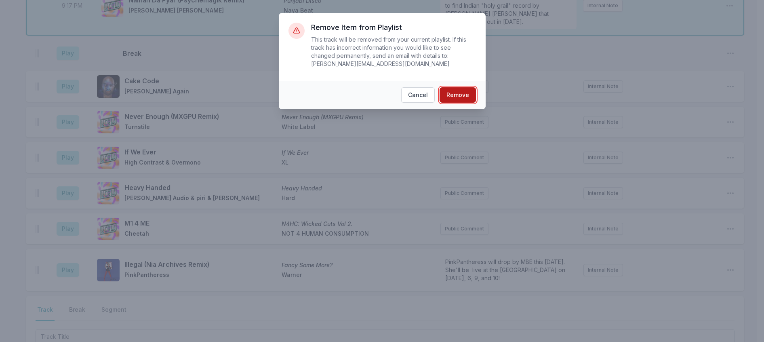
click at [471, 103] on button "Remove" at bounding box center [458, 94] width 36 height 15
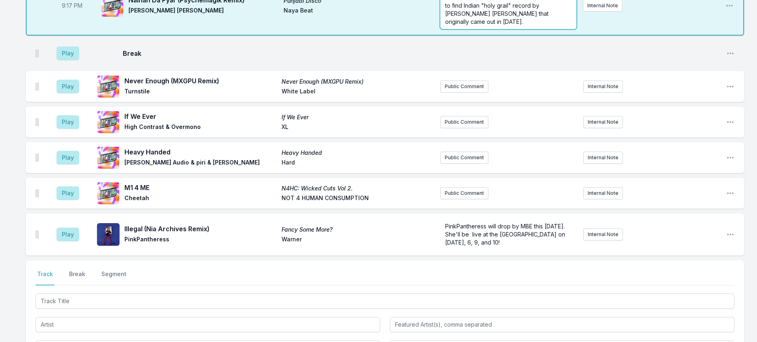
click at [517, 25] on span "Forthcoming work from the Naya Beat crew due out on [DATE]. This is a rework of…" at bounding box center [506, 5] width 122 height 39
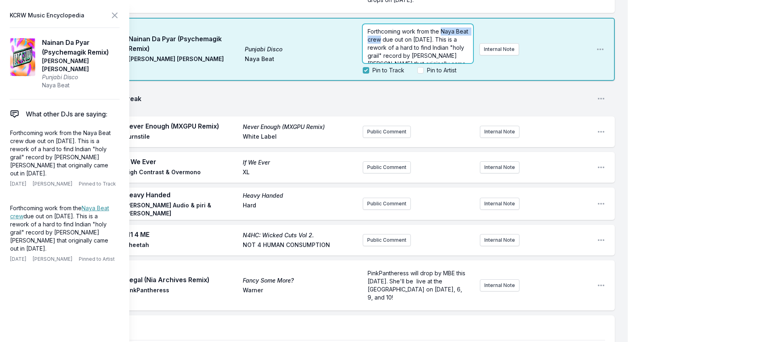
drag, startPoint x: 404, startPoint y: 177, endPoint x: 353, endPoint y: 177, distance: 50.1
click at [363, 63] on div "Forthcoming work from the Naya Beat crew due out on [DATE]. This is a rework of…" at bounding box center [418, 43] width 110 height 39
click at [120, 13] on icon at bounding box center [115, 16] width 10 height 10
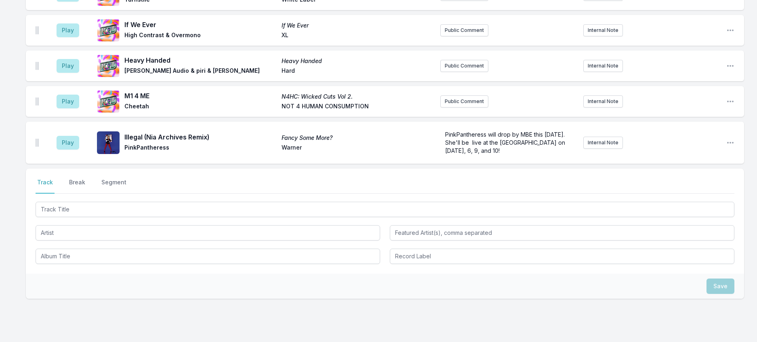
scroll to position [1099, 0]
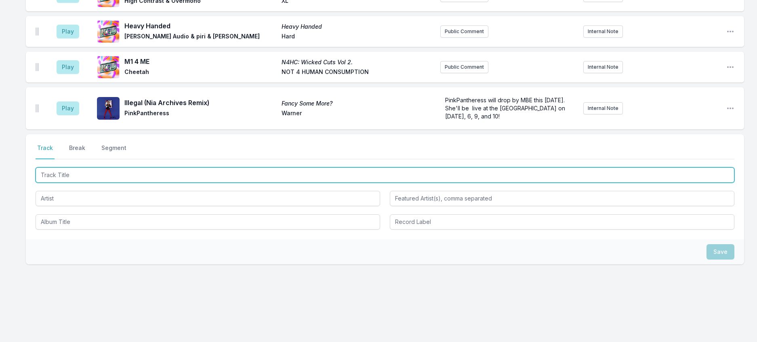
click at [100, 183] on input "Track Title" at bounding box center [385, 174] width 699 height 15
type input "Alienation"
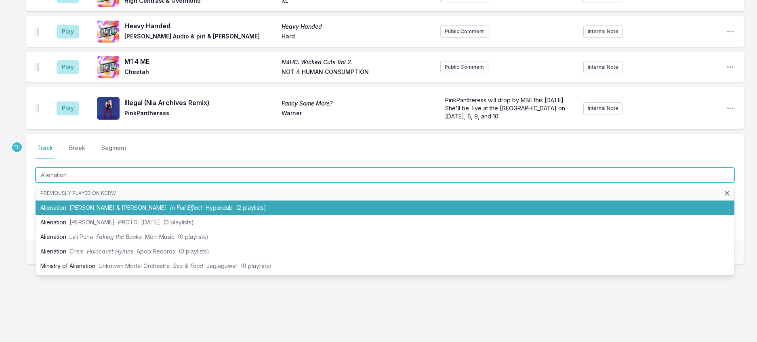
click at [137, 215] on li "Alienation [PERSON_NAME] & [PERSON_NAME] In Full Effect Hyperdub (2 playlists)" at bounding box center [385, 207] width 699 height 15
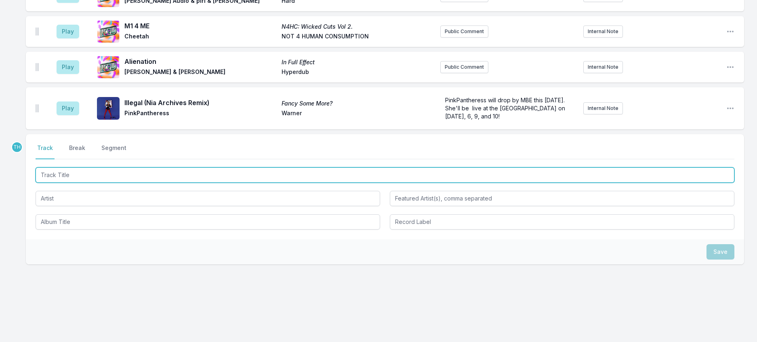
scroll to position [1220, 0]
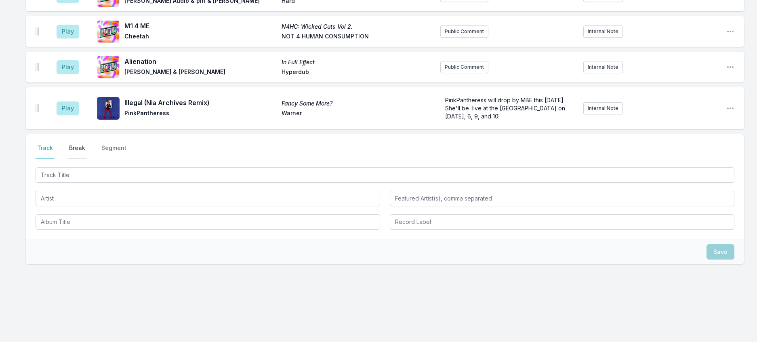
click at [84, 159] on button "Break" at bounding box center [76, 151] width 19 height 15
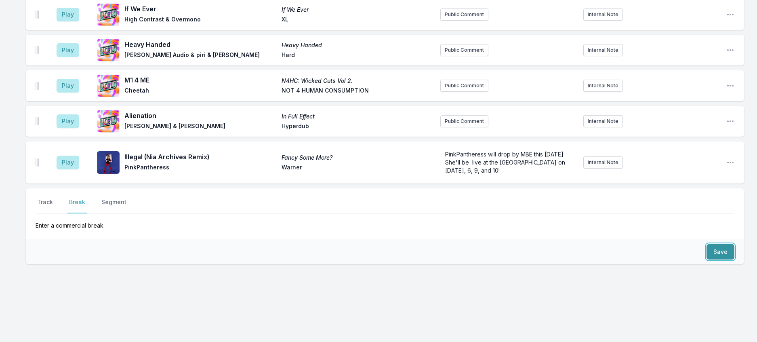
click at [713, 247] on button "Save" at bounding box center [721, 251] width 28 height 15
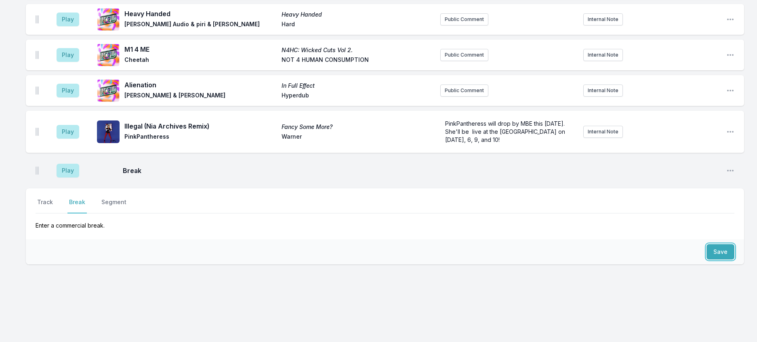
scroll to position [1254, 0]
click at [52, 198] on button "Track" at bounding box center [45, 205] width 19 height 15
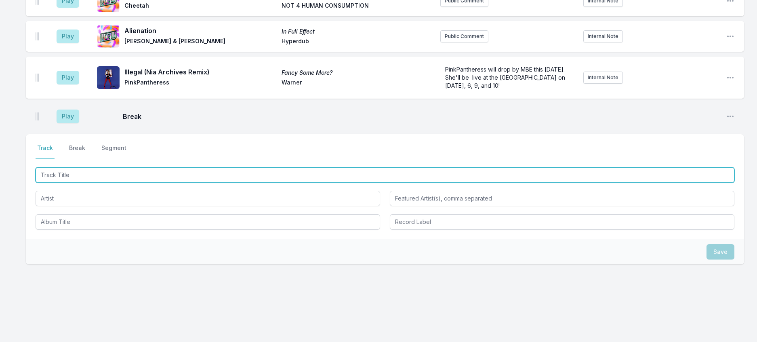
drag, startPoint x: 58, startPoint y: 208, endPoint x: 61, endPoint y: 219, distance: 11.9
click at [61, 183] on input "Track Title" at bounding box center [385, 174] width 699 height 15
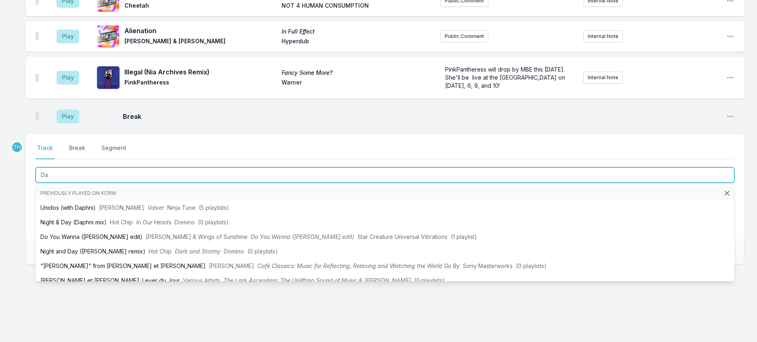
type input "D"
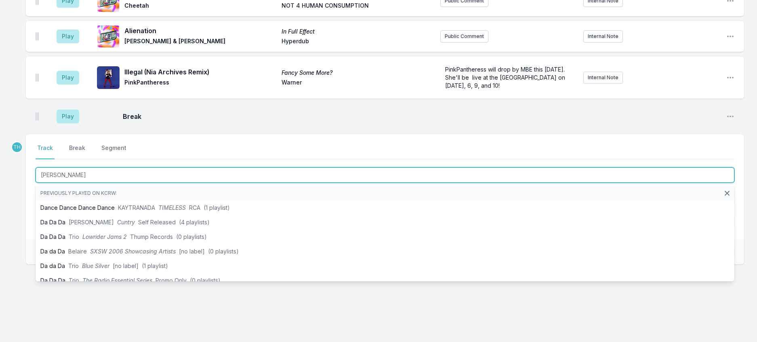
type input "[PERSON_NAME]"
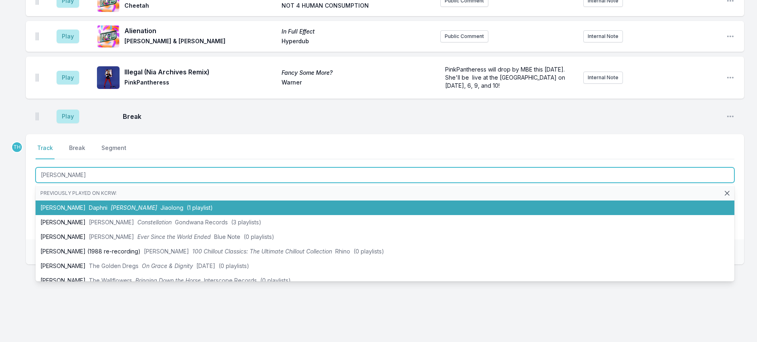
click at [97, 211] on span "Daphni" at bounding box center [98, 207] width 19 height 7
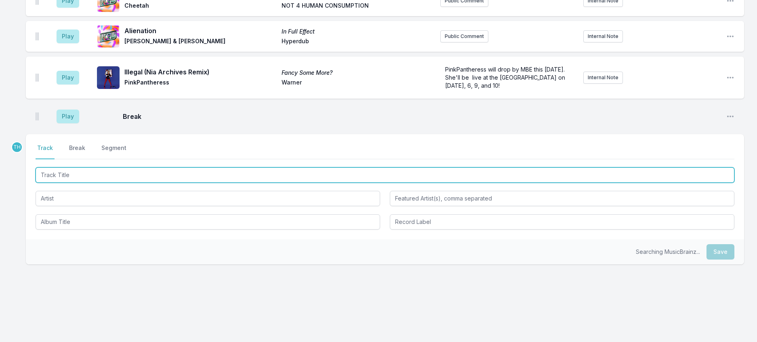
scroll to position [1294, 0]
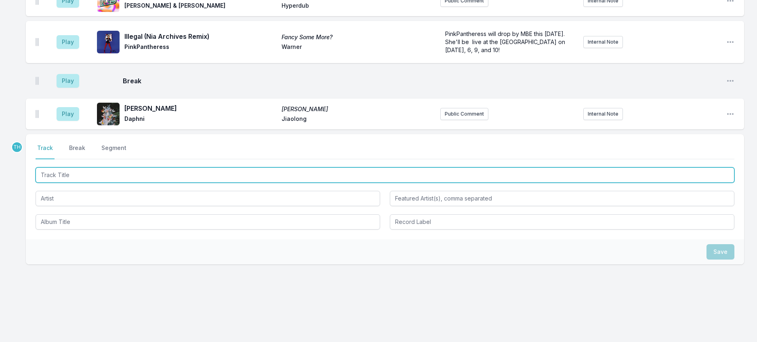
click at [142, 183] on input "Track Title" at bounding box center [385, 174] width 699 height 15
type input "Never Been Be"
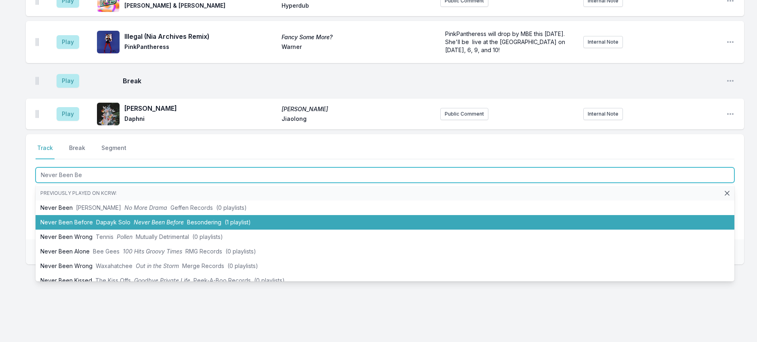
click at [163, 225] on span "Never Been Before" at bounding box center [159, 222] width 50 height 7
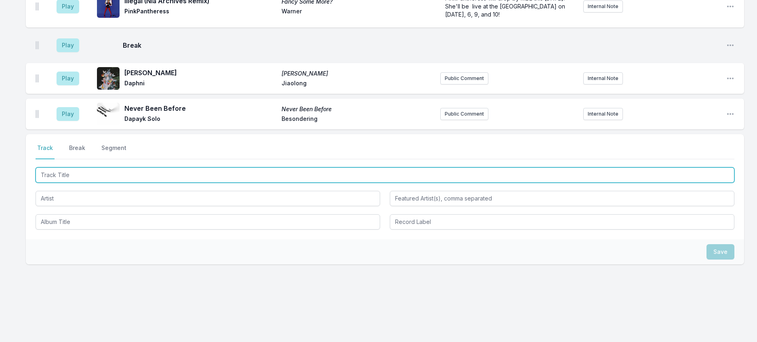
scroll to position [1334, 0]
click at [154, 183] on input "Track Title" at bounding box center [385, 174] width 699 height 15
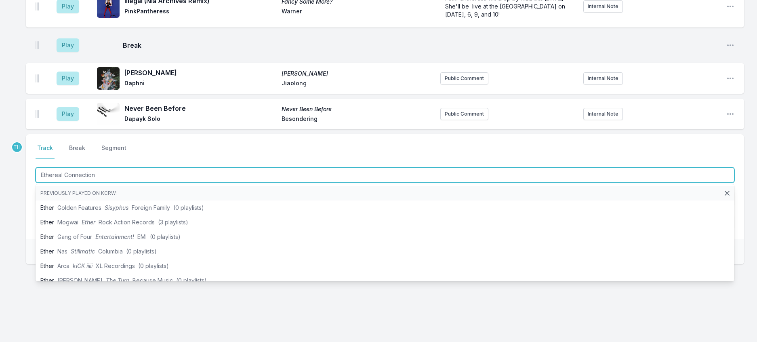
type input "Ethereal Connection"
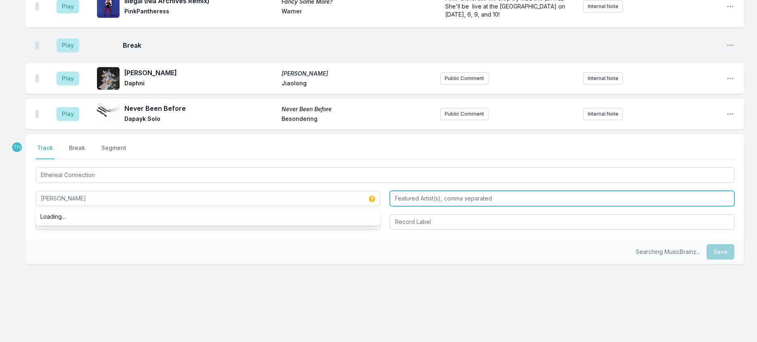
type input "[PERSON_NAME]"
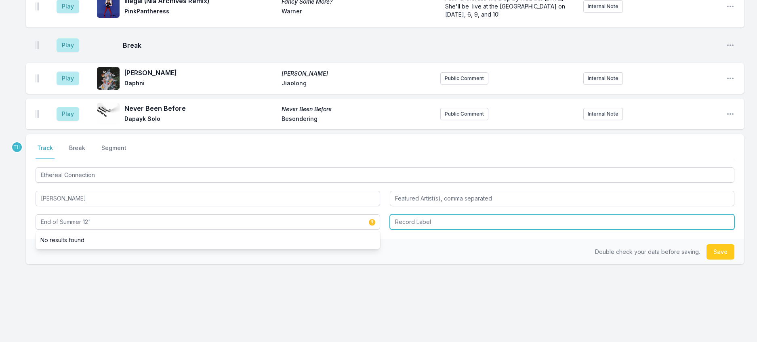
type input "End of Summer 12""
type input "Columbia"
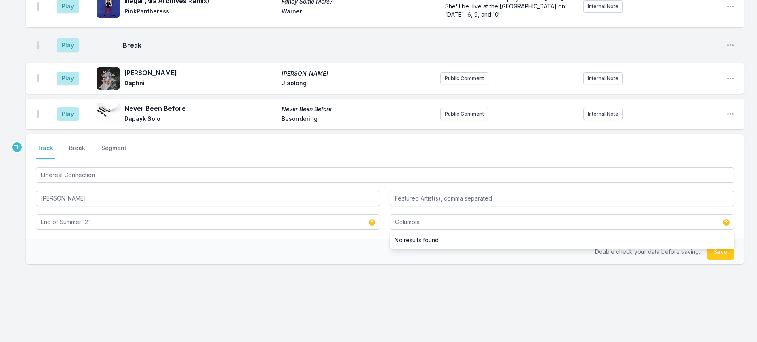
drag, startPoint x: 302, startPoint y: 310, endPoint x: 476, endPoint y: 315, distance: 174.2
click at [302, 264] on div "Double check your data before saving. Save" at bounding box center [385, 251] width 718 height 25
click at [707, 259] on button "Save" at bounding box center [721, 251] width 28 height 15
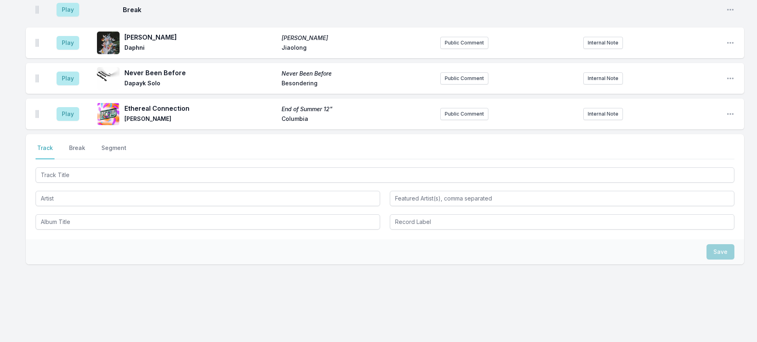
scroll to position [1374, 0]
click at [476, 120] on button "Public Comment" at bounding box center [464, 114] width 48 height 12
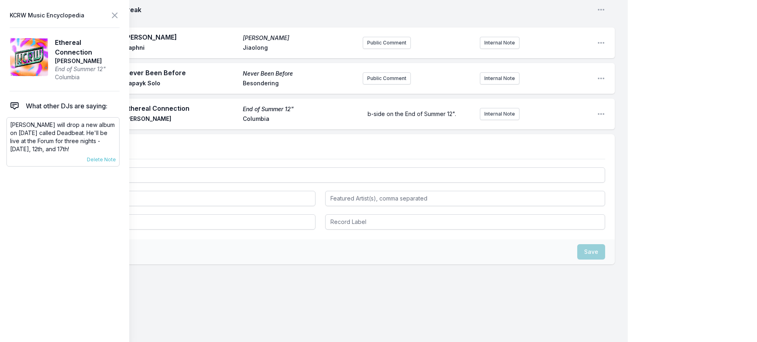
click at [100, 153] on p "[PERSON_NAME] will drop a new album on [DATE] called Deadbeat. He'll be live at…" at bounding box center [63, 137] width 106 height 32
drag, startPoint x: 102, startPoint y: 160, endPoint x: 6, endPoint y: 137, distance: 98.8
click at [6, 137] on aside "KCRW Music Encyclopedia Ethereal Connection [PERSON_NAME] End of Summer 12" Col…" at bounding box center [64, 171] width 129 height 342
copy p "[PERSON_NAME] will drop a new album on [DATE] called Deadbeat. He'll be live at…"
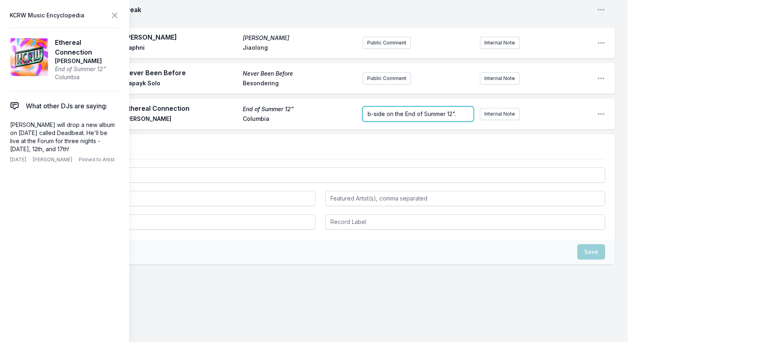
scroll to position [1409, 0]
click at [379, 121] on form "b-side on the End of Summer 12"." at bounding box center [418, 114] width 111 height 15
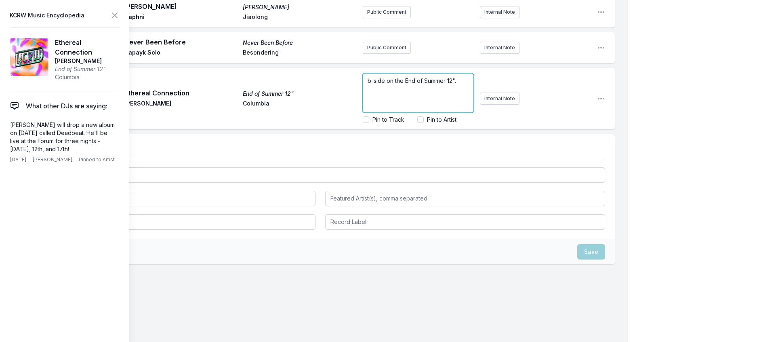
click at [387, 85] on p "b-side on the End of Summer 12"." at bounding box center [418, 81] width 101 height 8
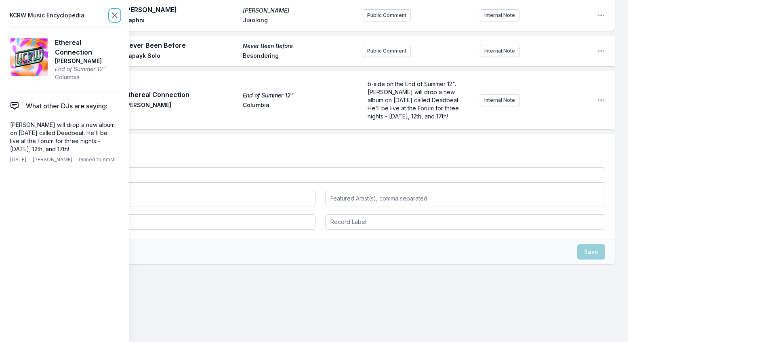
click at [117, 18] on icon at bounding box center [114, 15] width 5 height 5
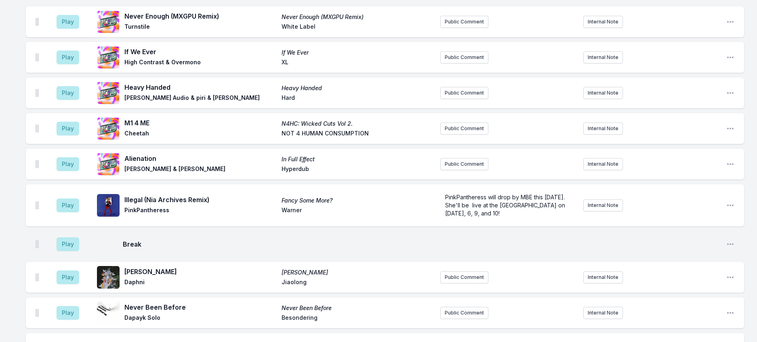
scroll to position [1010, 0]
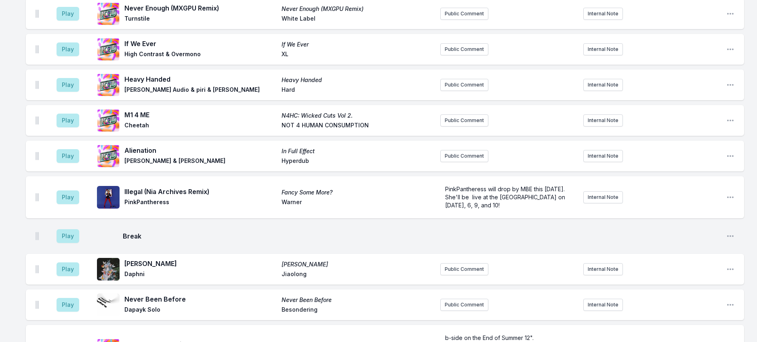
click at [72, 21] on button "Play" at bounding box center [68, 14] width 23 height 14
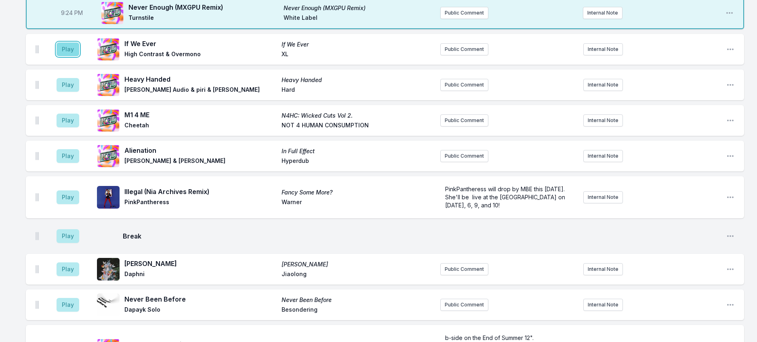
click at [78, 56] on button "Play" at bounding box center [68, 49] width 23 height 14
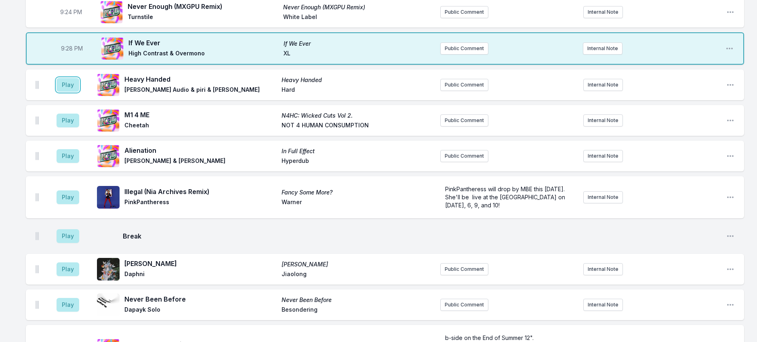
drag, startPoint x: 69, startPoint y: 226, endPoint x: 122, endPoint y: 216, distance: 53.1
click at [70, 92] on button "Play" at bounding box center [68, 85] width 23 height 14
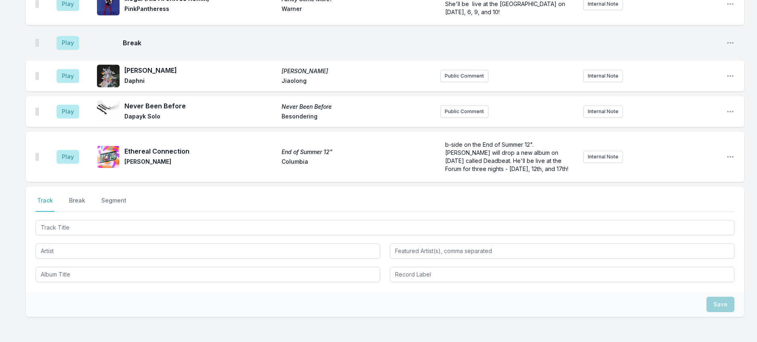
scroll to position [1212, 0]
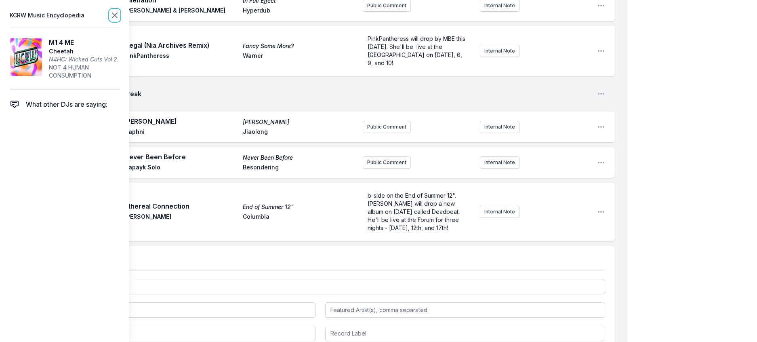
click at [120, 18] on icon at bounding box center [115, 16] width 10 height 10
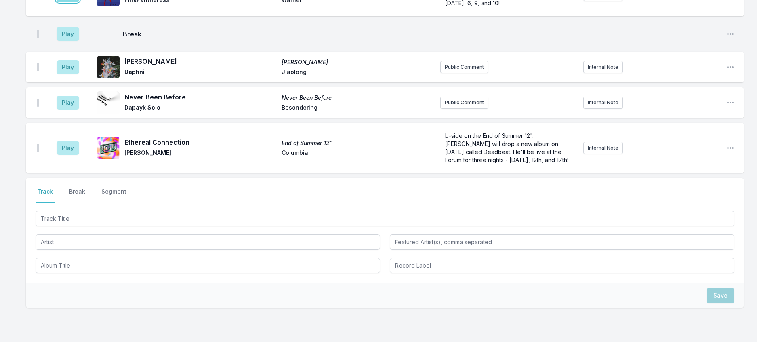
click at [71, 8] on button "Play" at bounding box center [68, 1] width 23 height 14
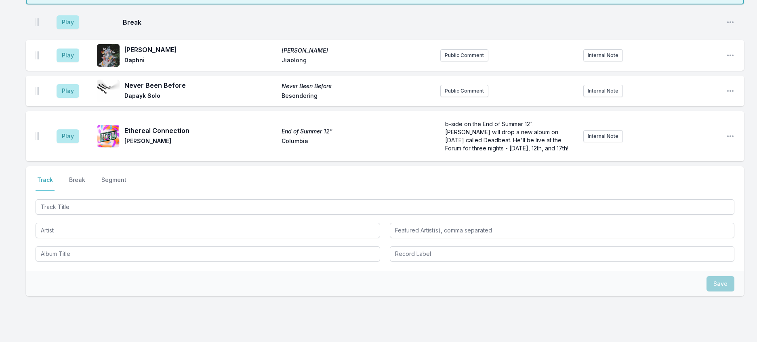
scroll to position [1252, 0]
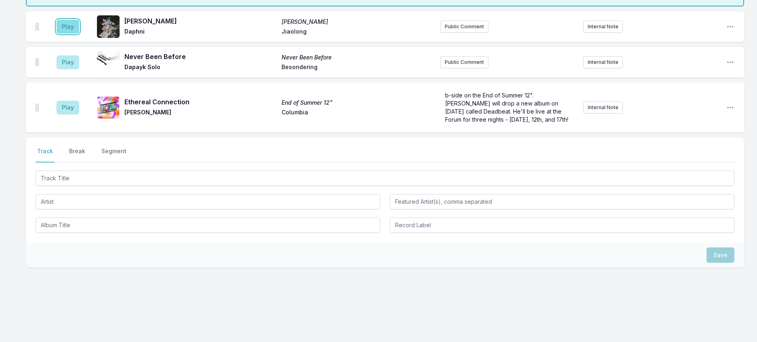
click at [79, 34] on button "Play" at bounding box center [68, 27] width 23 height 14
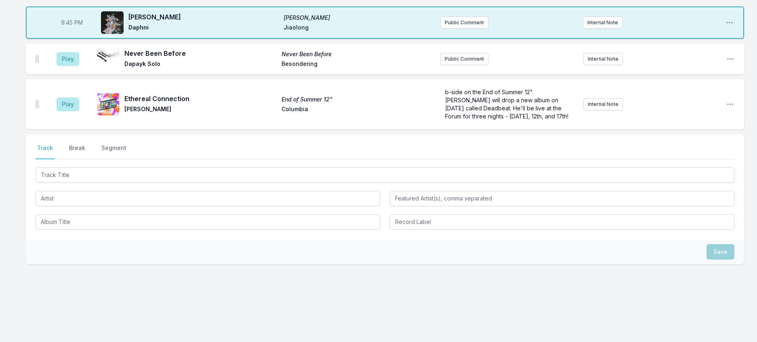
scroll to position [1333, 0]
click at [74, 66] on button "Play" at bounding box center [68, 59] width 23 height 14
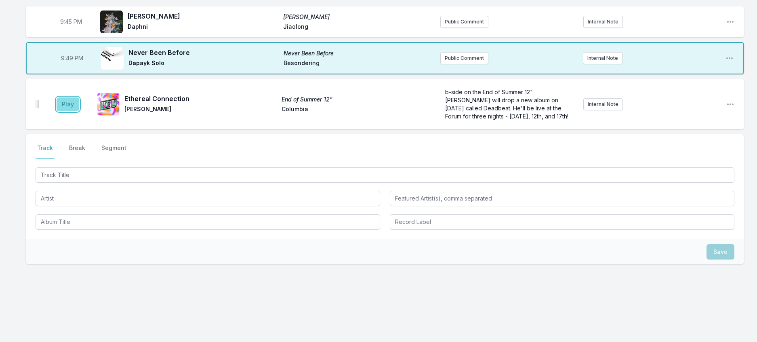
click at [79, 111] on button "Play" at bounding box center [68, 104] width 23 height 14
